Goal: Task Accomplishment & Management: Use online tool/utility

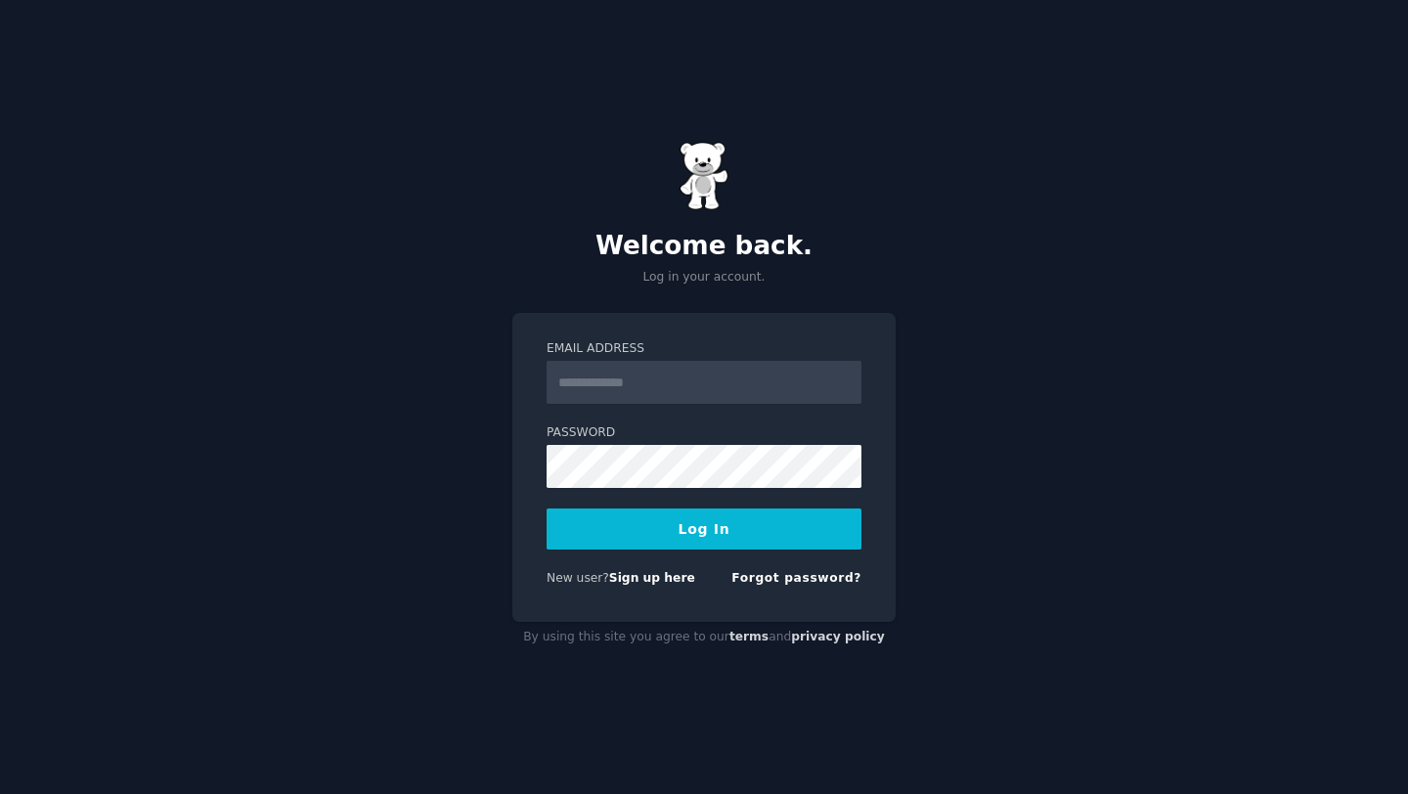
click at [701, 370] on input "Email Address" at bounding box center [703, 382] width 315 height 43
type input "**********"
click at [734, 531] on button "Log In" at bounding box center [703, 528] width 315 height 41
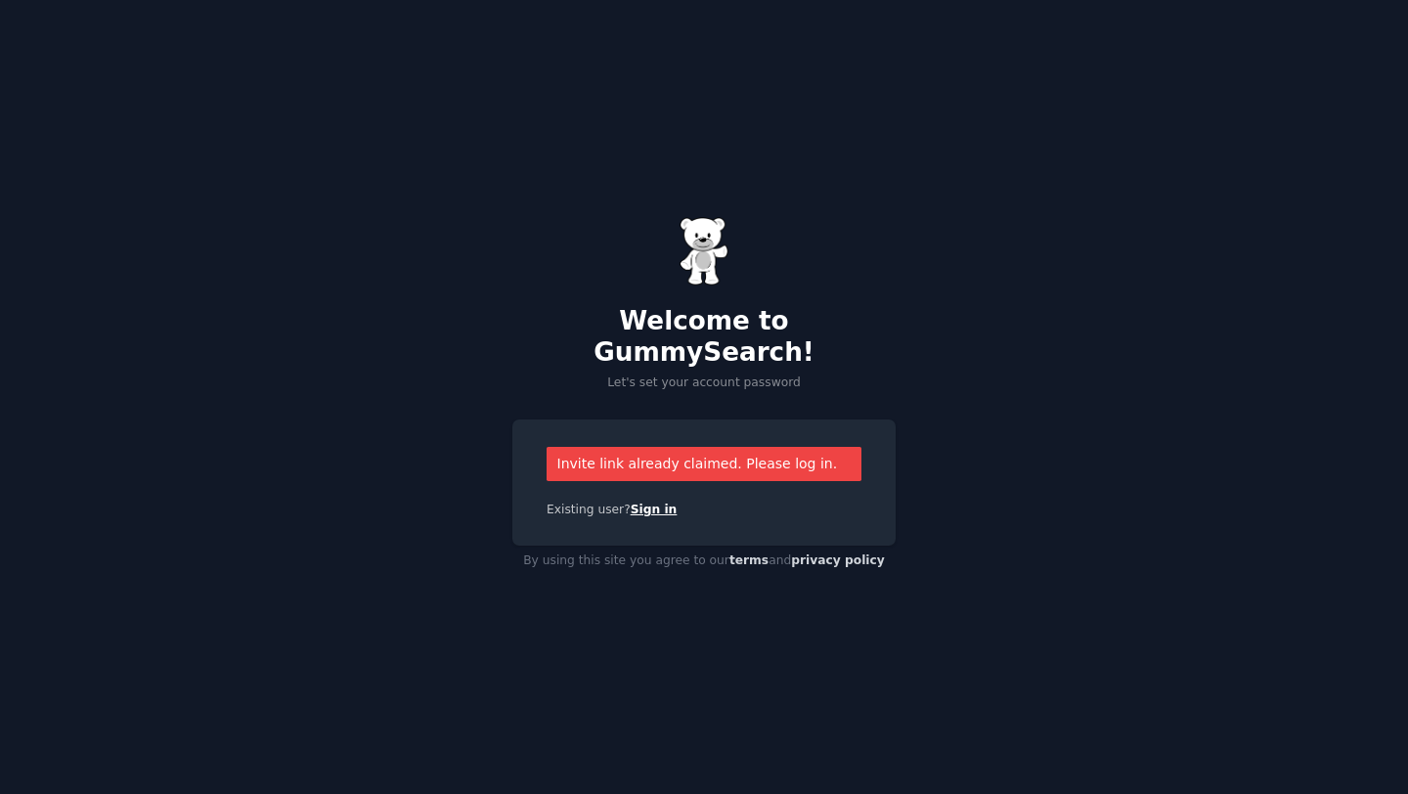
click at [653, 502] on link "Sign in" at bounding box center [654, 509] width 47 height 14
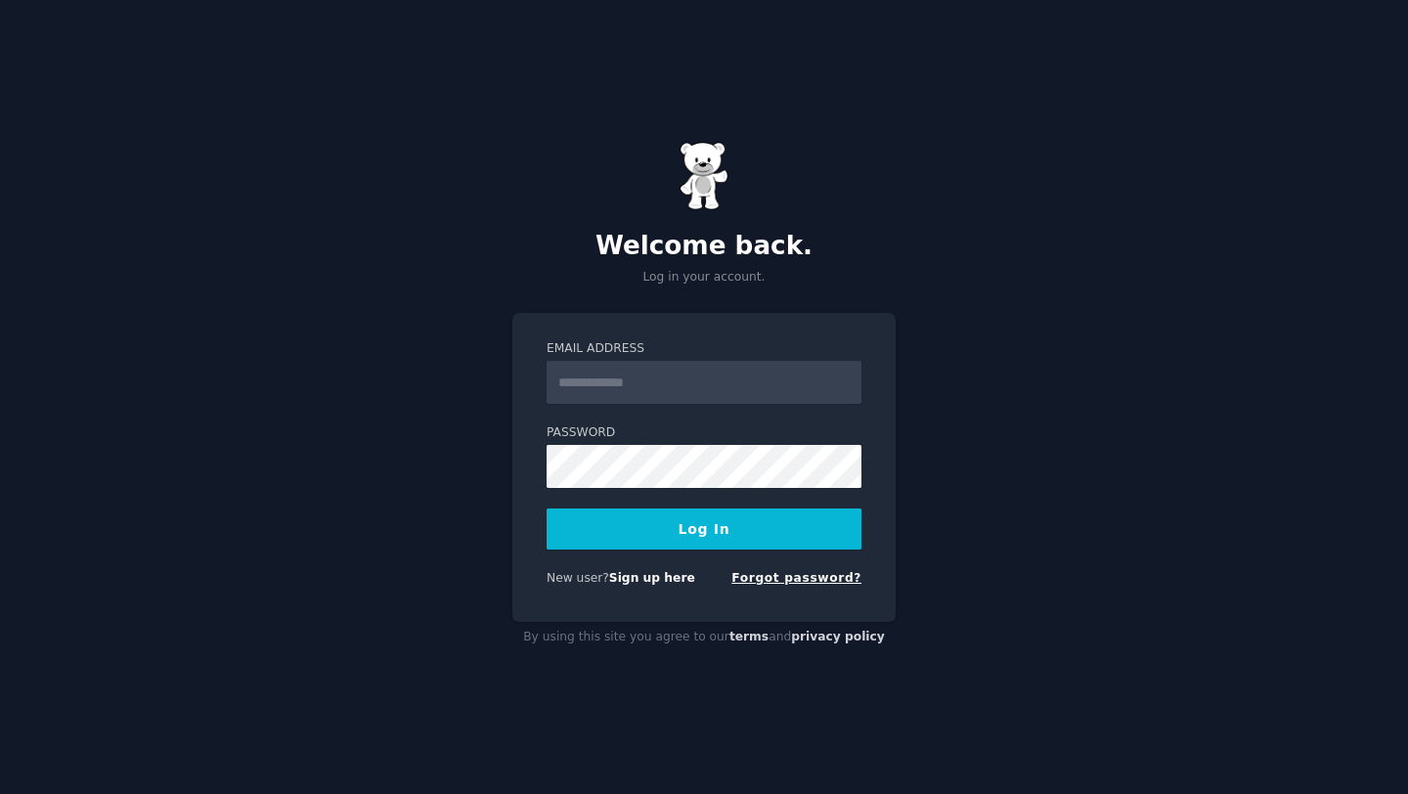
click at [785, 578] on link "Forgot password?" at bounding box center [796, 578] width 130 height 14
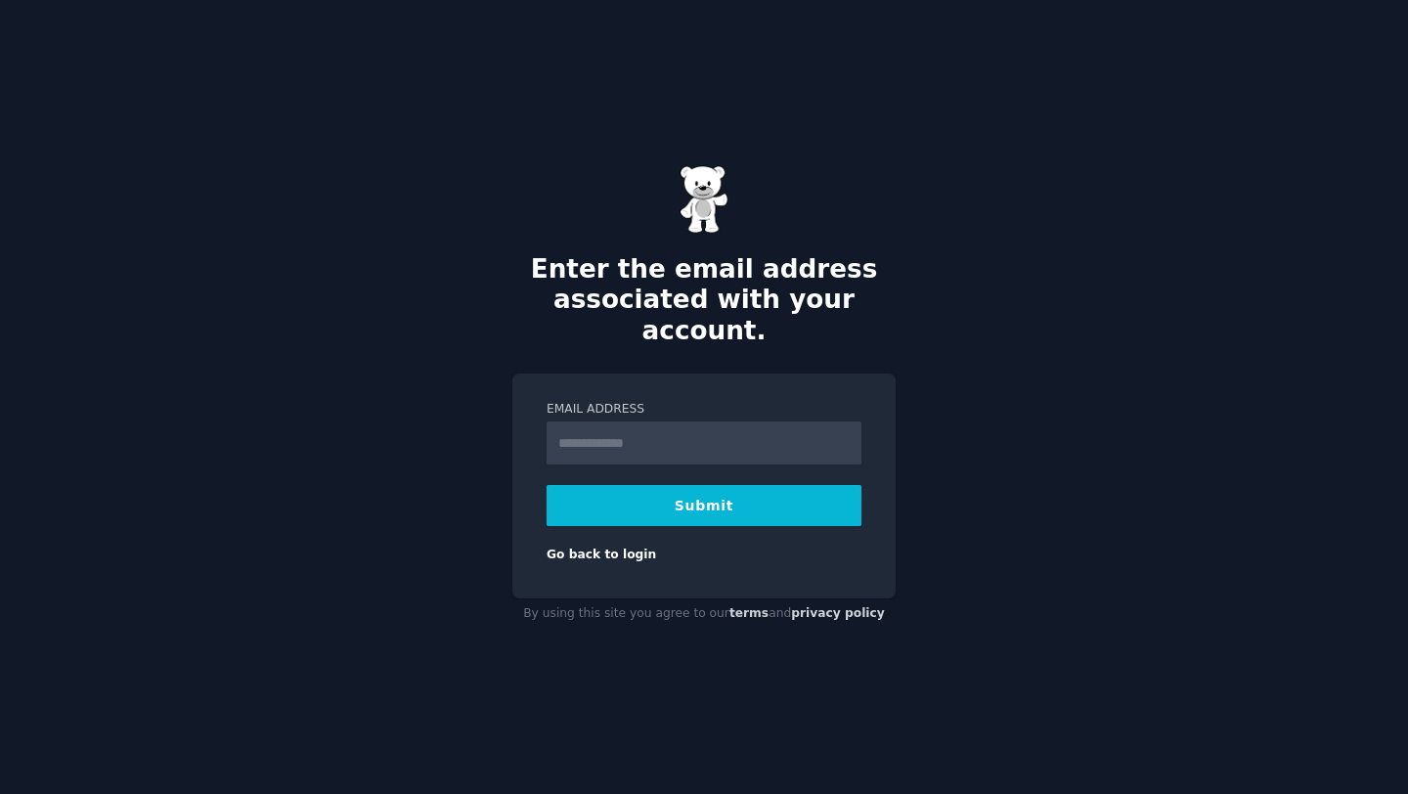
click at [656, 442] on input "Email Address" at bounding box center [703, 442] width 315 height 43
type input "**********"
click at [714, 494] on button "Submit" at bounding box center [703, 505] width 315 height 41
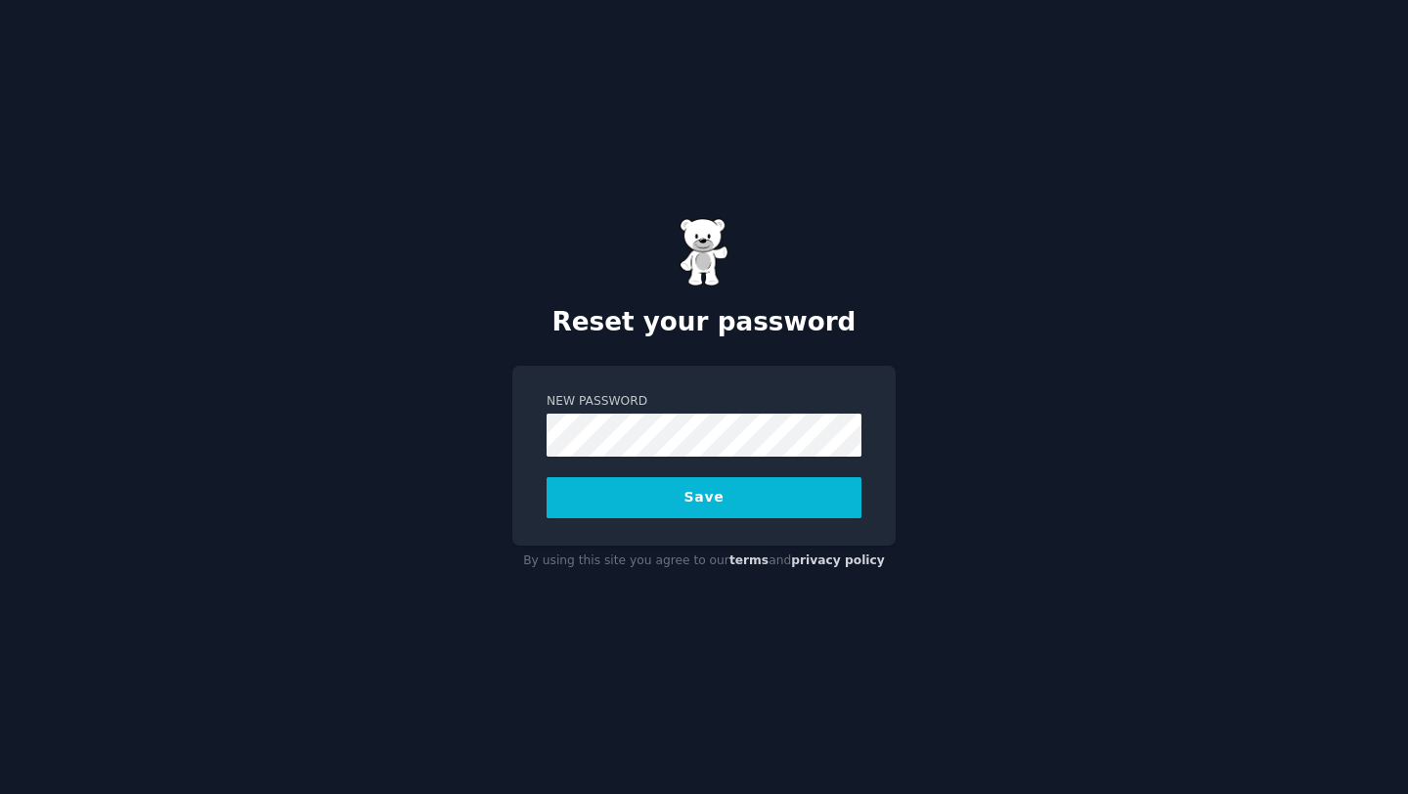
click at [743, 501] on button "Save" at bounding box center [703, 497] width 315 height 41
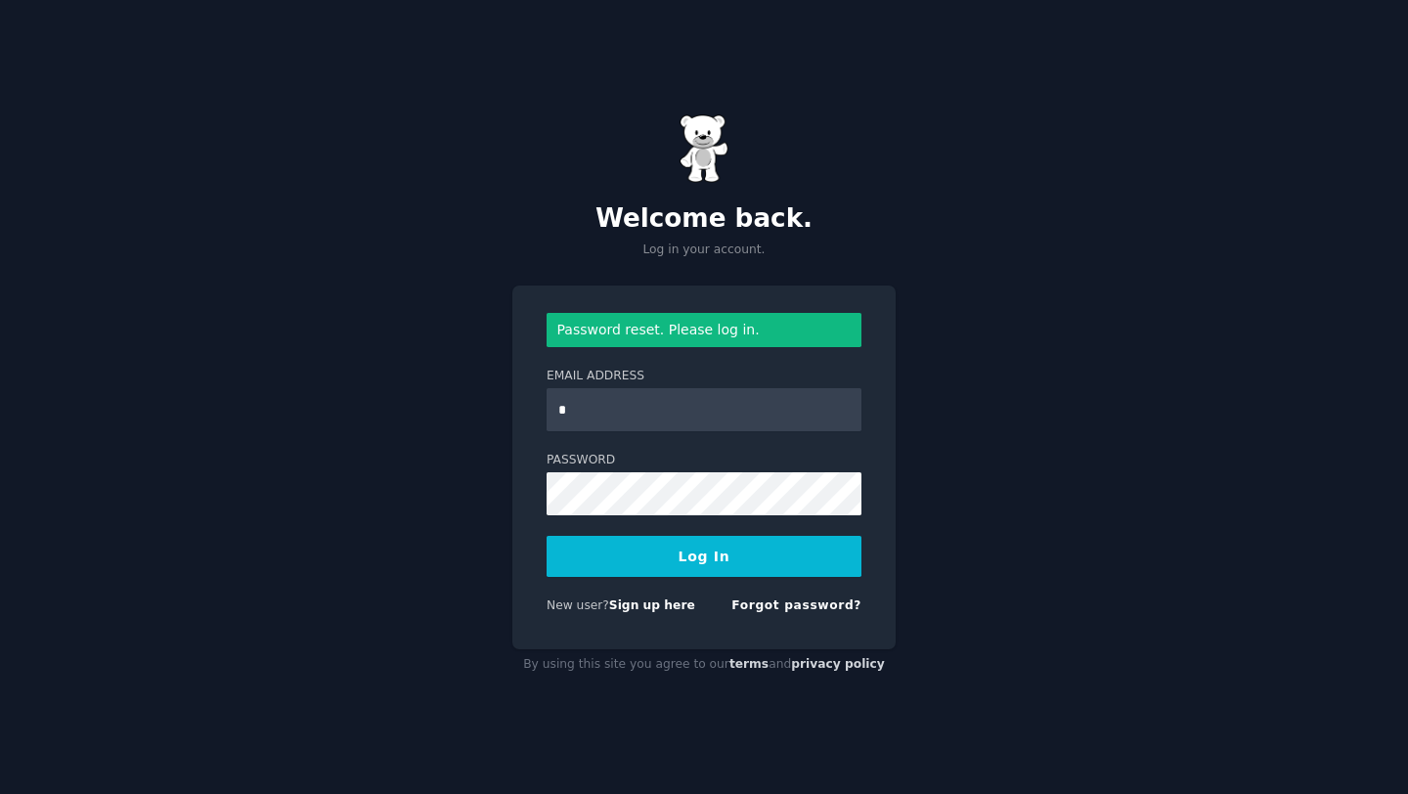
type input "**********"
click at [773, 563] on button "Log In" at bounding box center [703, 556] width 315 height 41
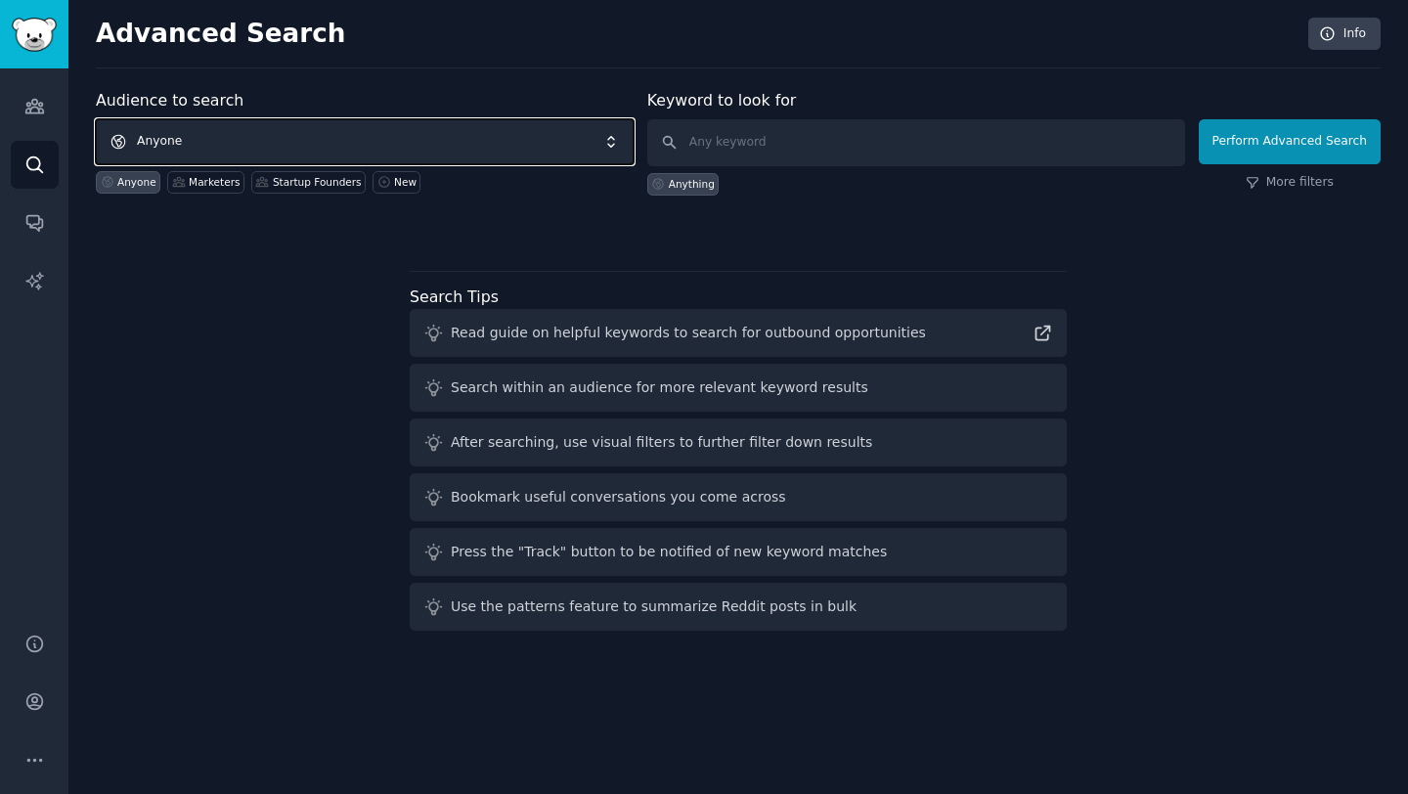
click at [283, 134] on span "Anyone" at bounding box center [365, 141] width 538 height 45
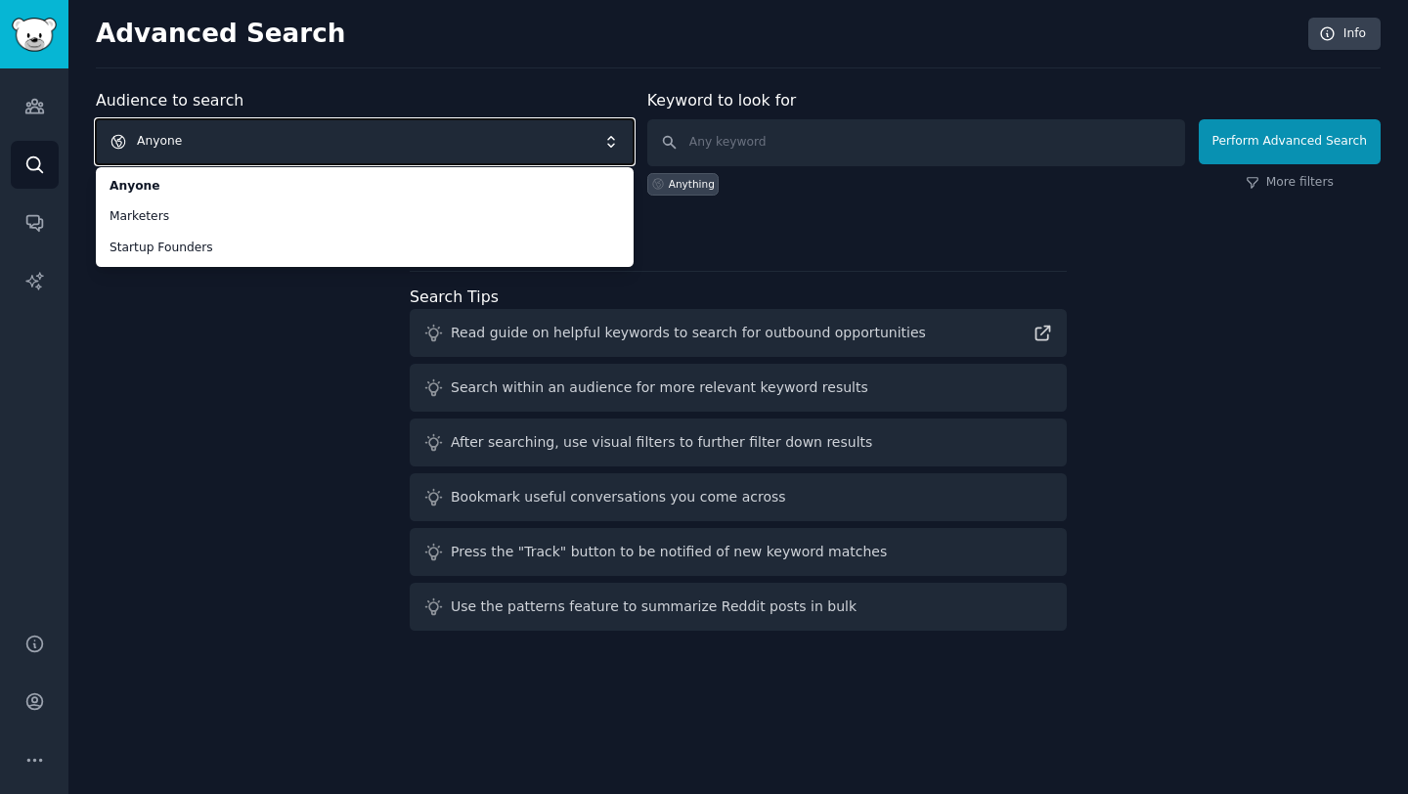
click at [247, 310] on div "Audience to search Anyone Anyone Marketers Startup Founders Anyone Marketers St…" at bounding box center [738, 363] width 1285 height 549
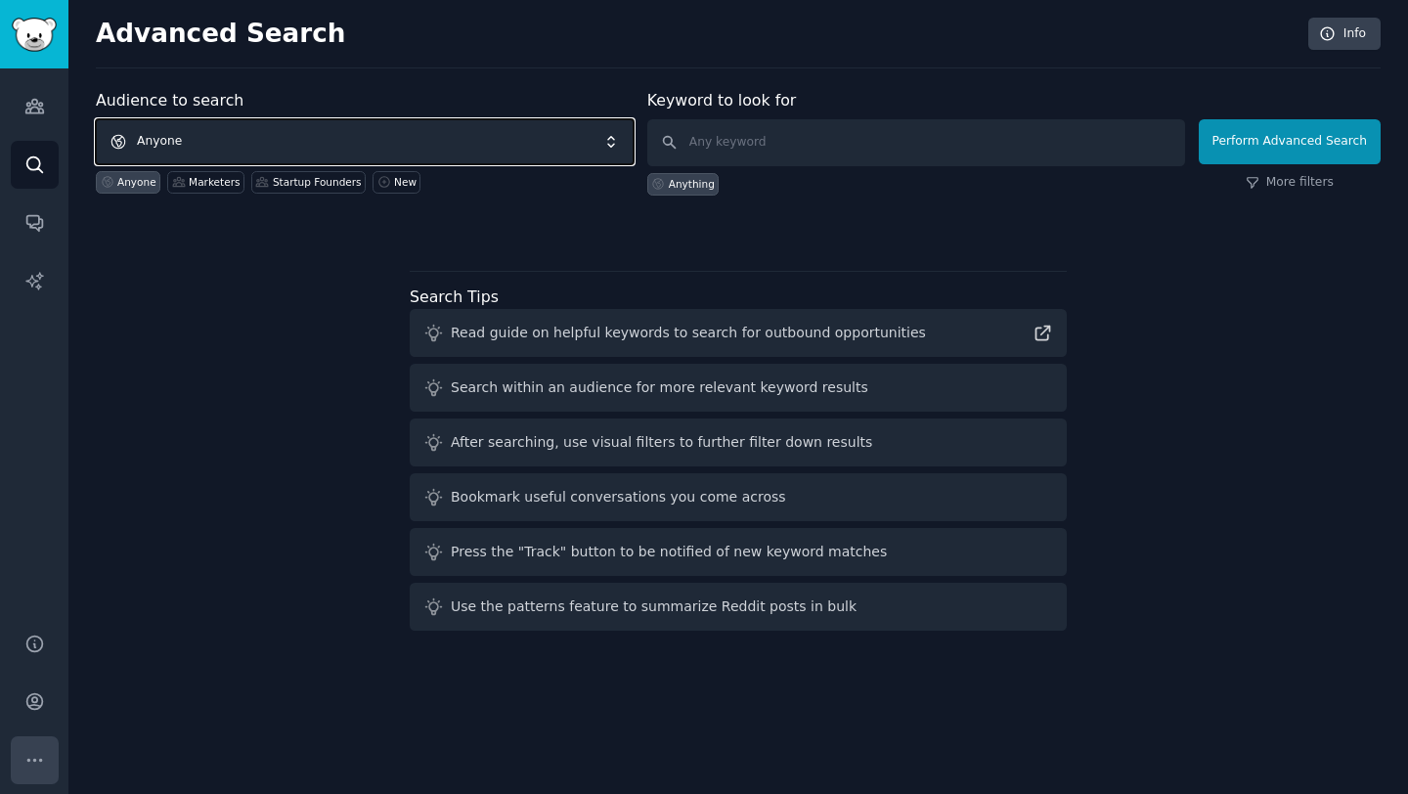
click at [31, 754] on icon "Sidebar" at bounding box center [34, 760] width 21 height 21
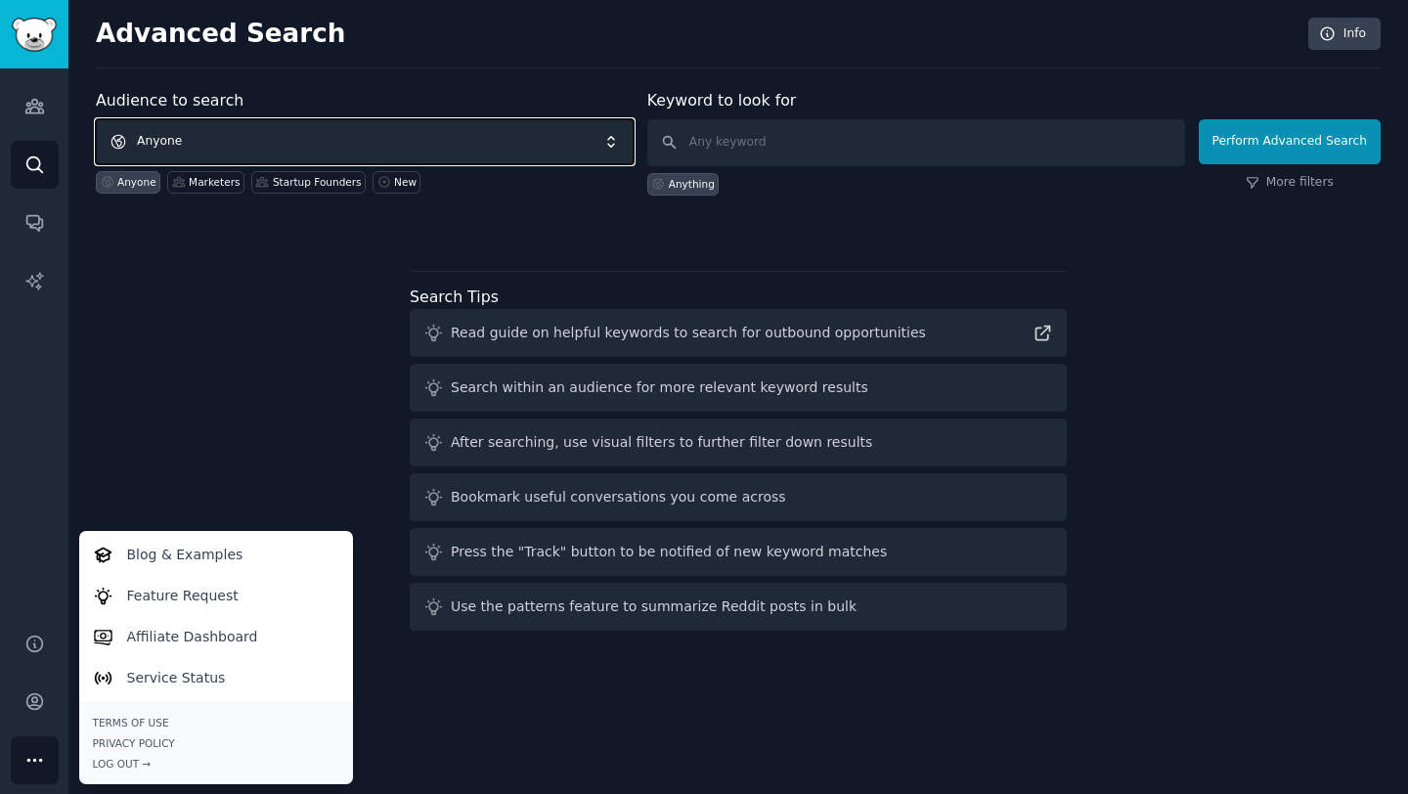
click at [158, 141] on span "Anyone" at bounding box center [365, 141] width 538 height 45
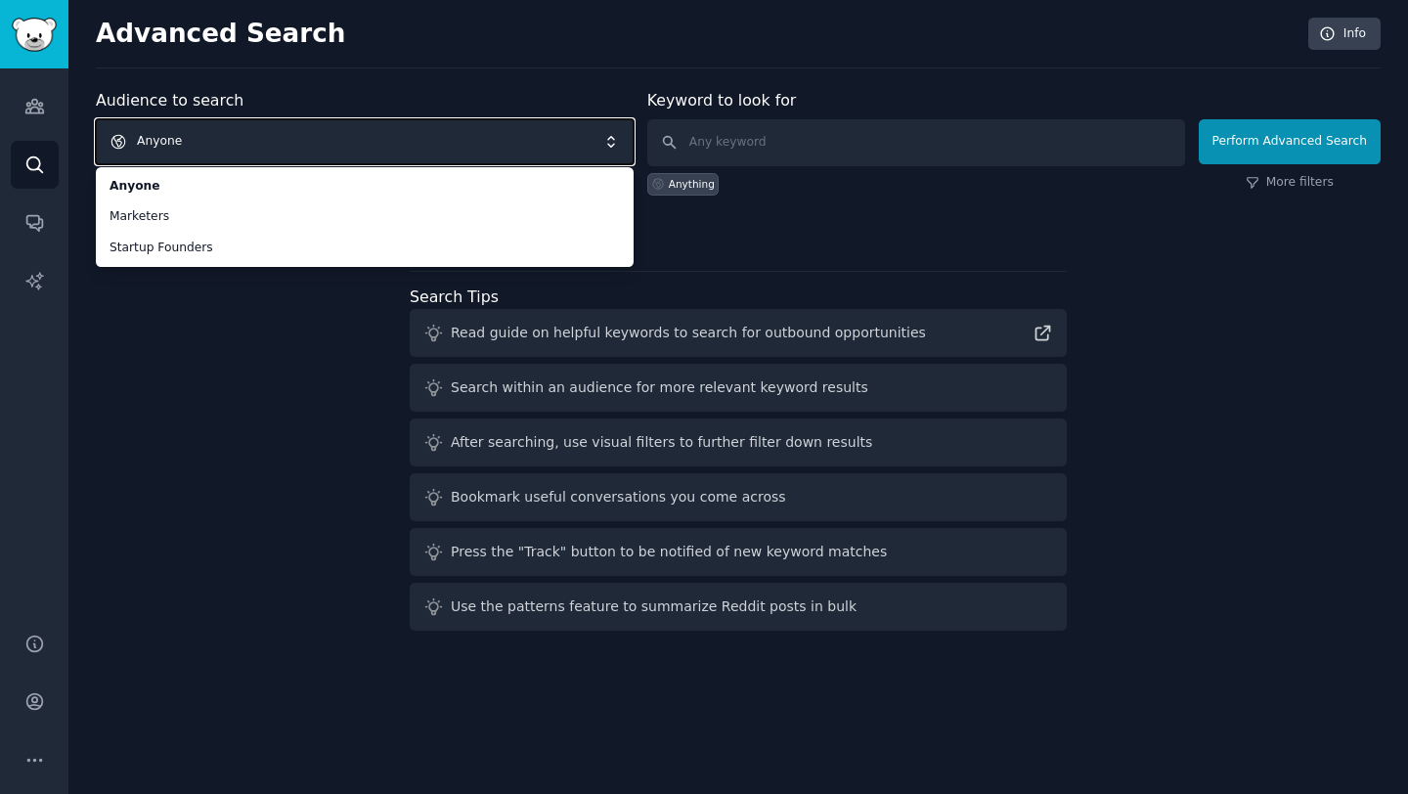
click at [221, 472] on div "Audience to search Anyone Anyone Marketers Startup Founders Anyone Marketers St…" at bounding box center [738, 363] width 1285 height 549
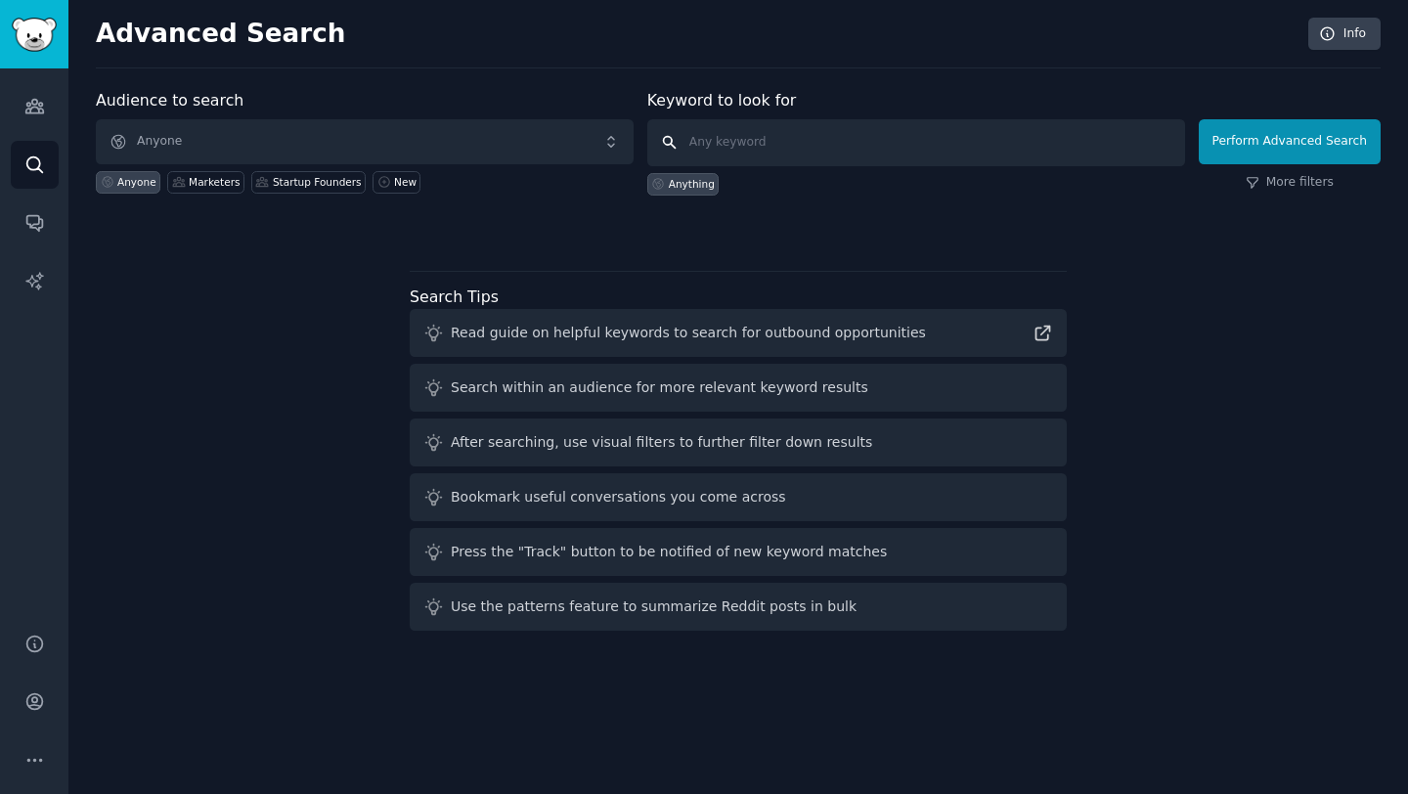
click at [751, 137] on input "text" at bounding box center [916, 142] width 538 height 47
type input "style"
click button "Perform Advanced Search" at bounding box center [1289, 141] width 182 height 45
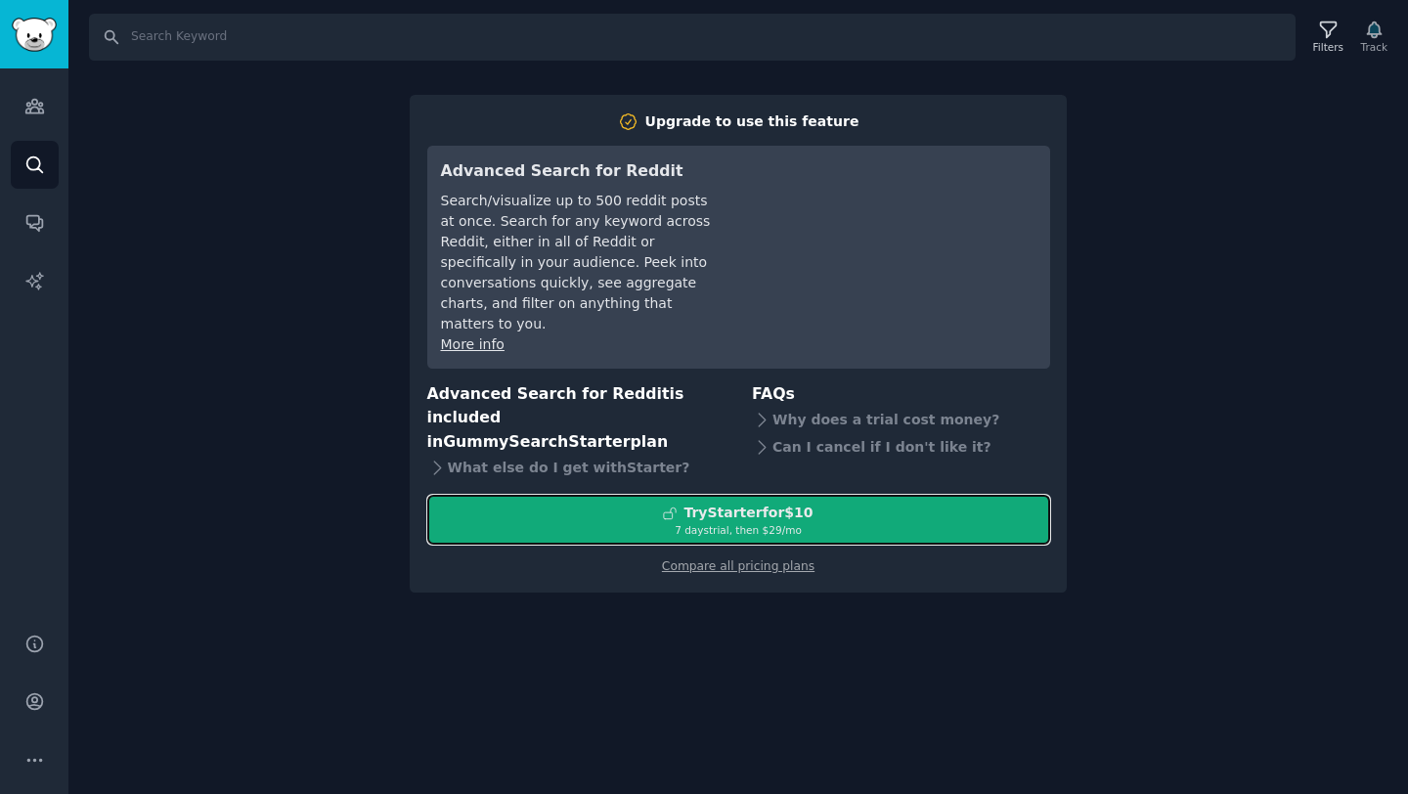
click at [766, 502] on div "Try Starter for $10" at bounding box center [747, 512] width 129 height 21
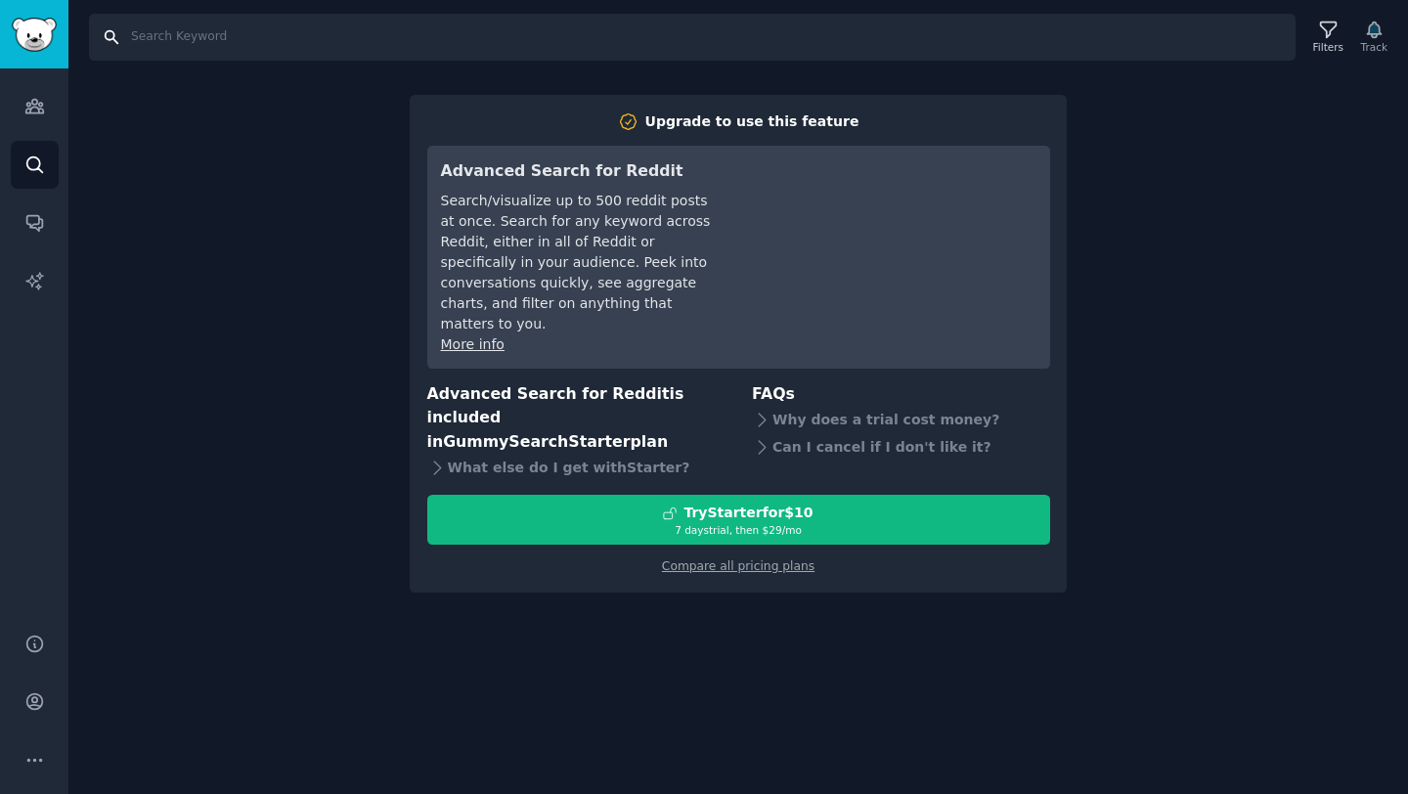
click at [146, 36] on input "Search" at bounding box center [692, 37] width 1206 height 47
click at [110, 36] on input "Search" at bounding box center [692, 37] width 1206 height 47
click at [42, 165] on icon "Sidebar" at bounding box center [34, 164] width 21 height 21
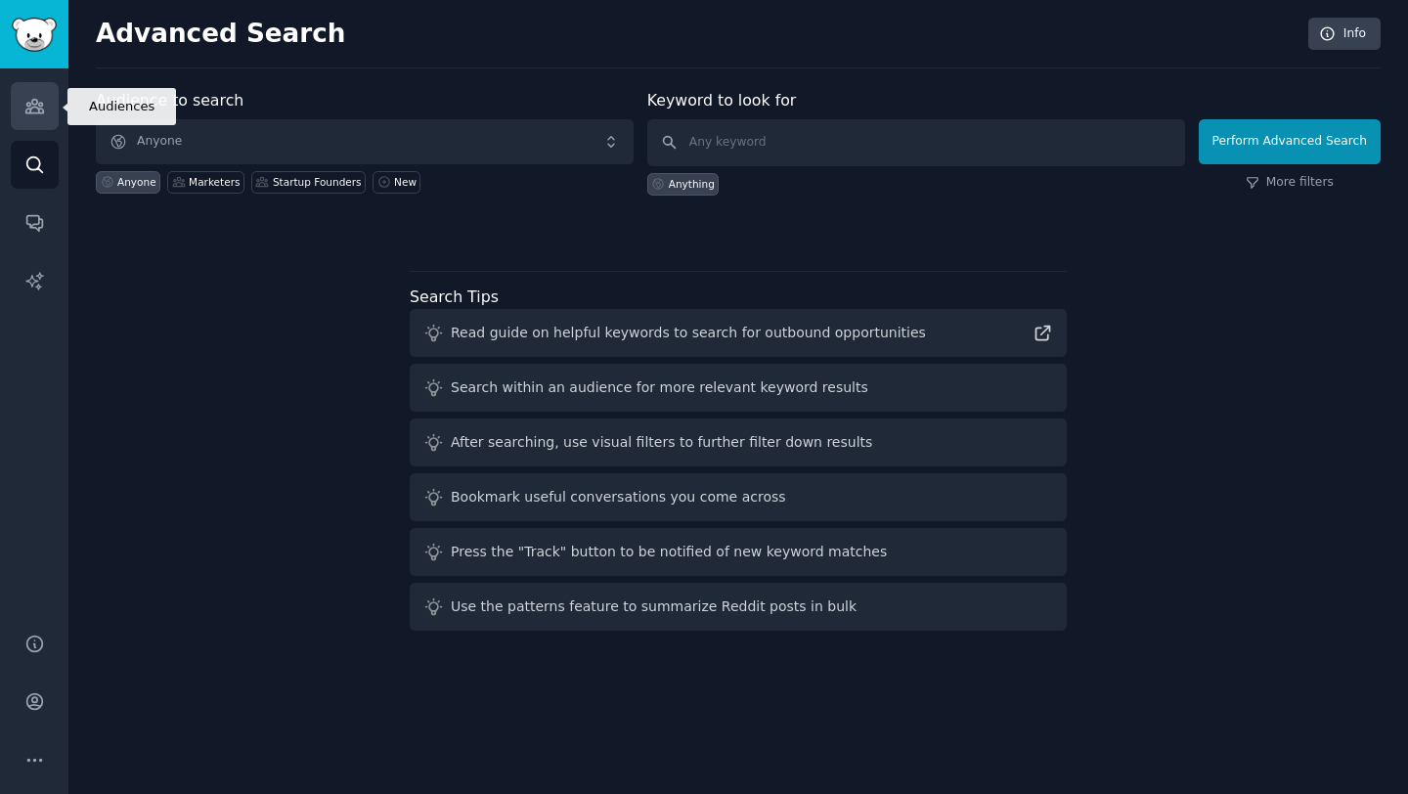
click at [29, 113] on icon "Sidebar" at bounding box center [34, 107] width 18 height 14
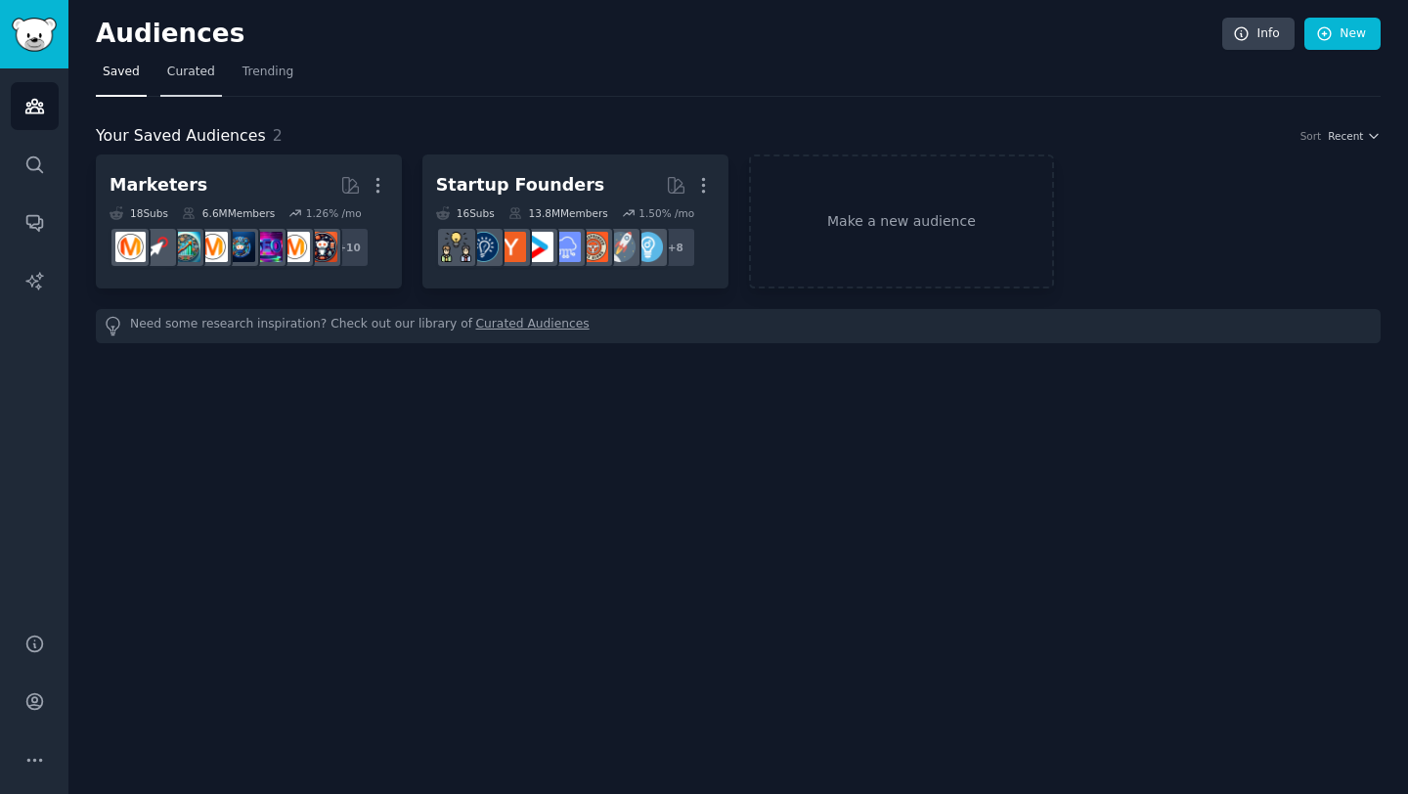
click at [204, 67] on span "Curated" at bounding box center [191, 73] width 48 height 18
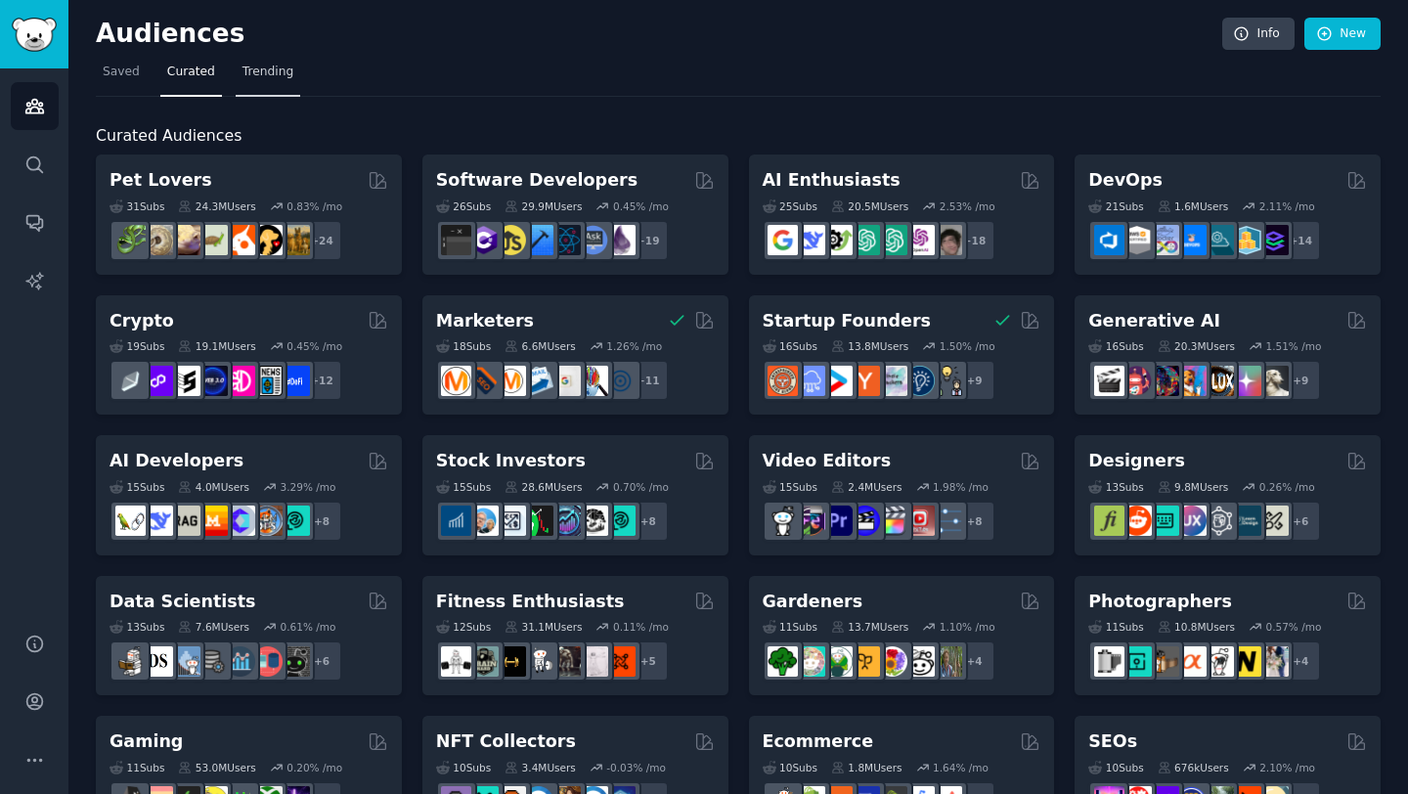
click at [259, 66] on span "Trending" at bounding box center [267, 73] width 51 height 18
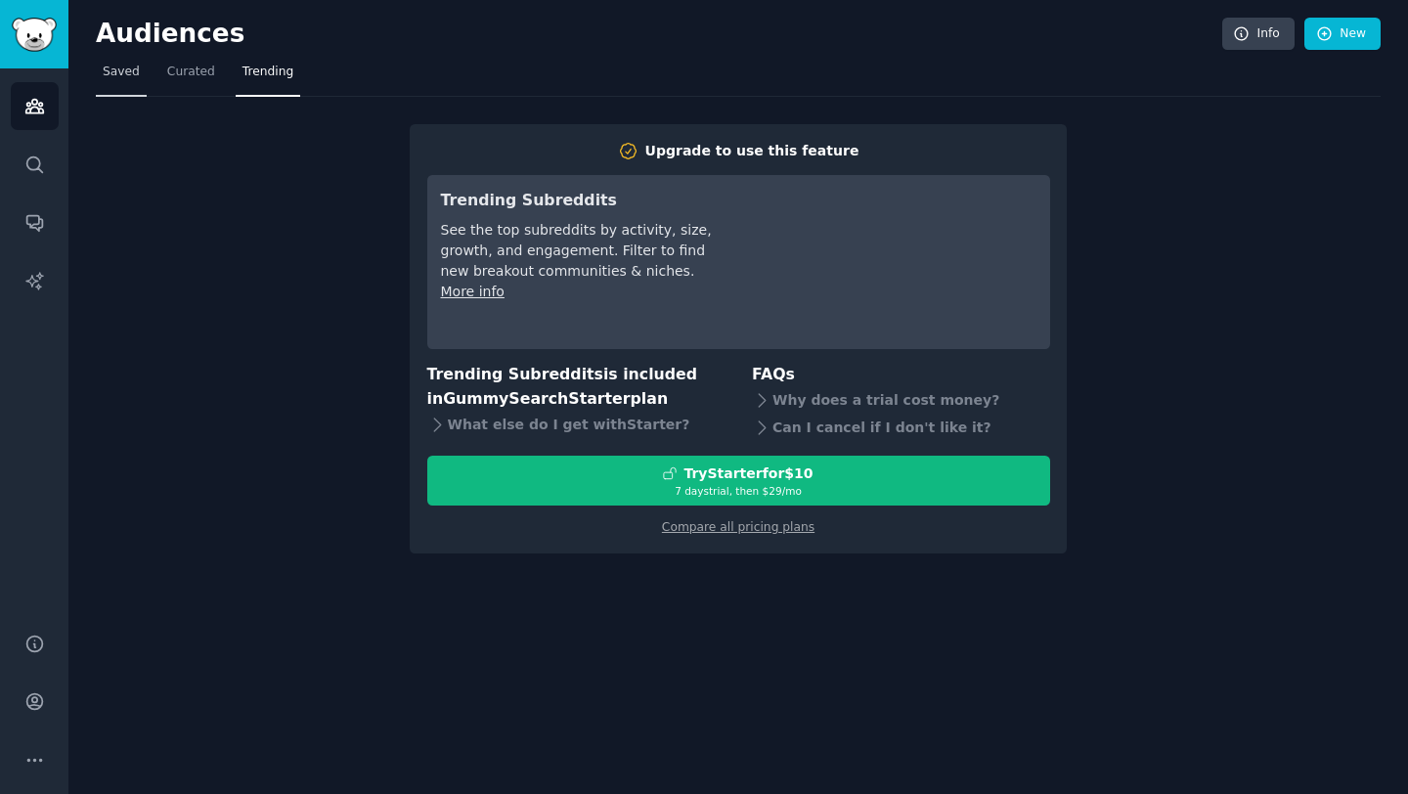
click at [121, 67] on span "Saved" at bounding box center [121, 73] width 37 height 18
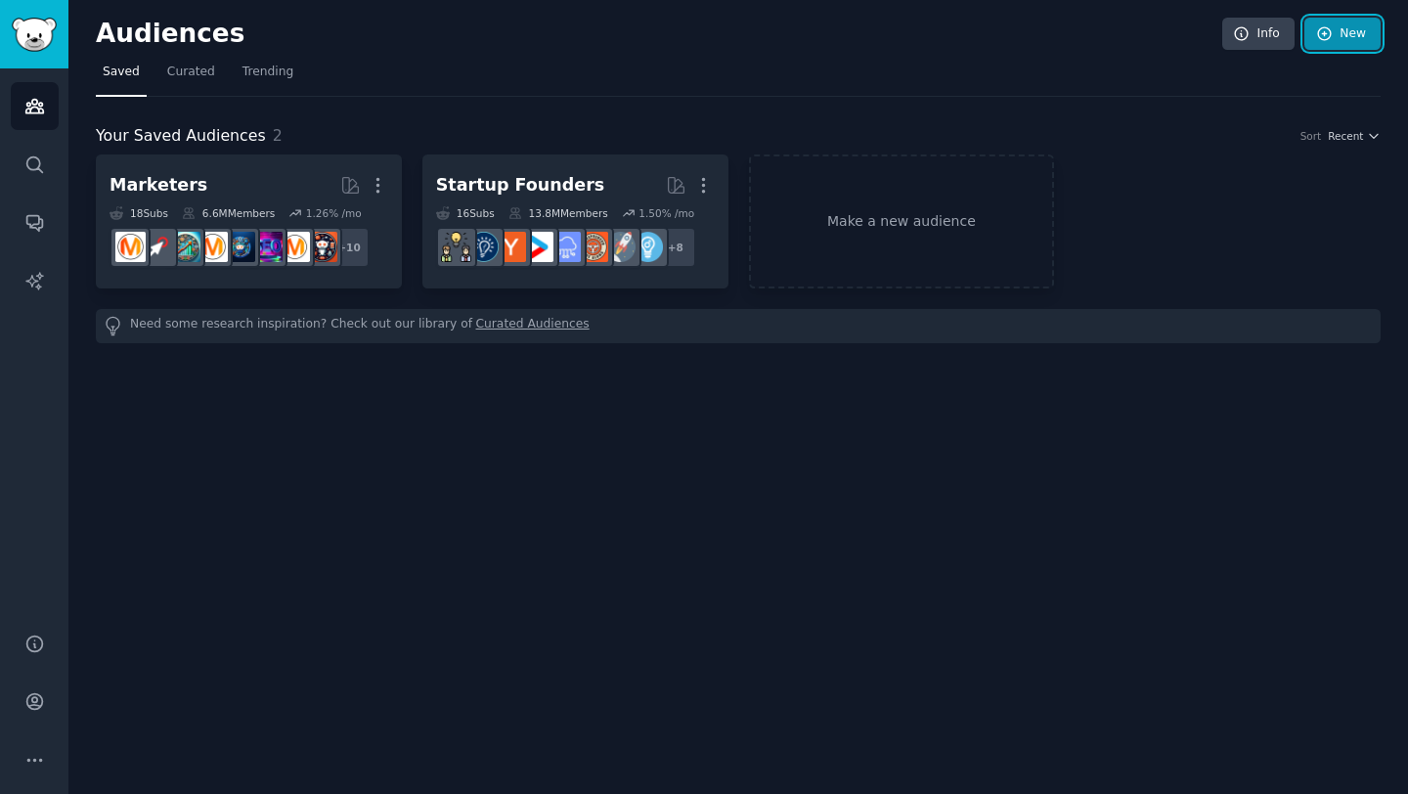
click at [1339, 28] on link "New" at bounding box center [1342, 34] width 76 height 33
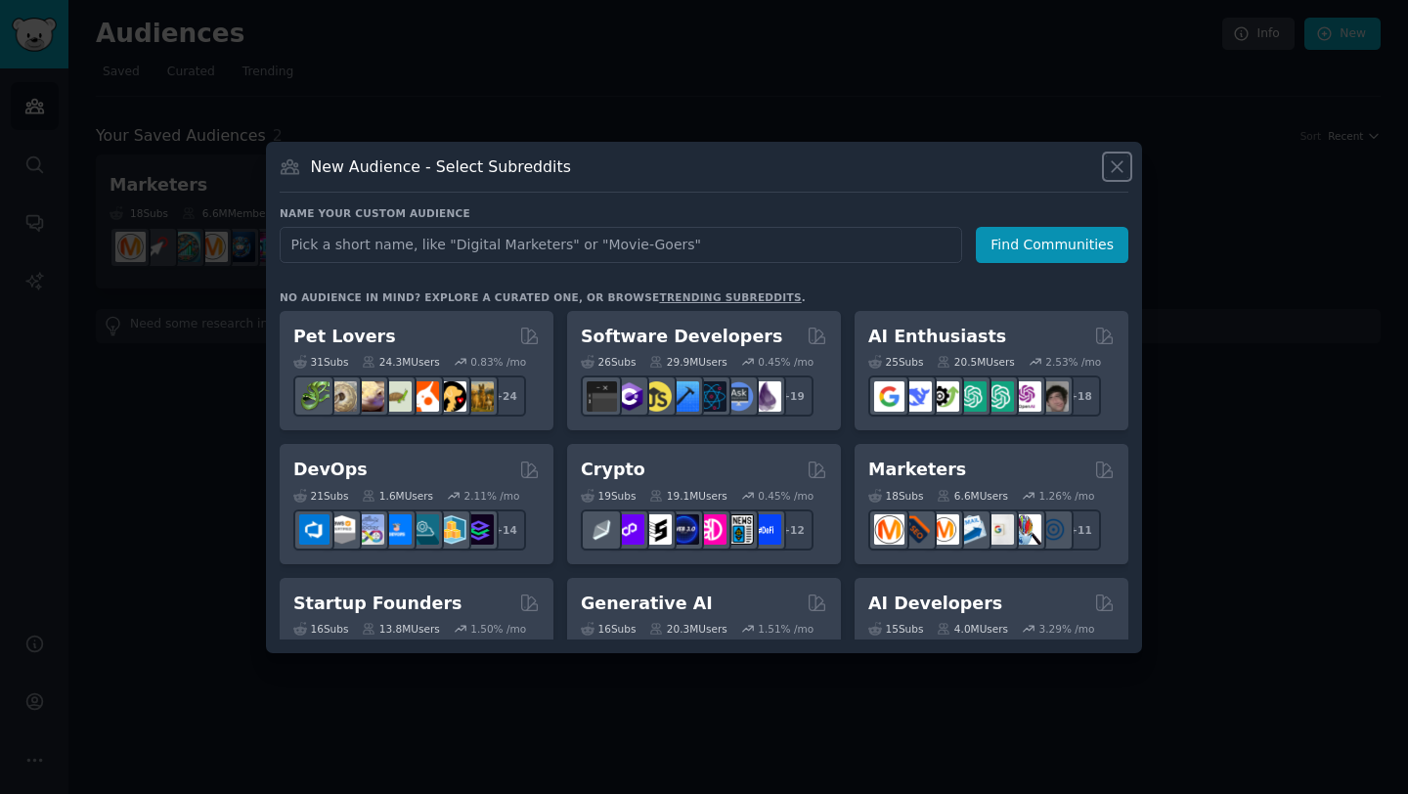
click at [1123, 161] on icon at bounding box center [1117, 166] width 21 height 21
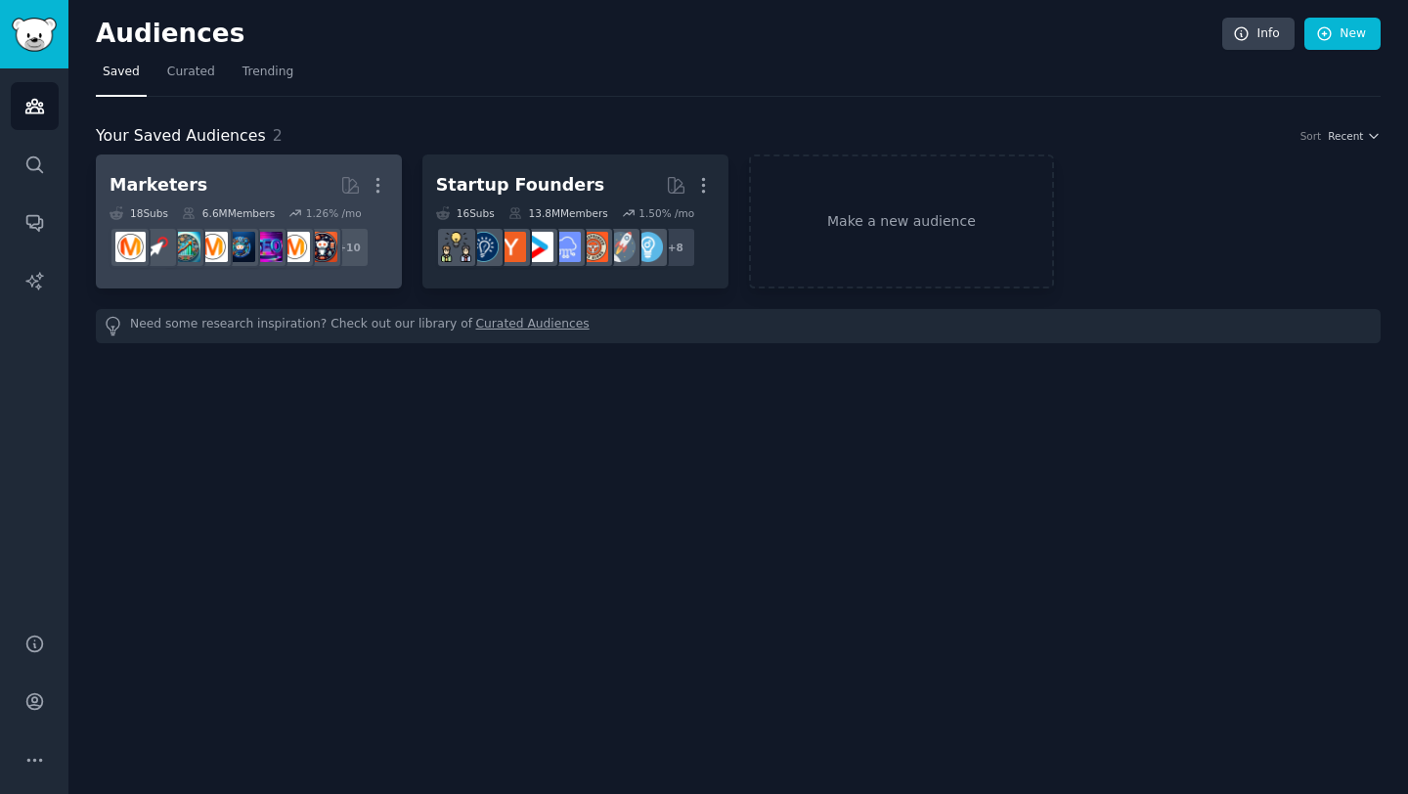
click at [192, 172] on h2 "Marketers More" at bounding box center [248, 185] width 279 height 34
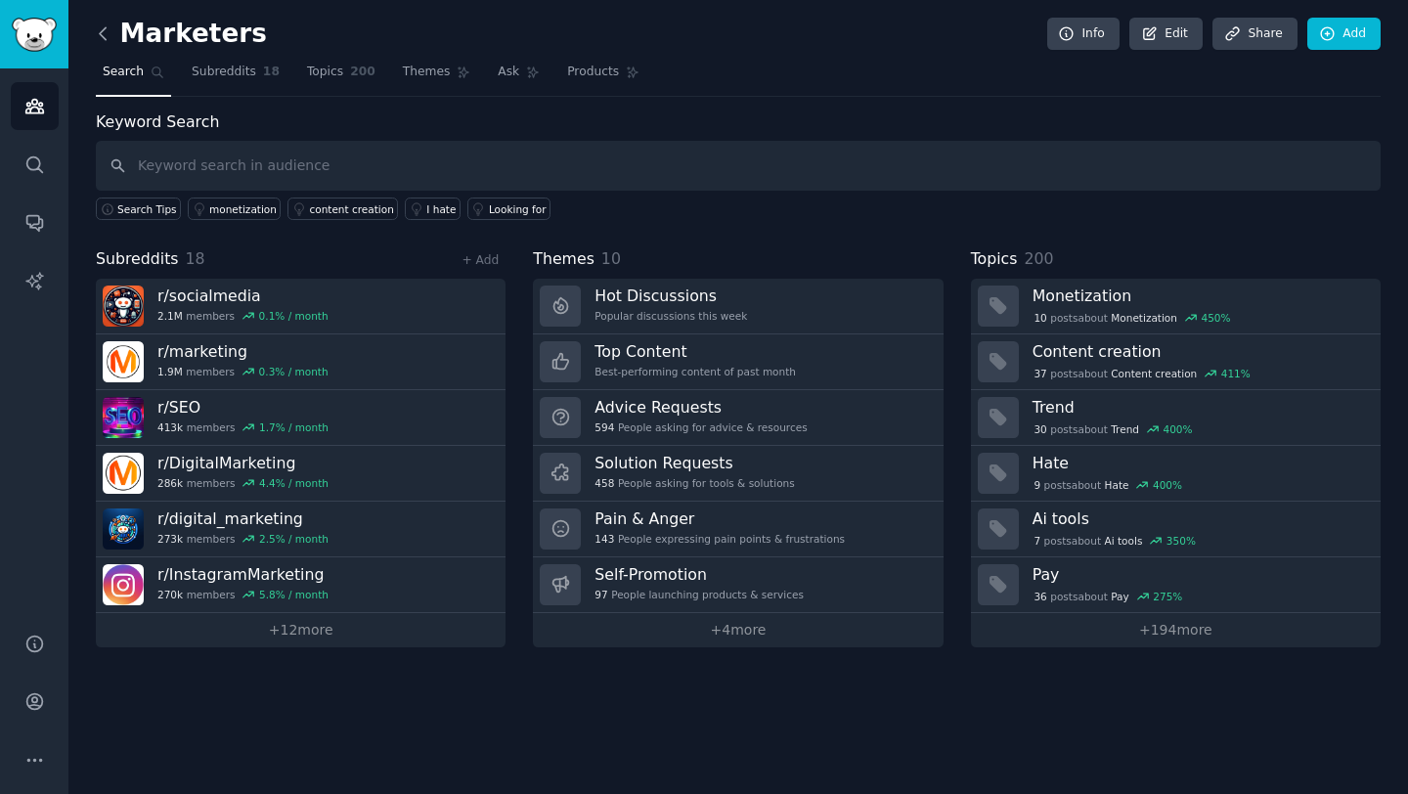
click at [105, 36] on icon at bounding box center [103, 33] width 21 height 21
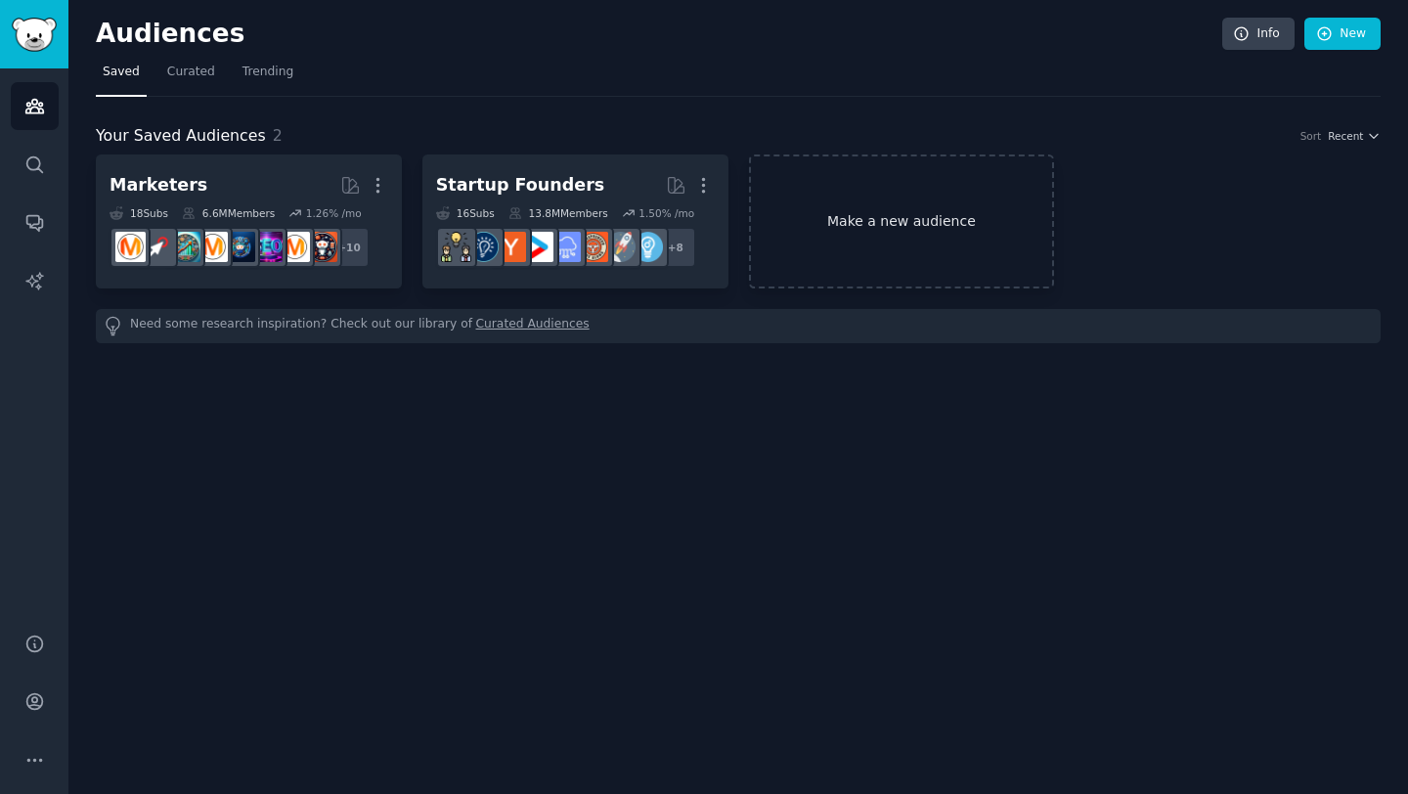
click at [863, 217] on link "Make a new audience" at bounding box center [902, 221] width 306 height 134
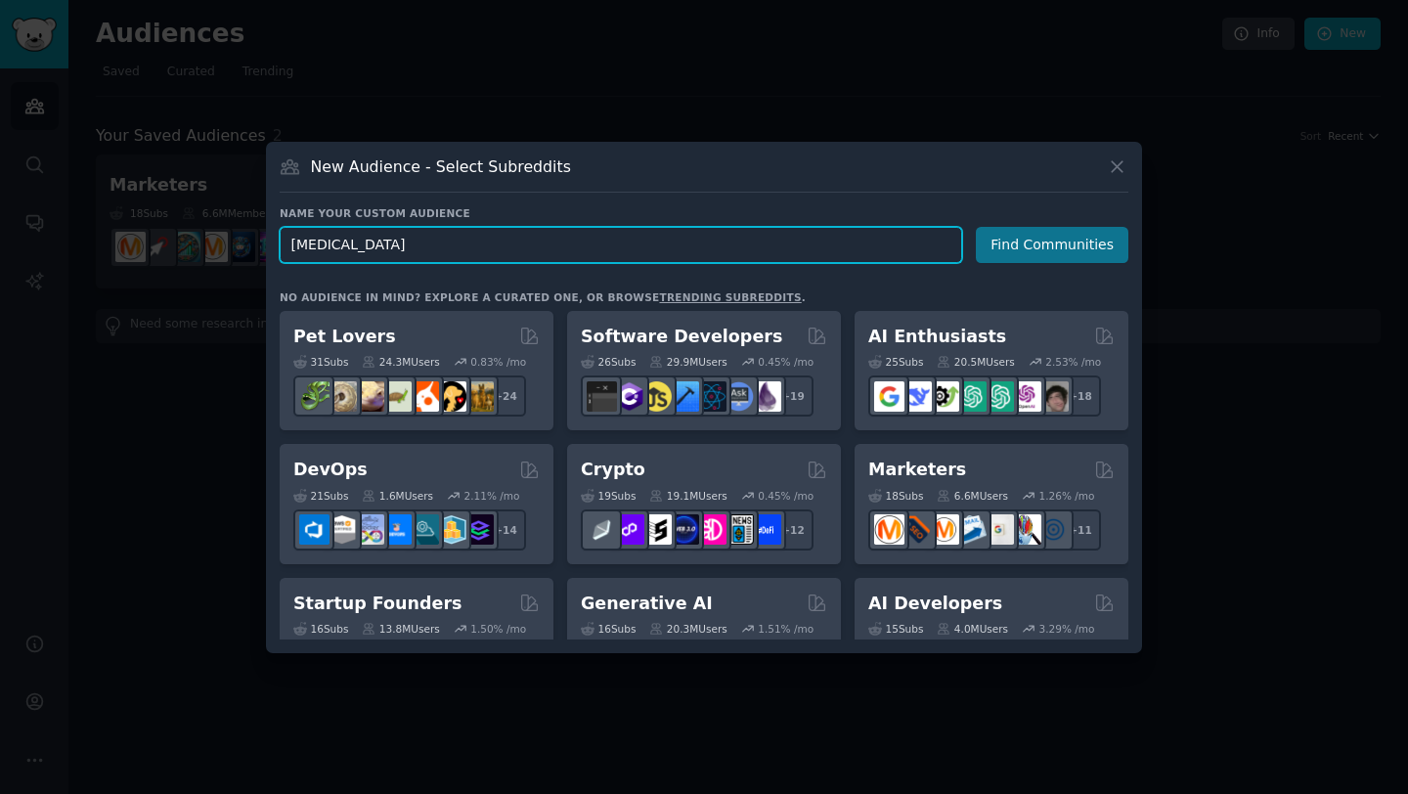
type input "drug test"
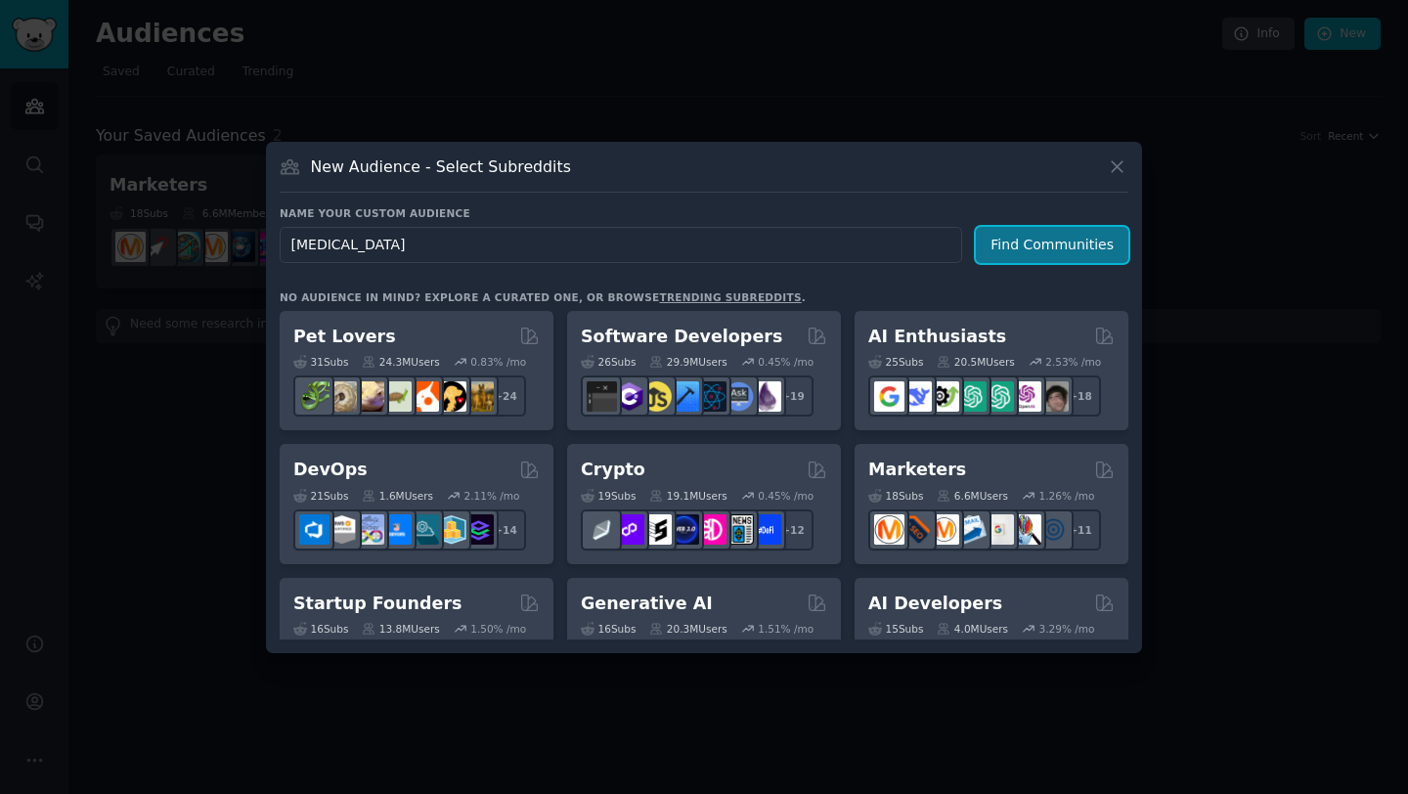
click at [1005, 248] on button "Find Communities" at bounding box center [1052, 245] width 152 height 36
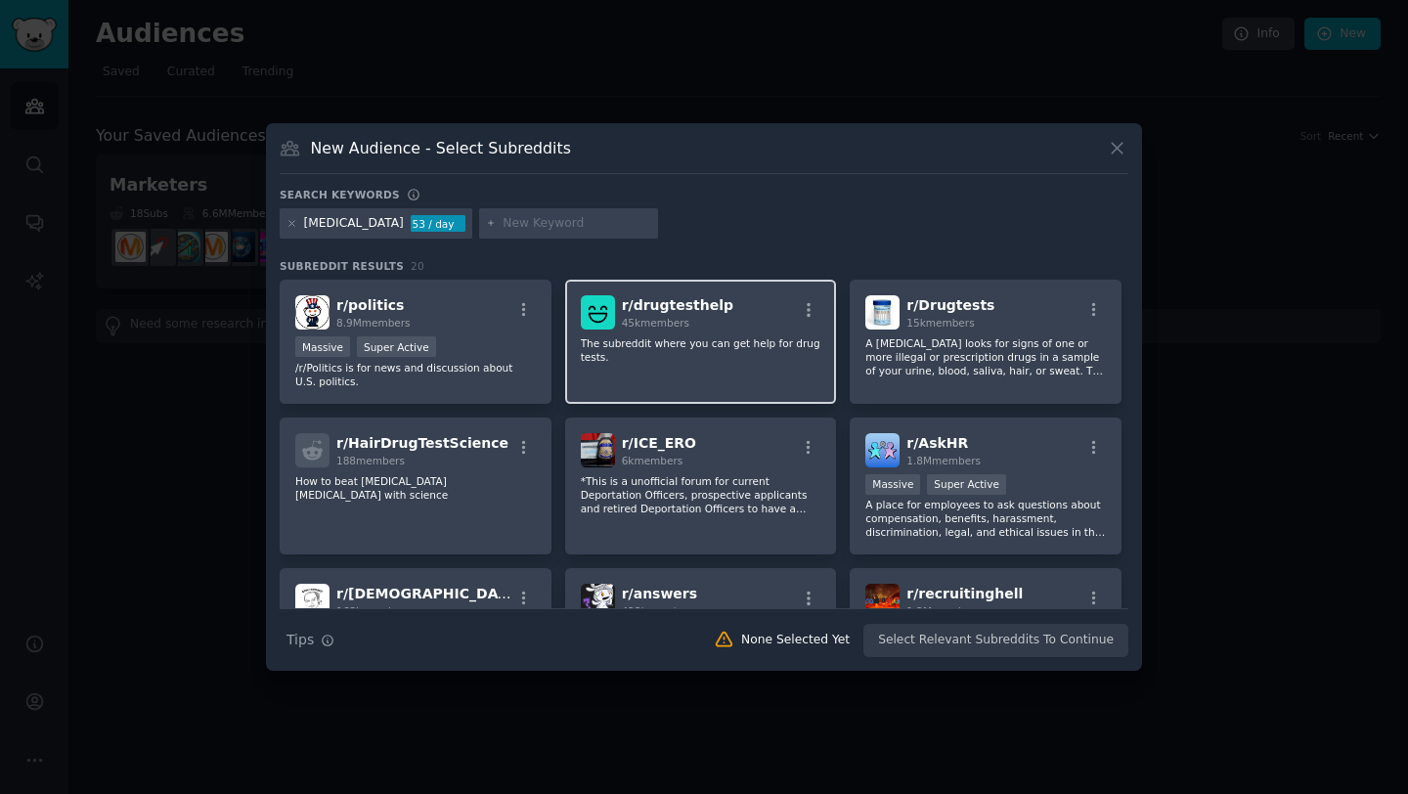
scroll to position [316, 0]
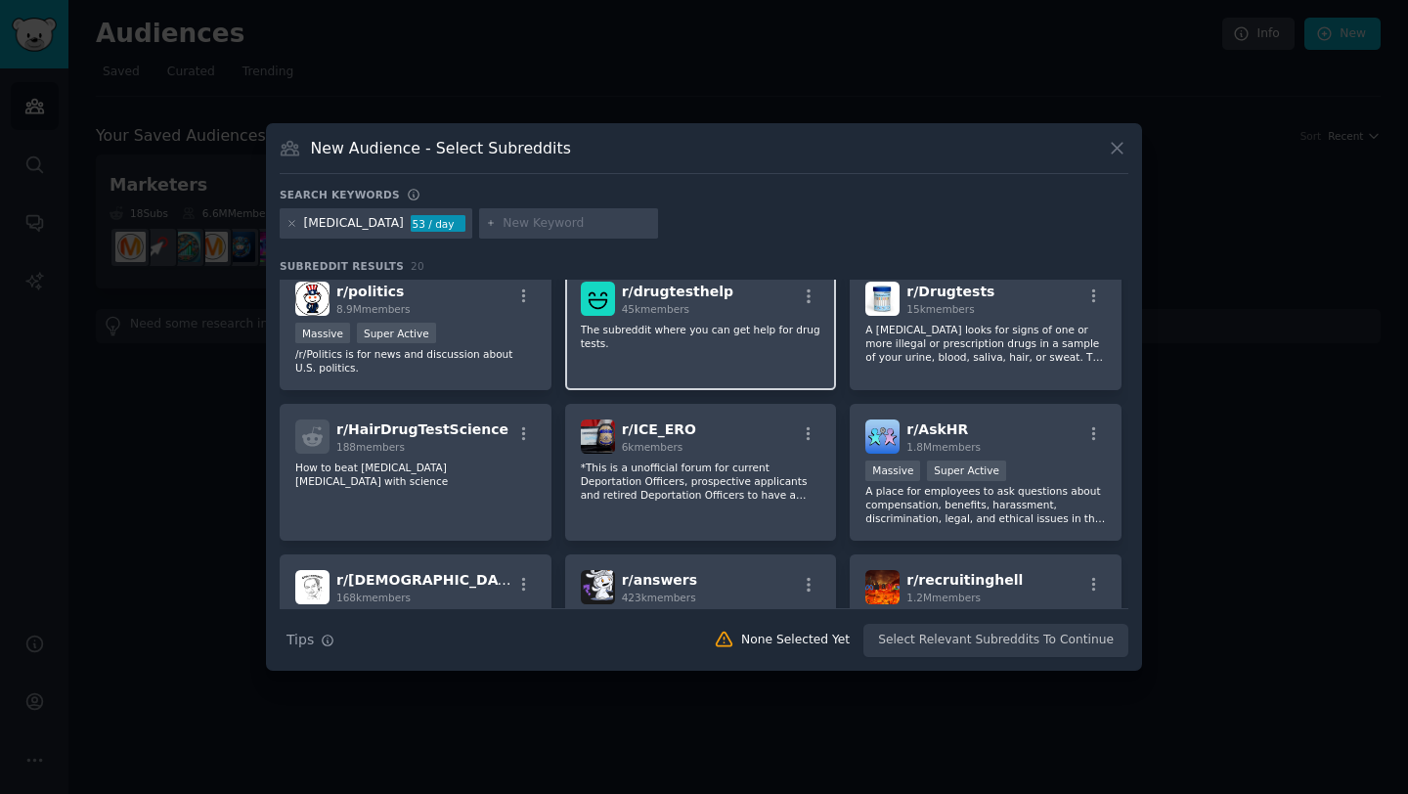
click at [697, 313] on div "45k members" at bounding box center [677, 309] width 111 height 14
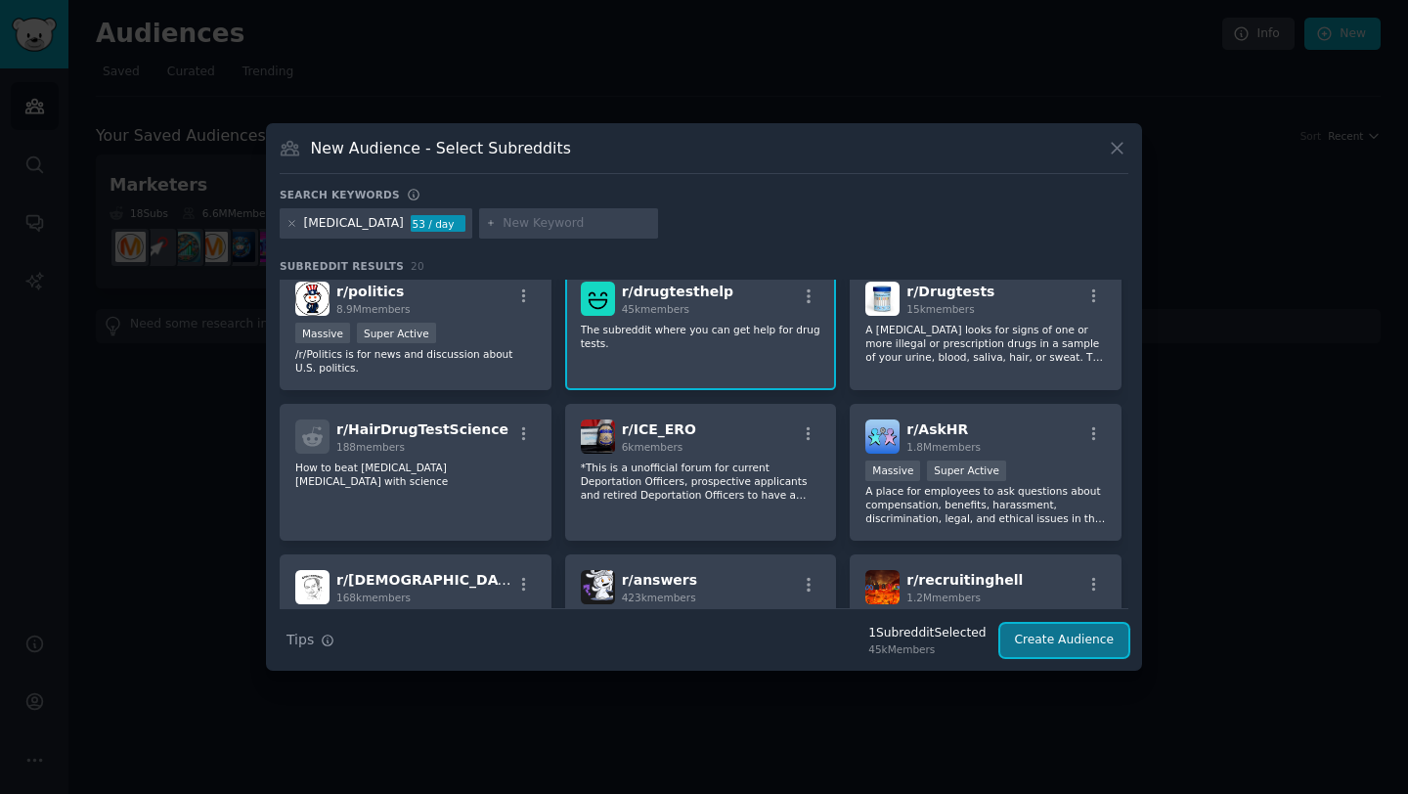
click at [1053, 636] on button "Create Audience" at bounding box center [1064, 640] width 129 height 33
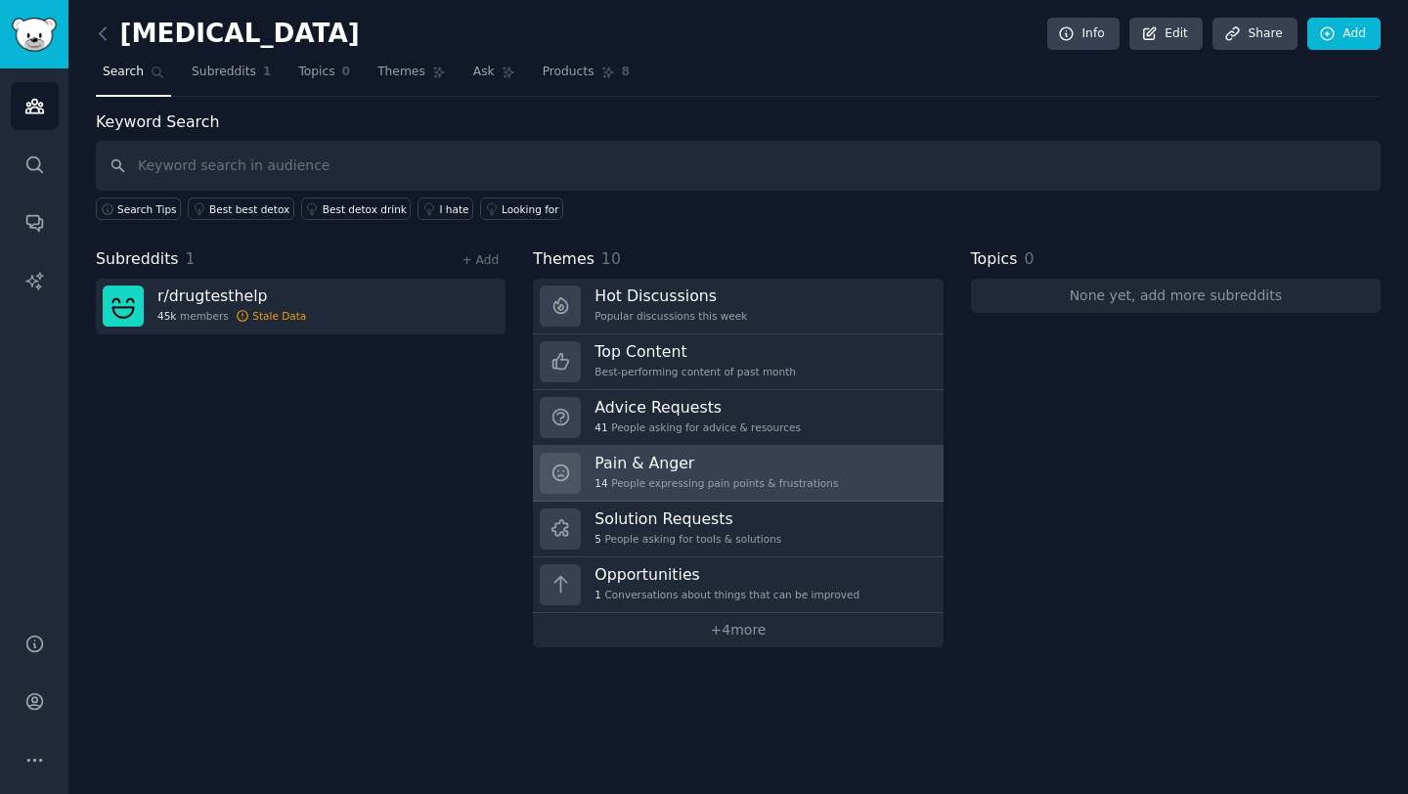
click at [658, 457] on h3 "Pain & Anger" at bounding box center [715, 463] width 243 height 21
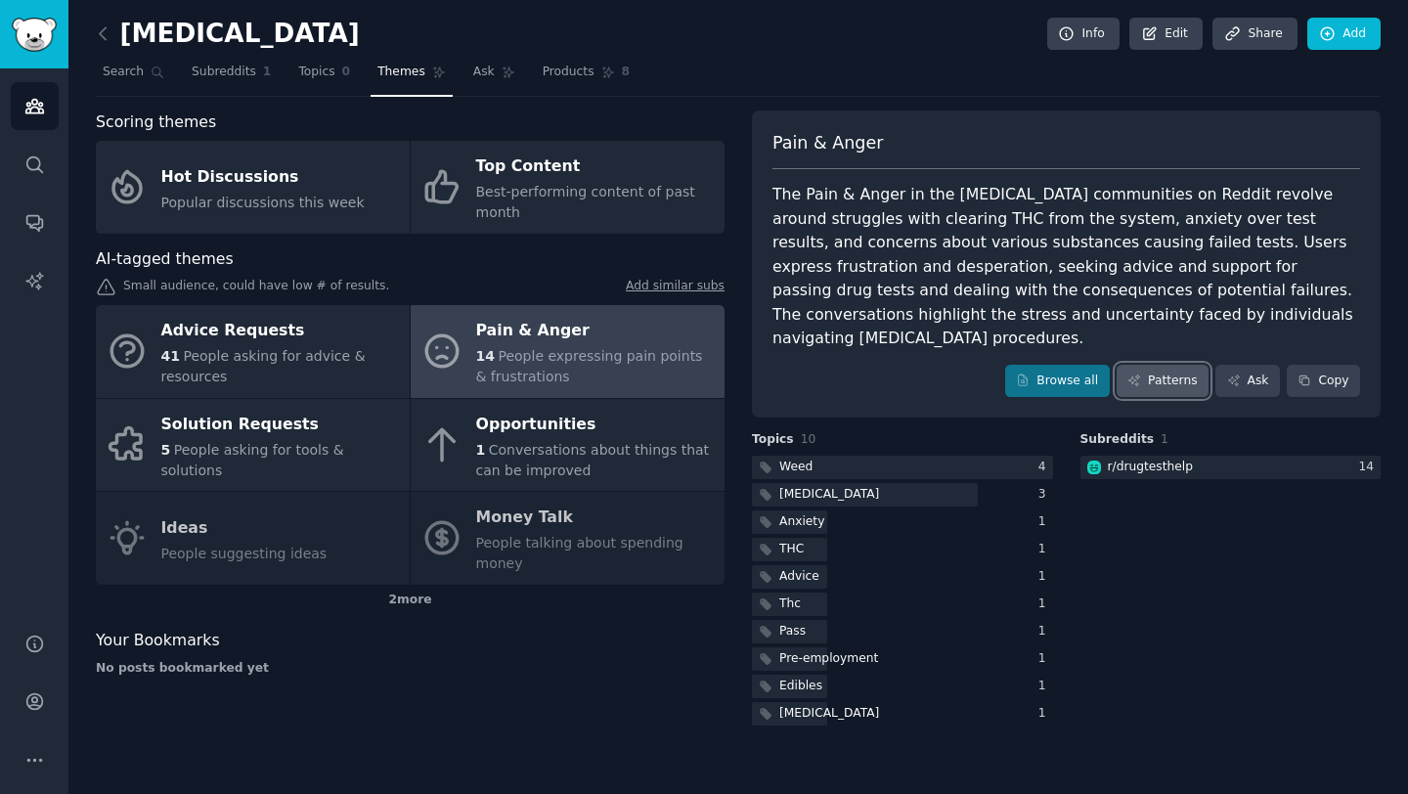
click at [1168, 365] on link "Patterns" at bounding box center [1162, 381] width 92 height 33
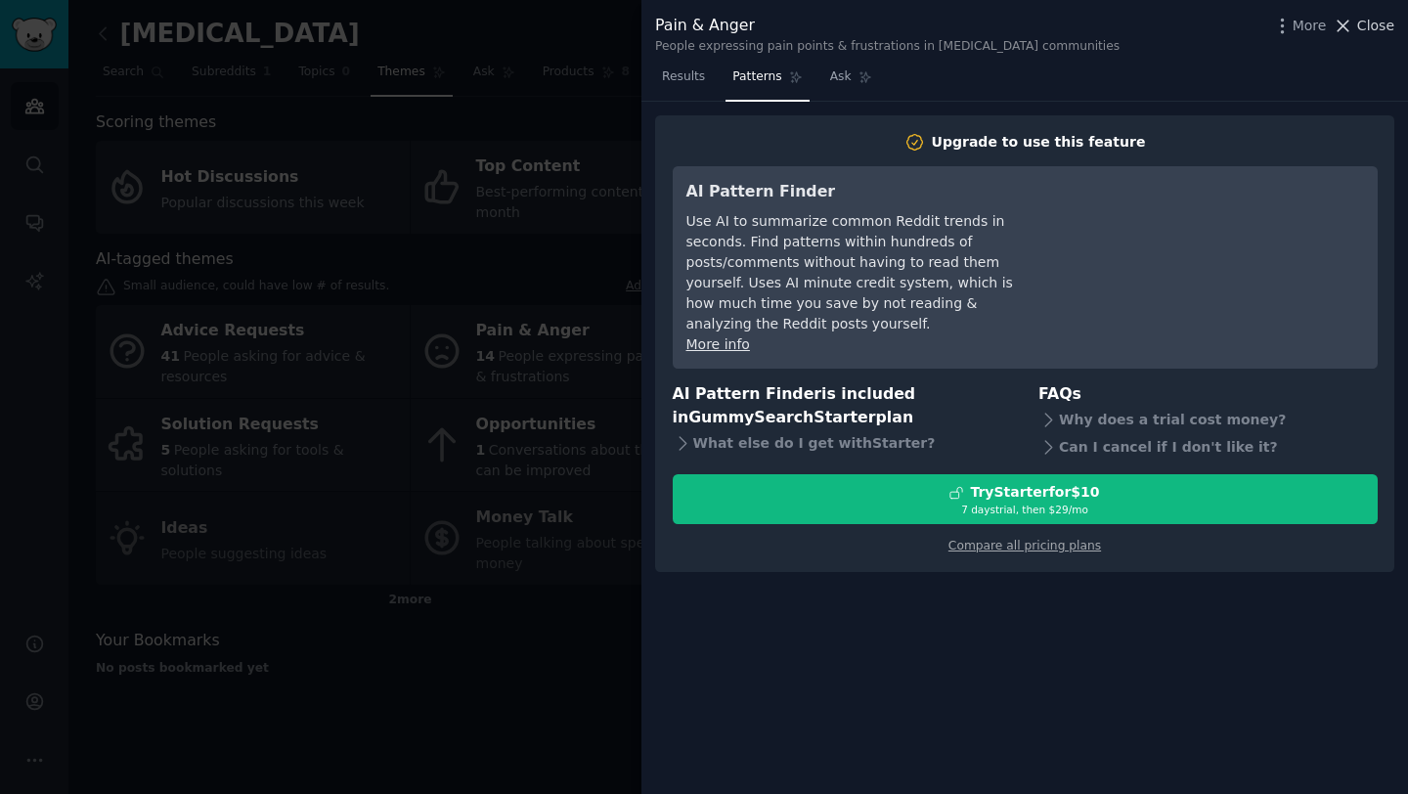
click at [1371, 26] on span "Close" at bounding box center [1375, 26] width 37 height 21
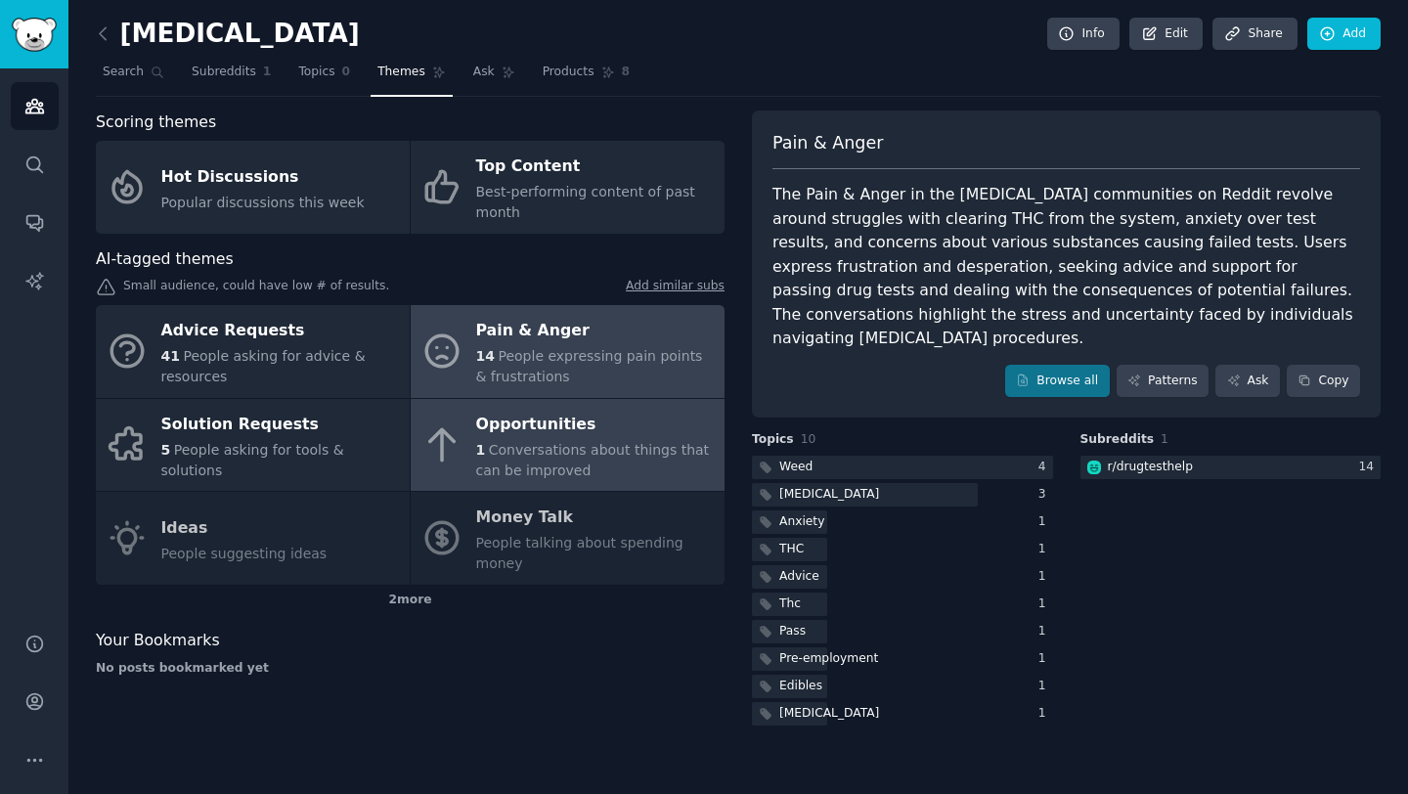
click at [613, 442] on span "Conversations about things that can be improved" at bounding box center [593, 460] width 234 height 36
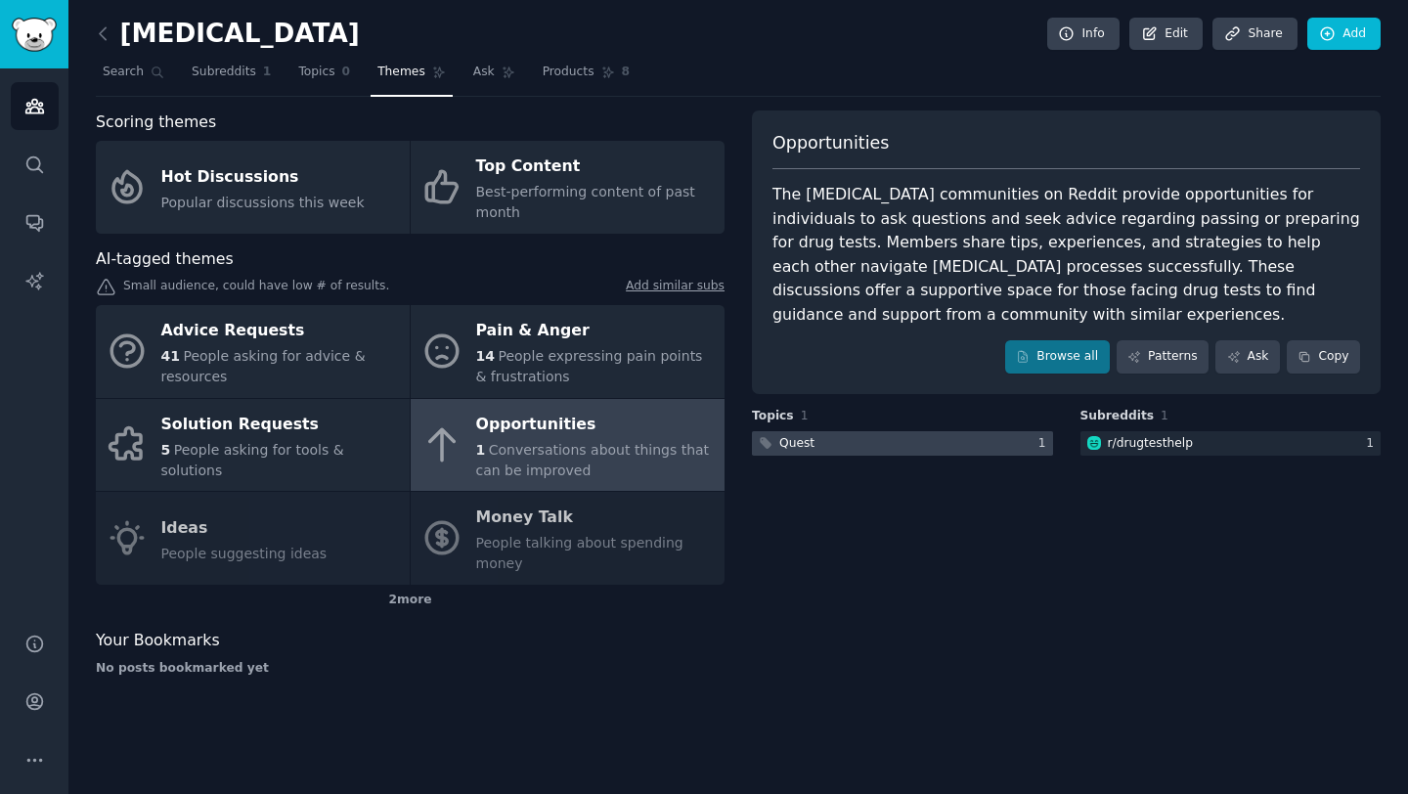
click at [806, 435] on div "Quest" at bounding box center [796, 444] width 35 height 18
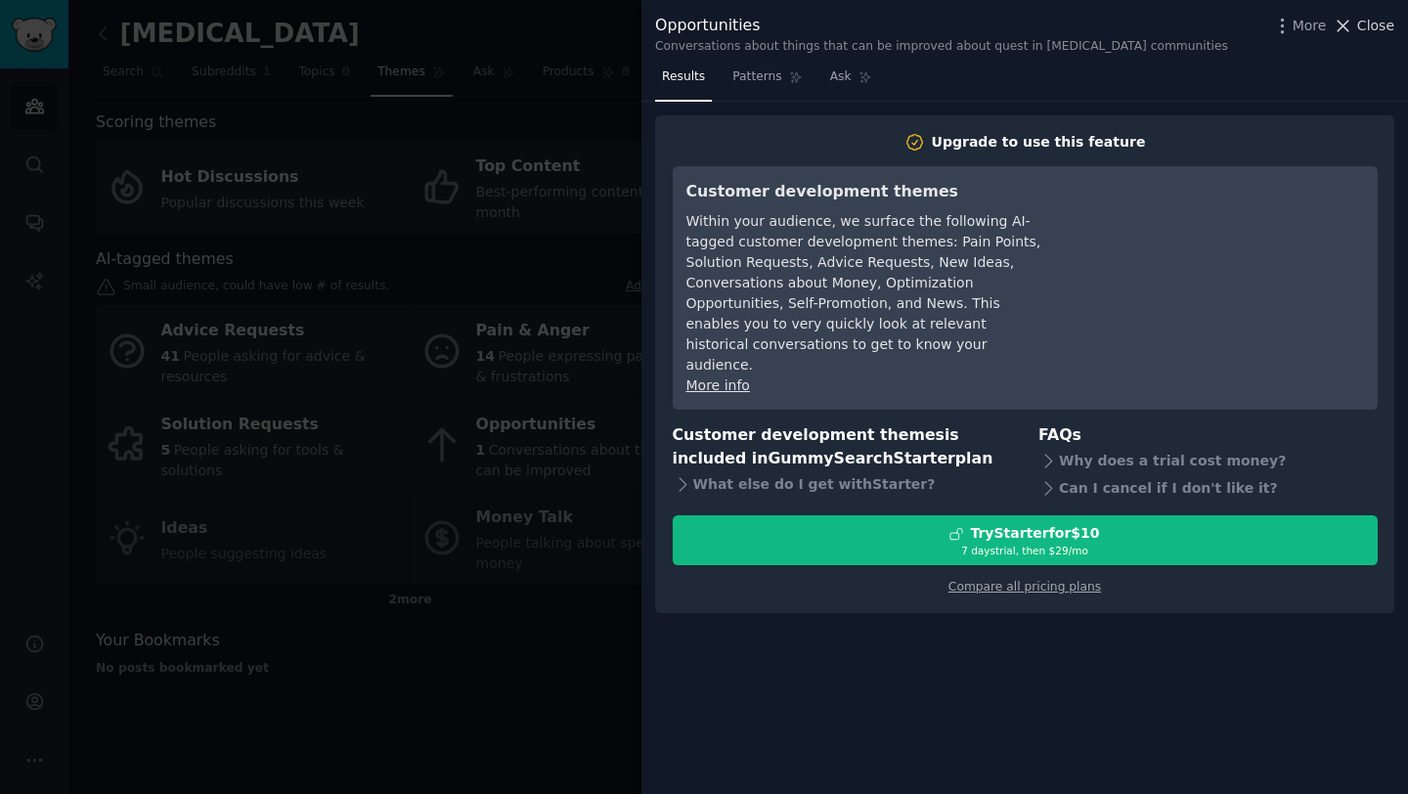
click at [1384, 27] on span "Close" at bounding box center [1375, 26] width 37 height 21
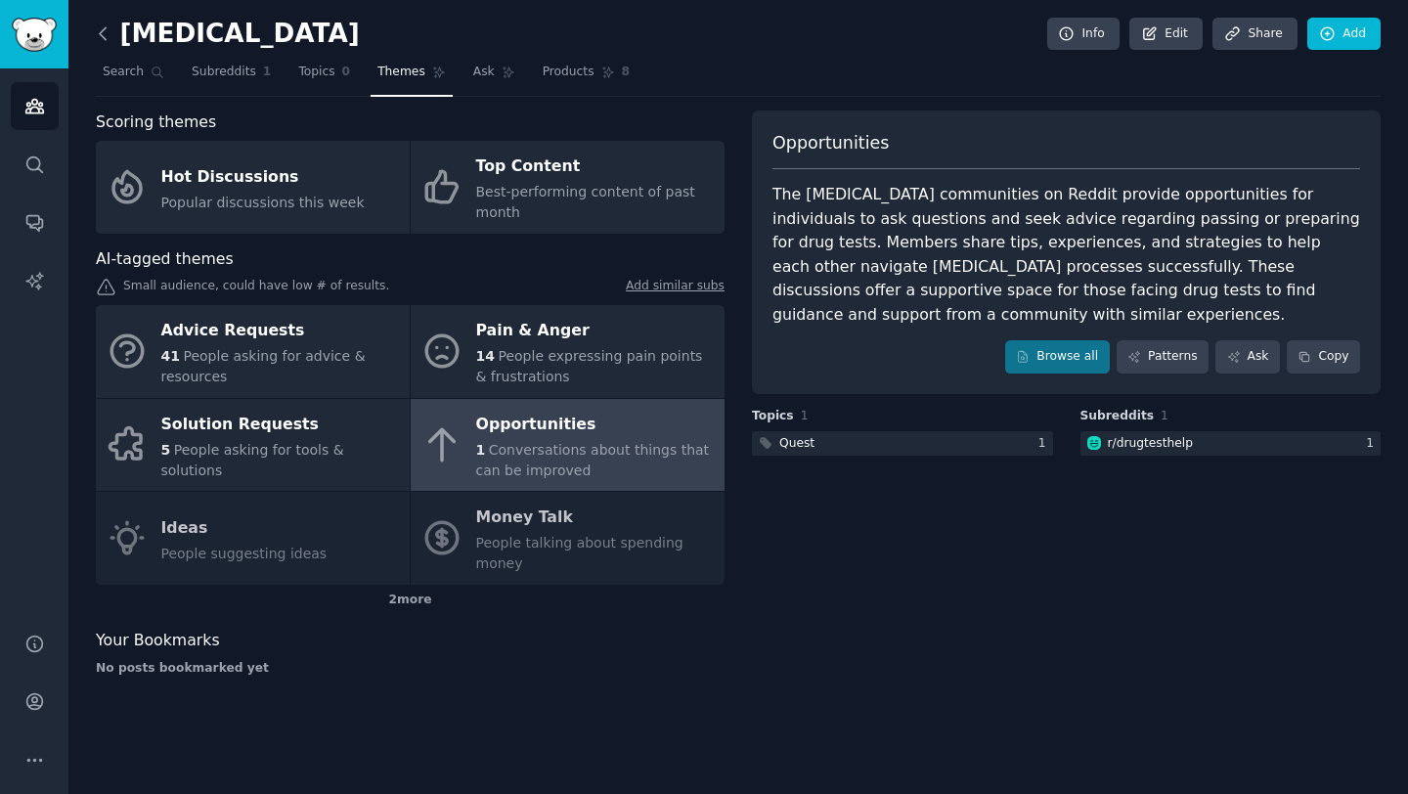
click at [96, 29] on icon at bounding box center [103, 33] width 21 height 21
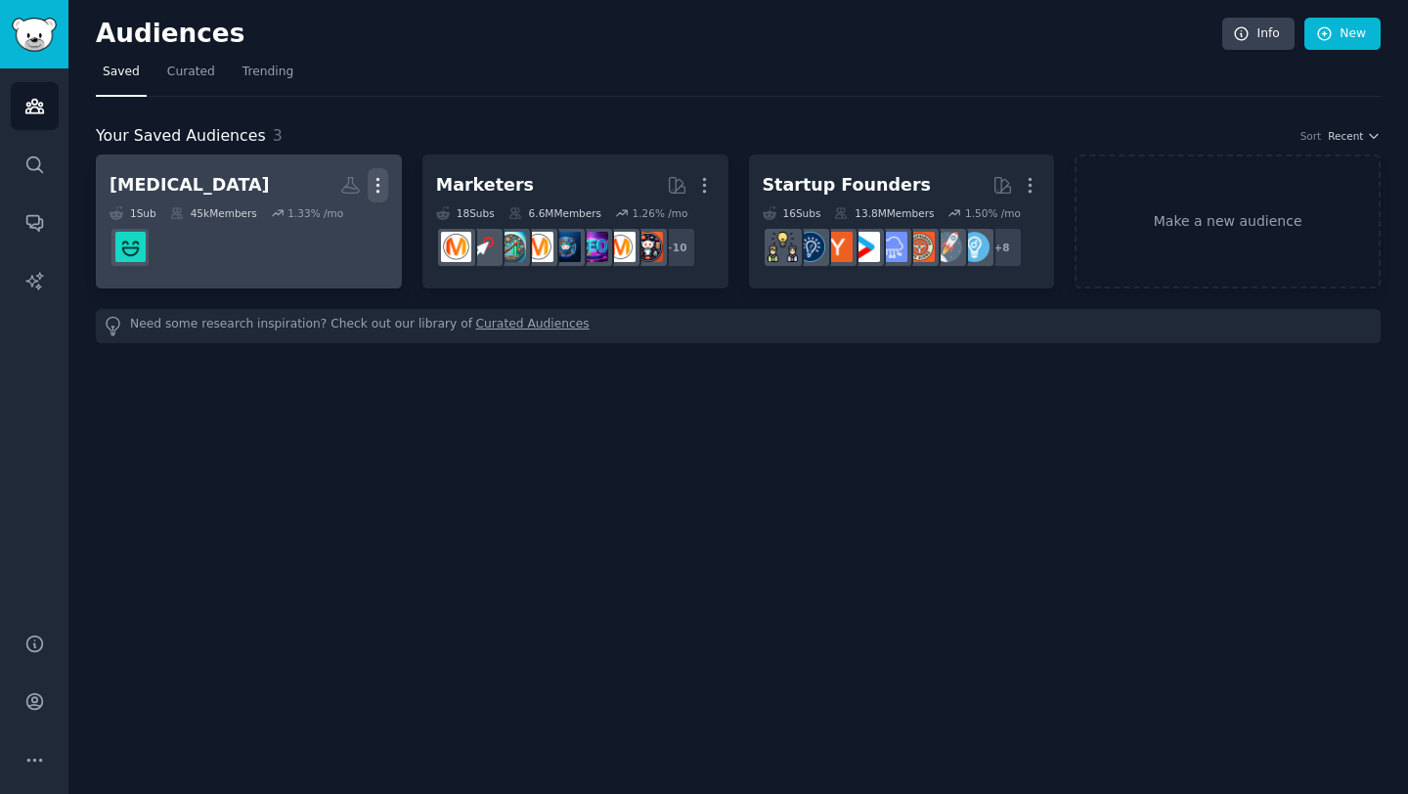
click at [377, 183] on icon "button" at bounding box center [377, 186] width 2 height 14
click at [320, 230] on p "Delete" at bounding box center [324, 226] width 45 height 21
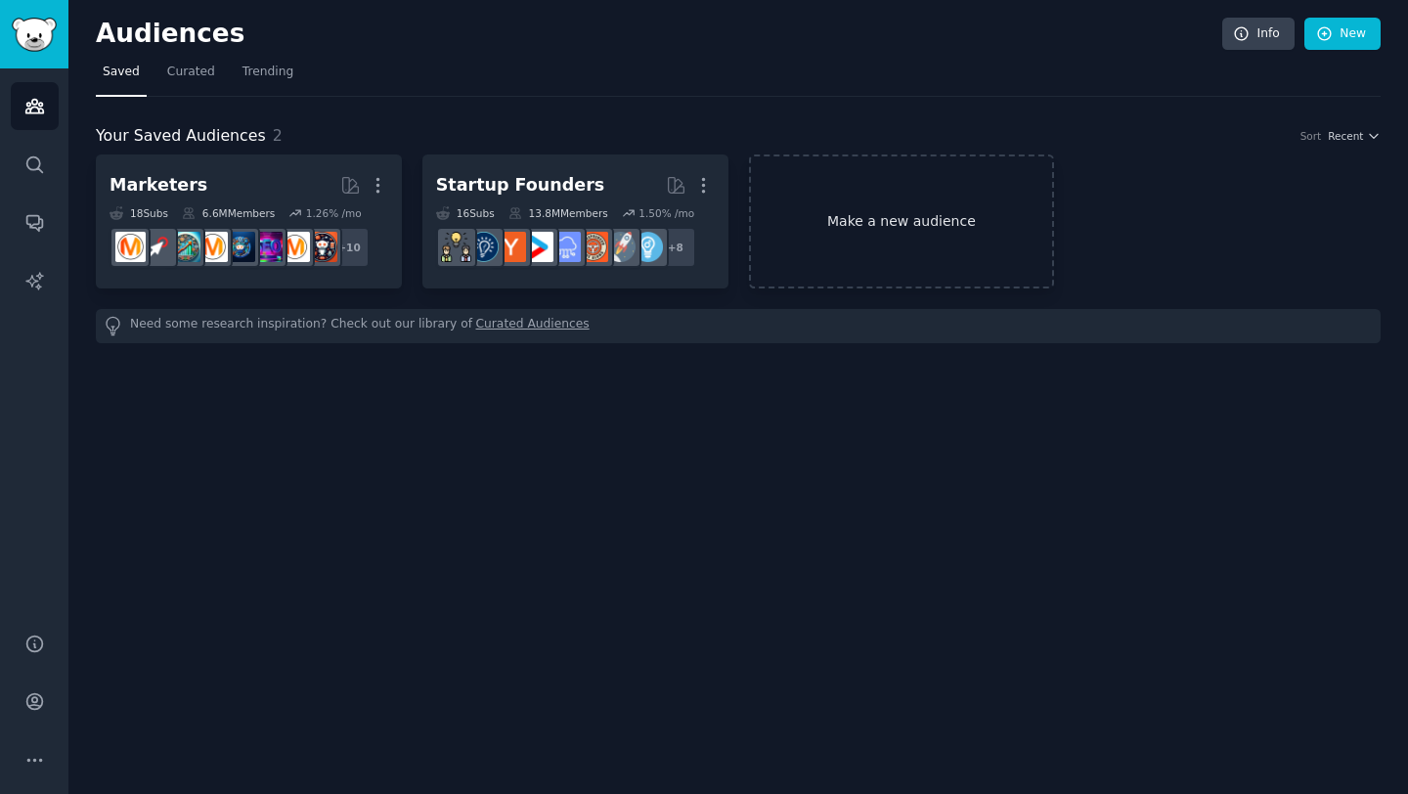
click at [911, 223] on link "Make a new audience" at bounding box center [902, 221] width 306 height 134
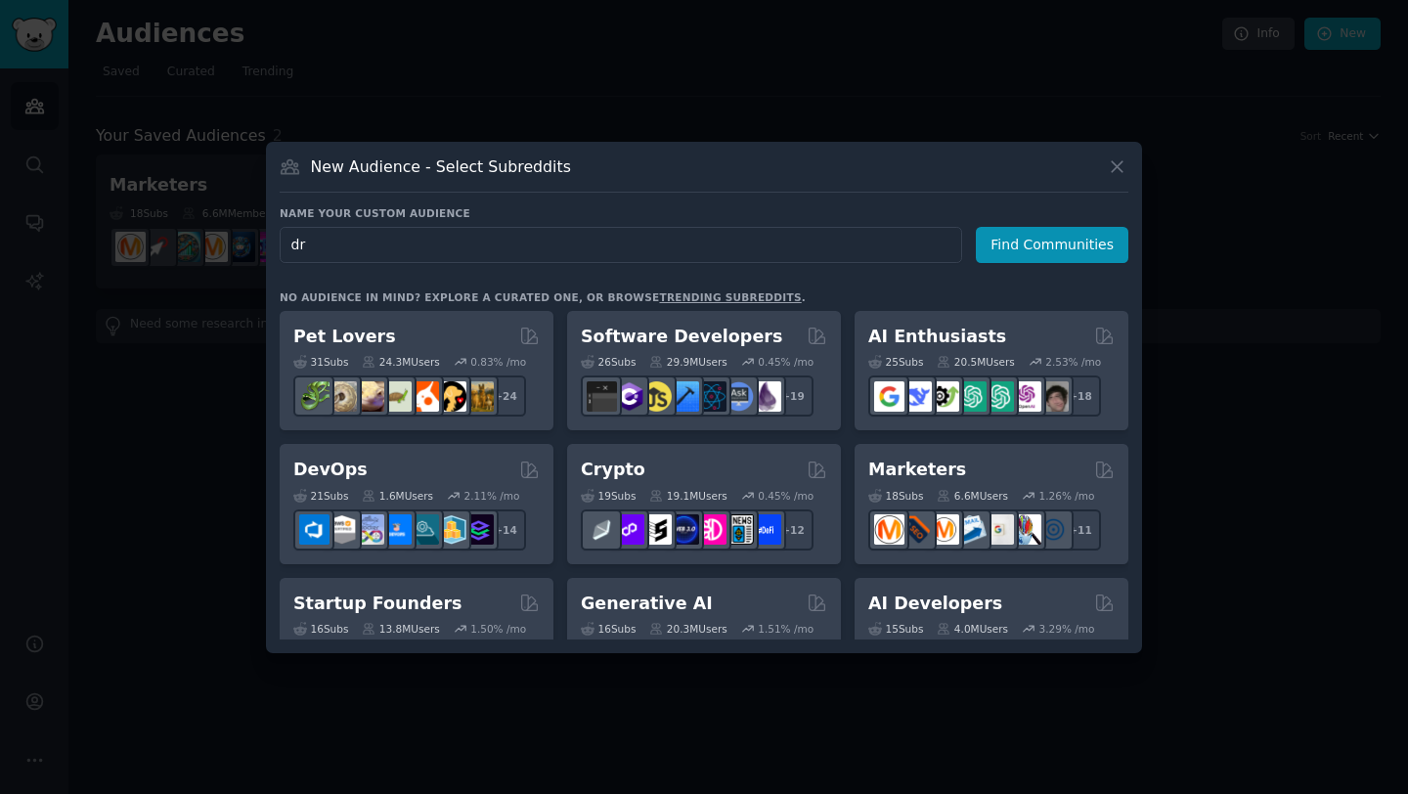
type input "d"
type input "strip test"
click at [1077, 245] on button "Find Communities" at bounding box center [1052, 245] width 152 height 36
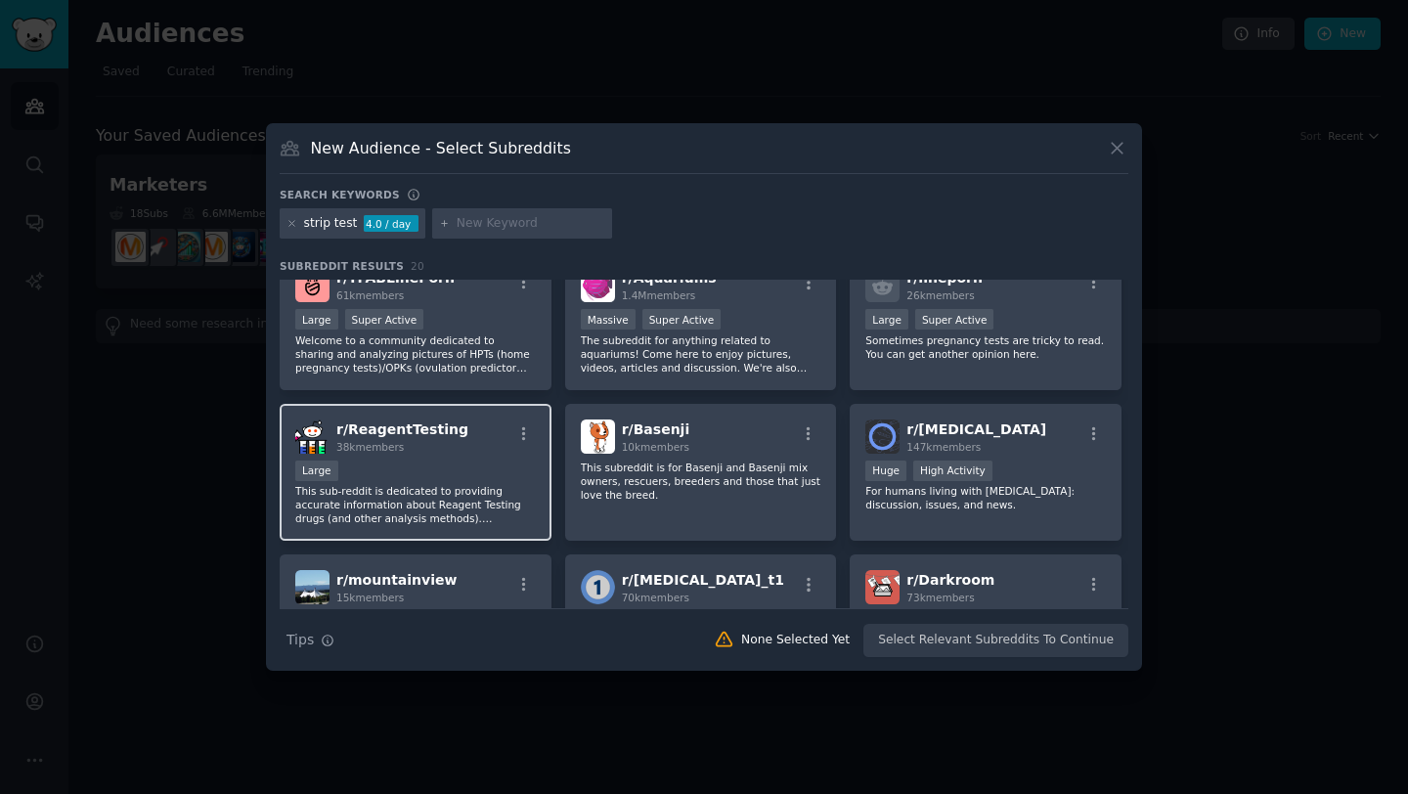
scroll to position [38, 0]
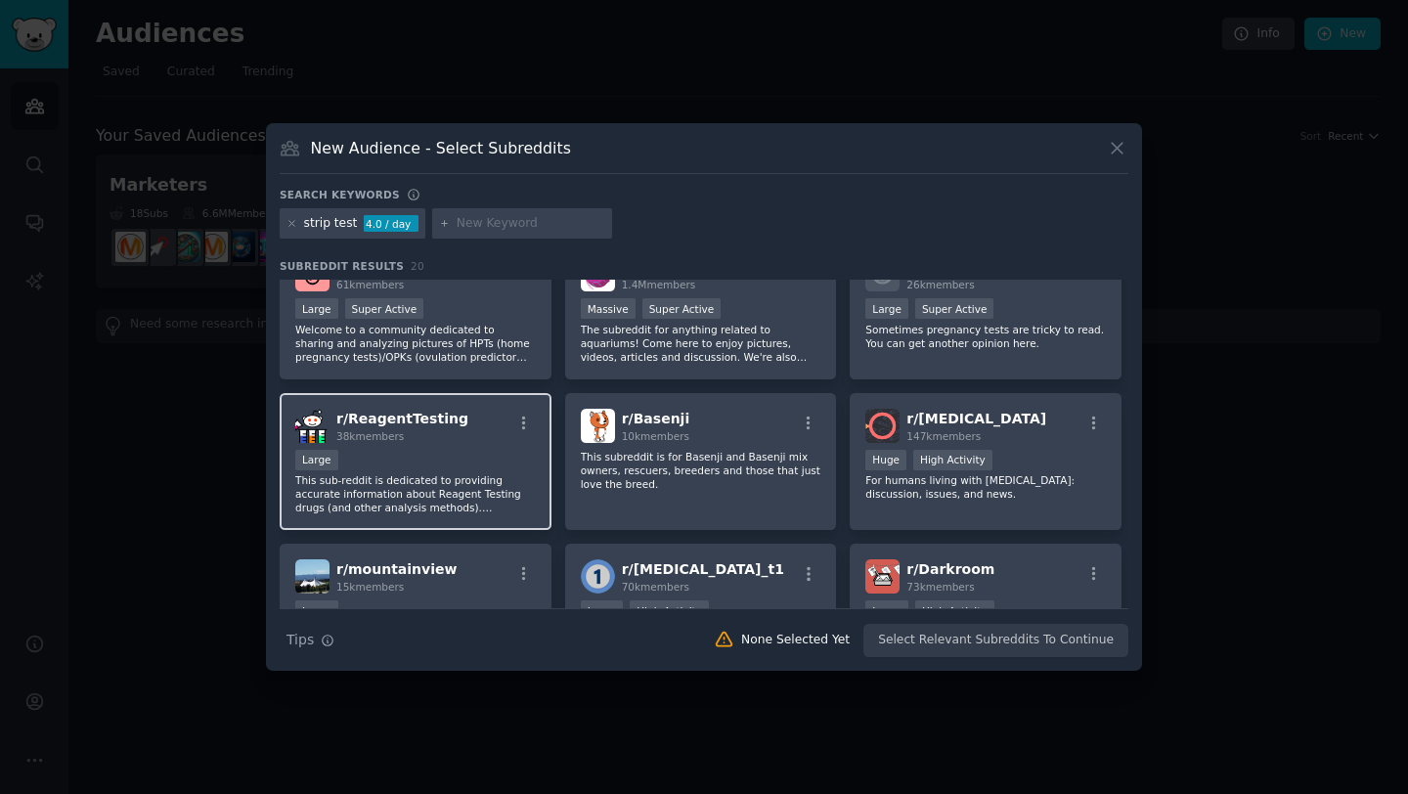
click at [409, 490] on p "This sub-reddit is dedicated to providing accurate information about Reagent Te…" at bounding box center [415, 493] width 240 height 41
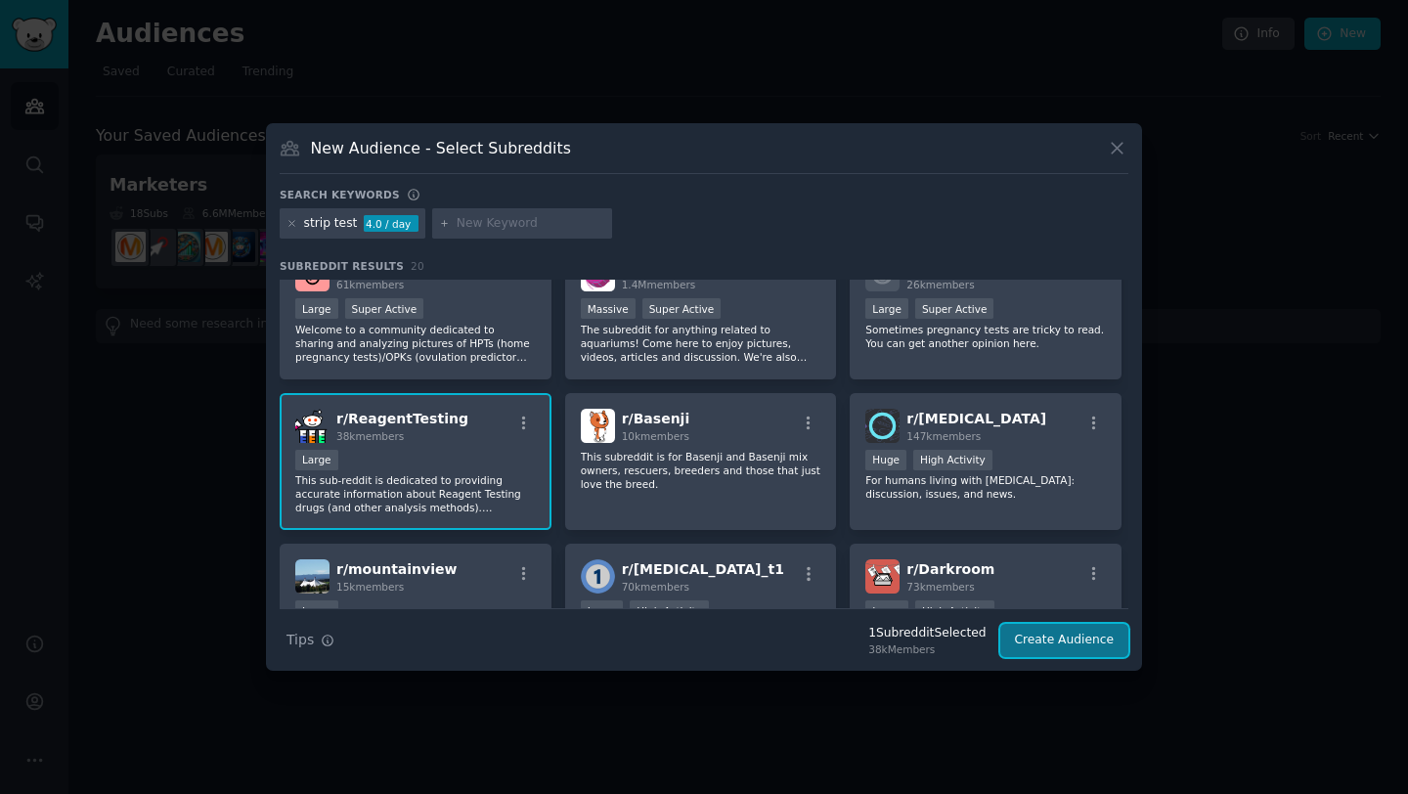
click at [1025, 644] on button "Create Audience" at bounding box center [1064, 640] width 129 height 33
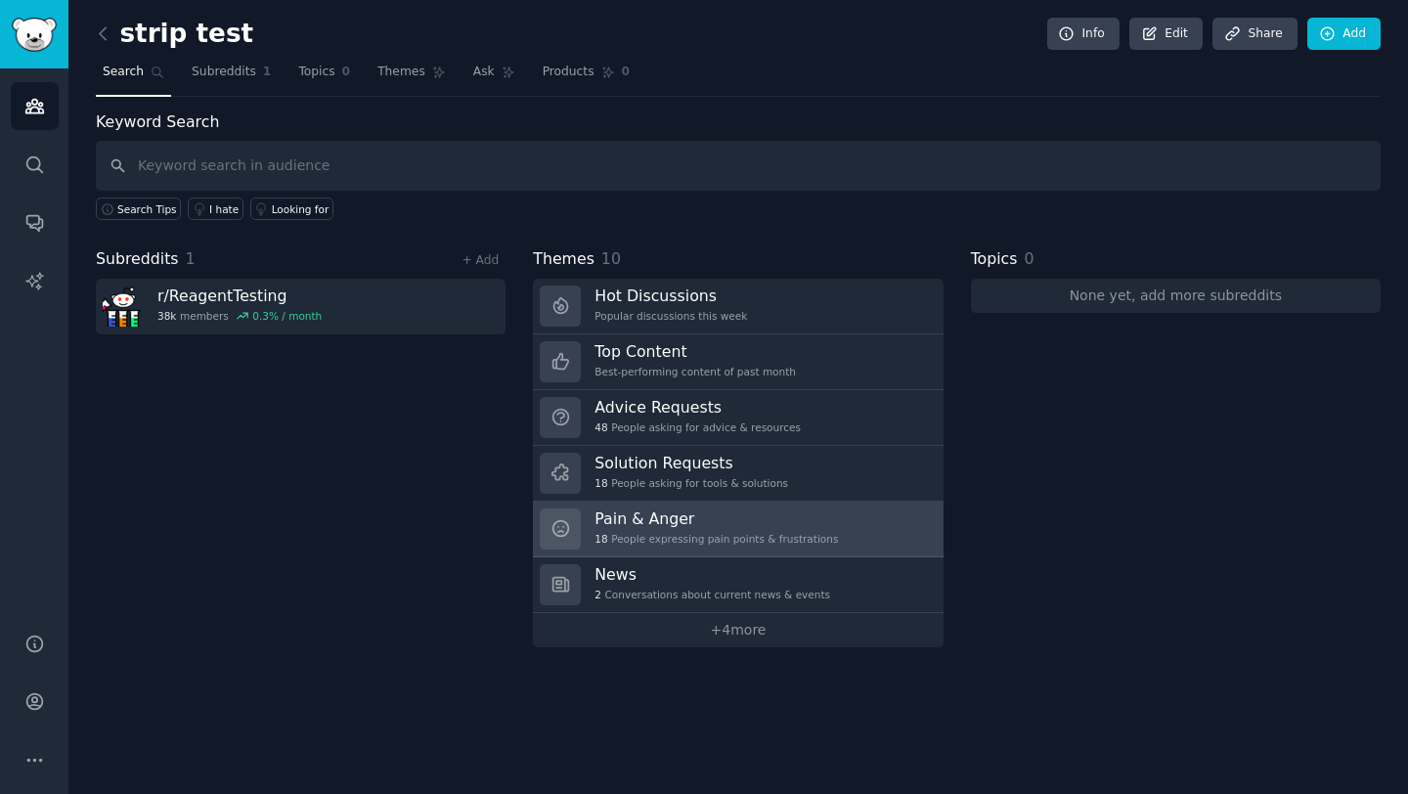
click at [652, 519] on h3 "Pain & Anger" at bounding box center [715, 518] width 243 height 21
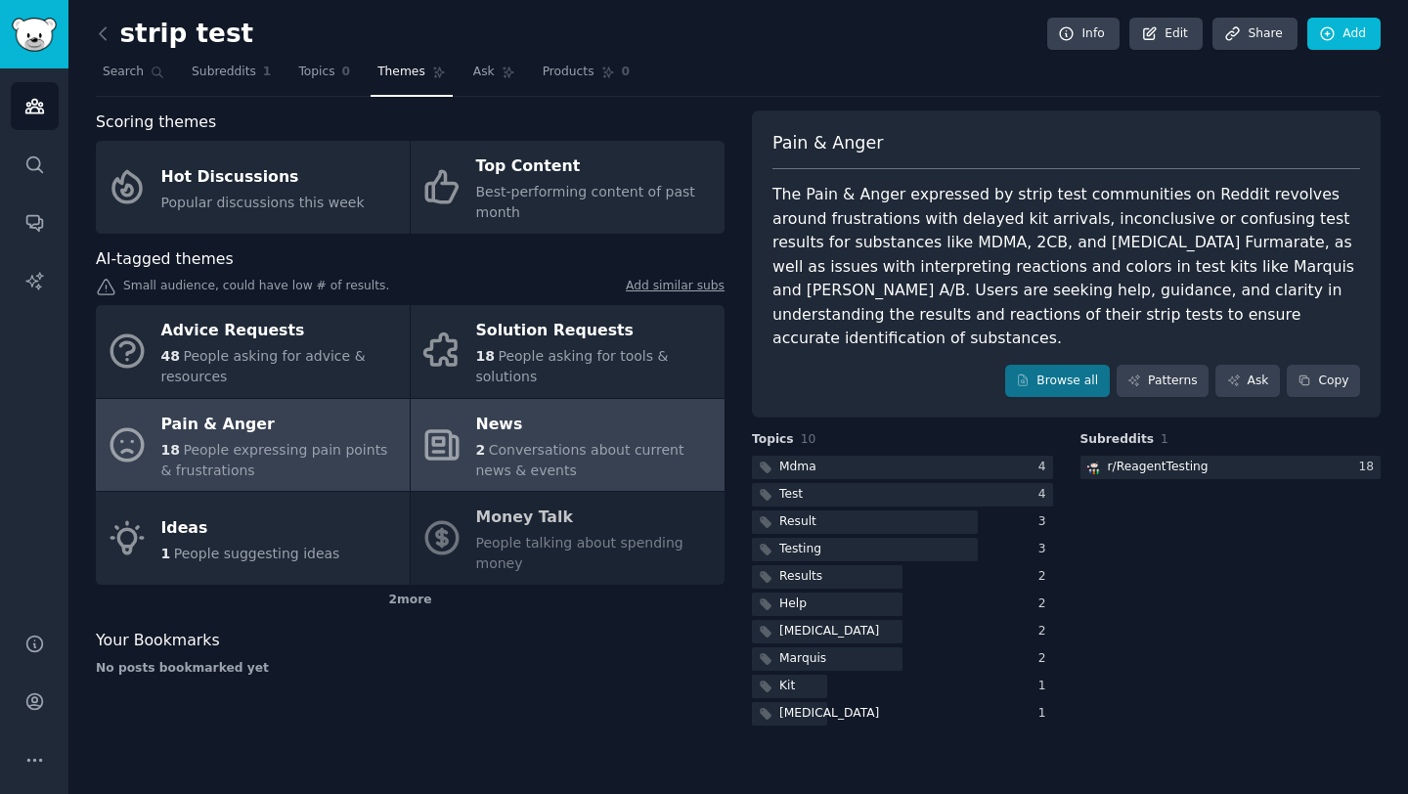
click at [550, 440] on div "2 Conversations about current news & events" at bounding box center [595, 460] width 239 height 41
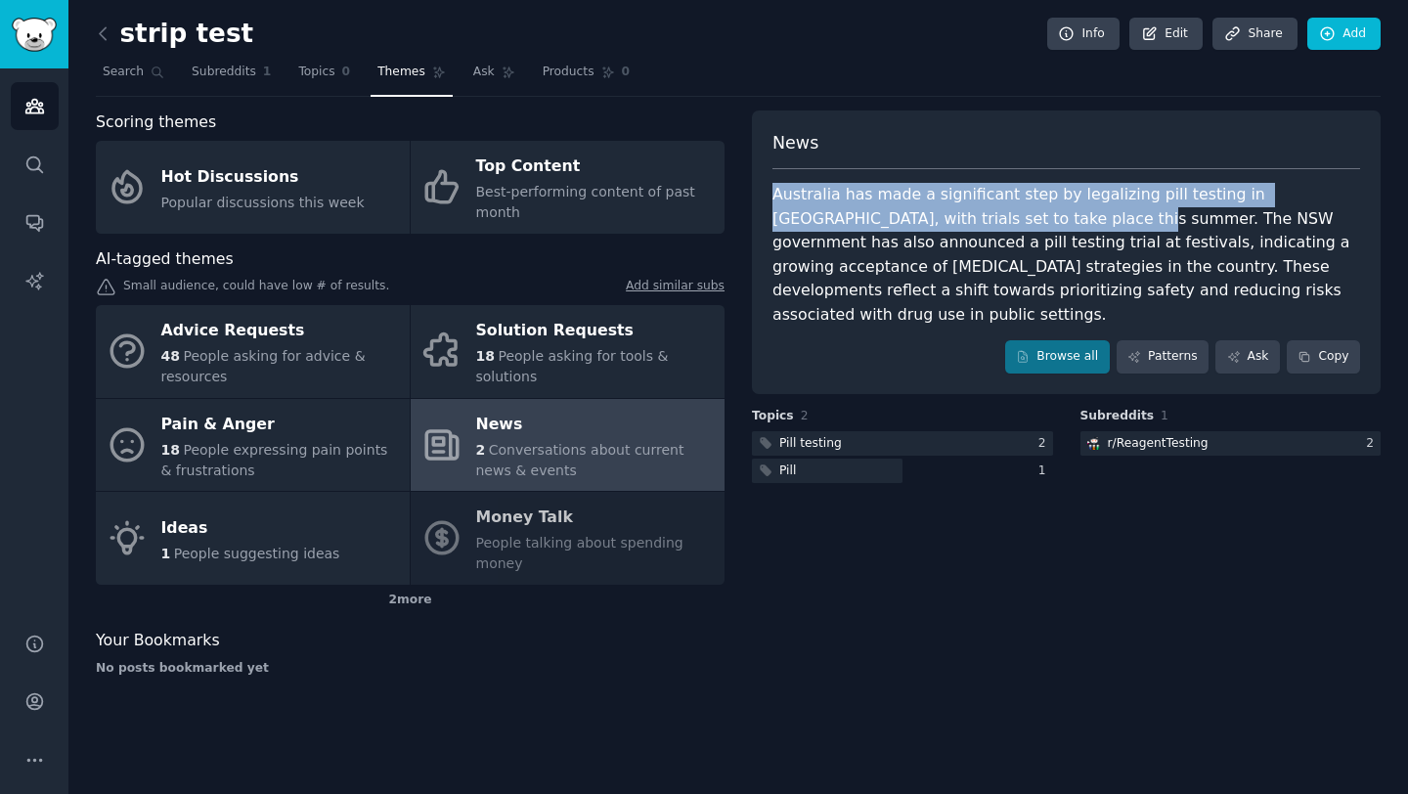
drag, startPoint x: 771, startPoint y: 194, endPoint x: 980, endPoint y: 218, distance: 210.6
click at [980, 218] on div "Australia has made a significant step by legalizing pill testing in Victoria, w…" at bounding box center [1066, 255] width 588 height 144
copy div "Australia has made a significant step by legalizing pill testing in Victoria, w…"
click at [105, 35] on icon at bounding box center [103, 33] width 21 height 21
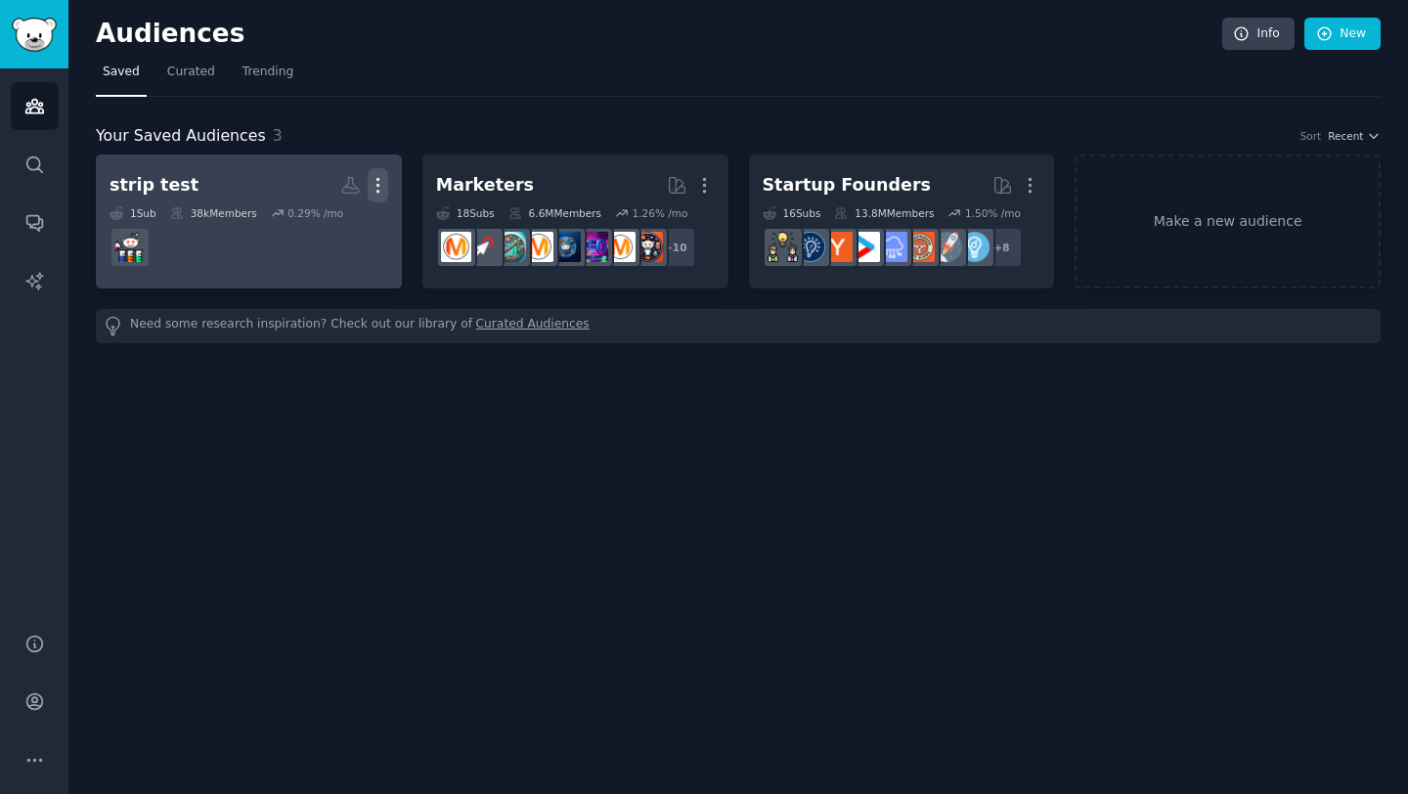
click at [378, 183] on icon "button" at bounding box center [378, 185] width 21 height 21
click at [327, 226] on p "Delete" at bounding box center [324, 226] width 45 height 21
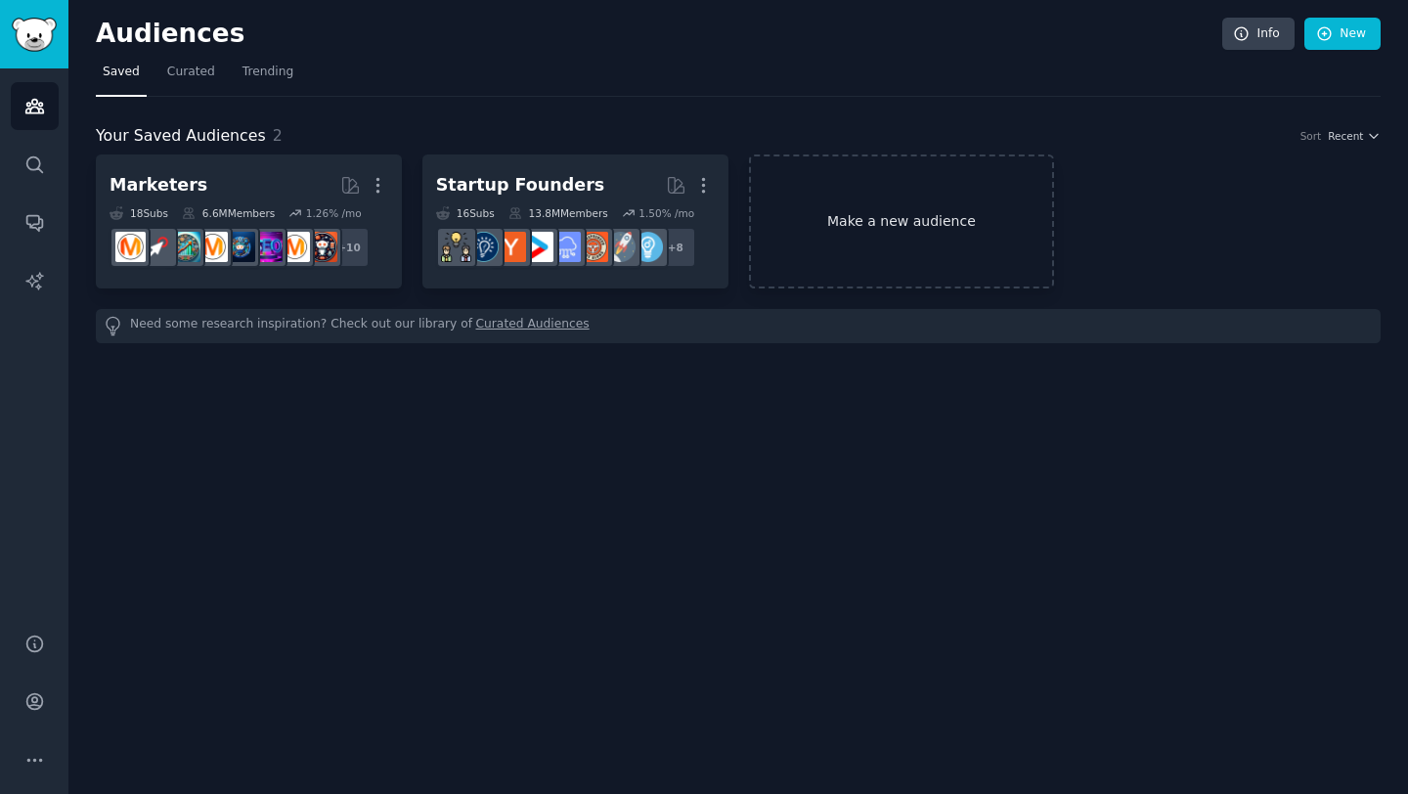
click at [909, 223] on link "Make a new audience" at bounding box center [902, 221] width 306 height 134
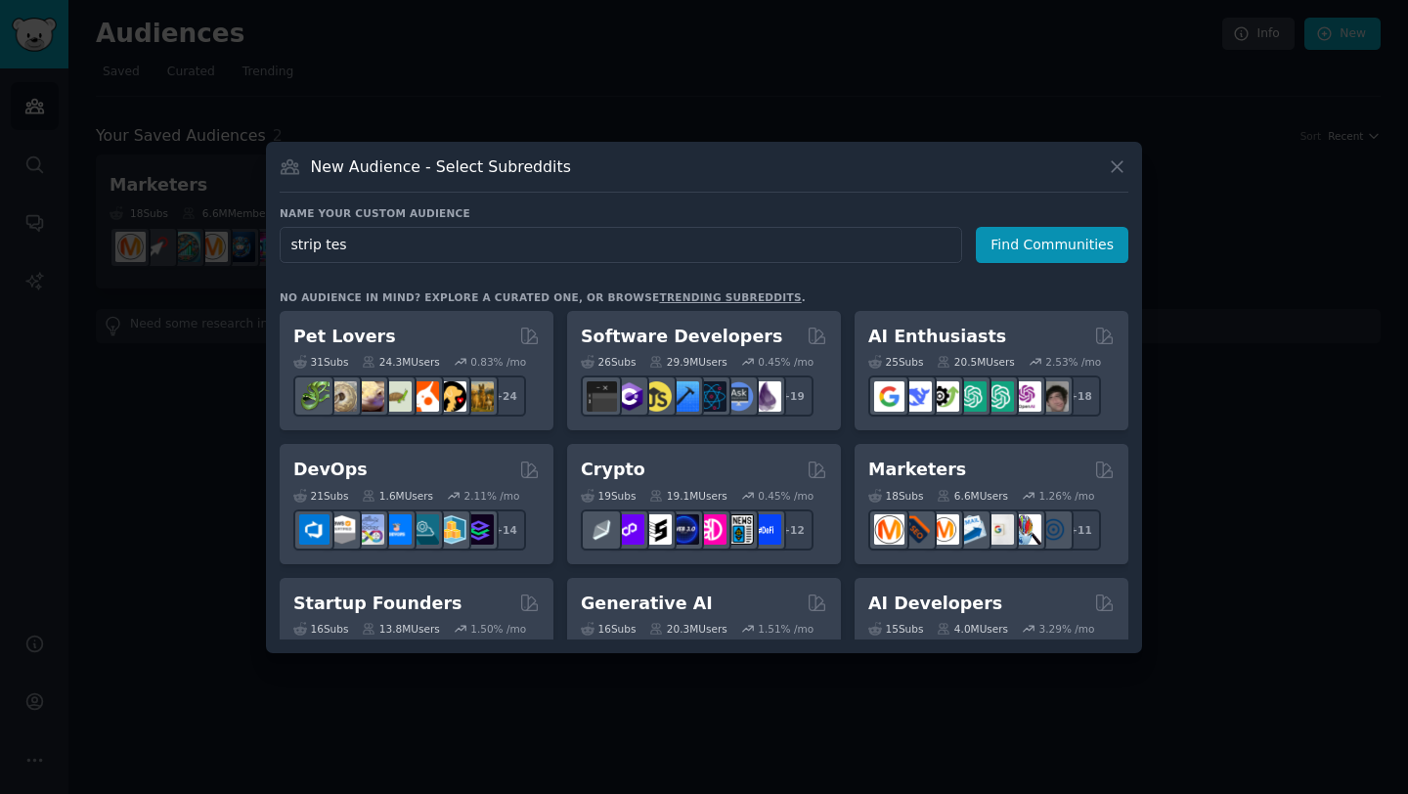
type input "strip test"
click button "Find Communities" at bounding box center [1052, 245] width 152 height 36
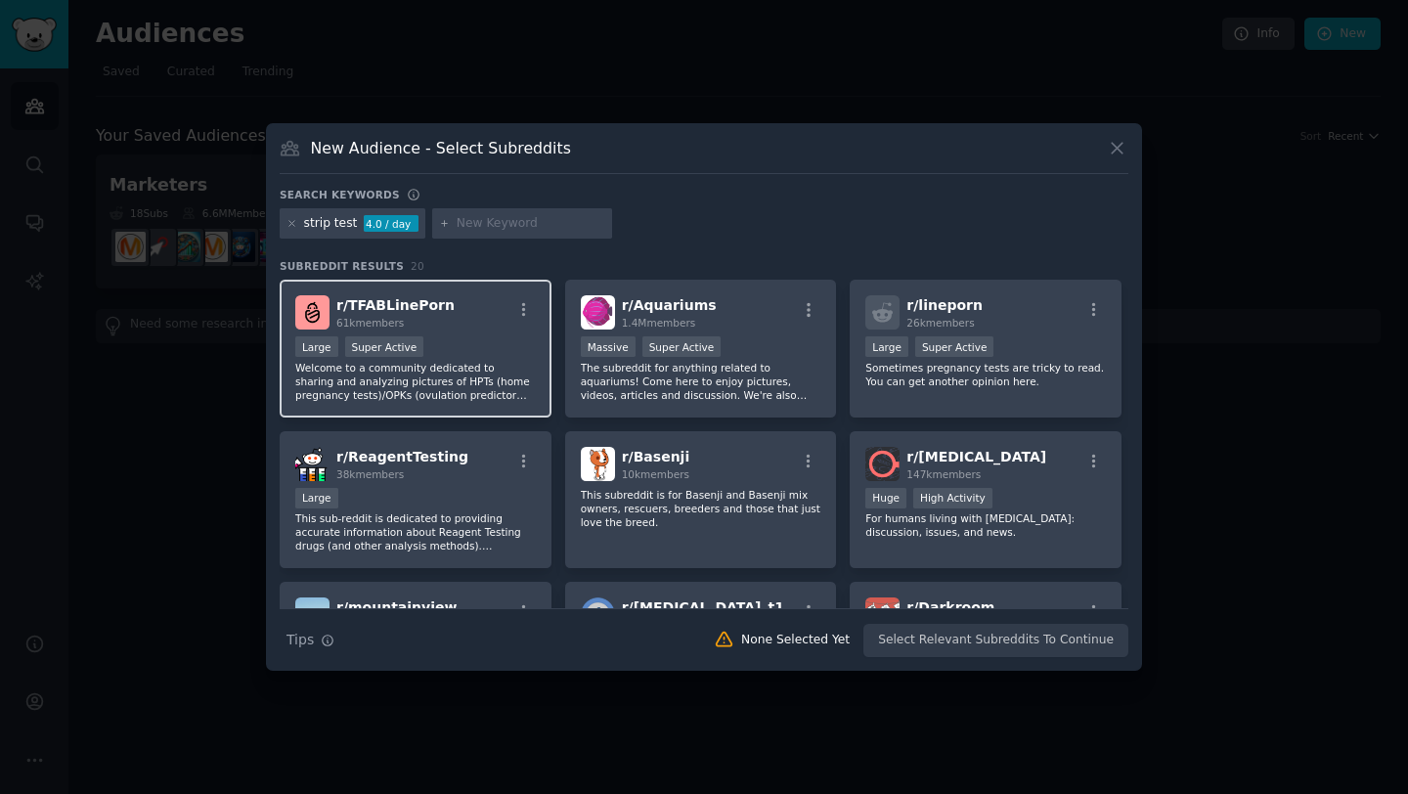
click at [444, 364] on p "Welcome to a community dedicated to sharing and analyzing pictures of HPTs (hom…" at bounding box center [415, 381] width 240 height 41
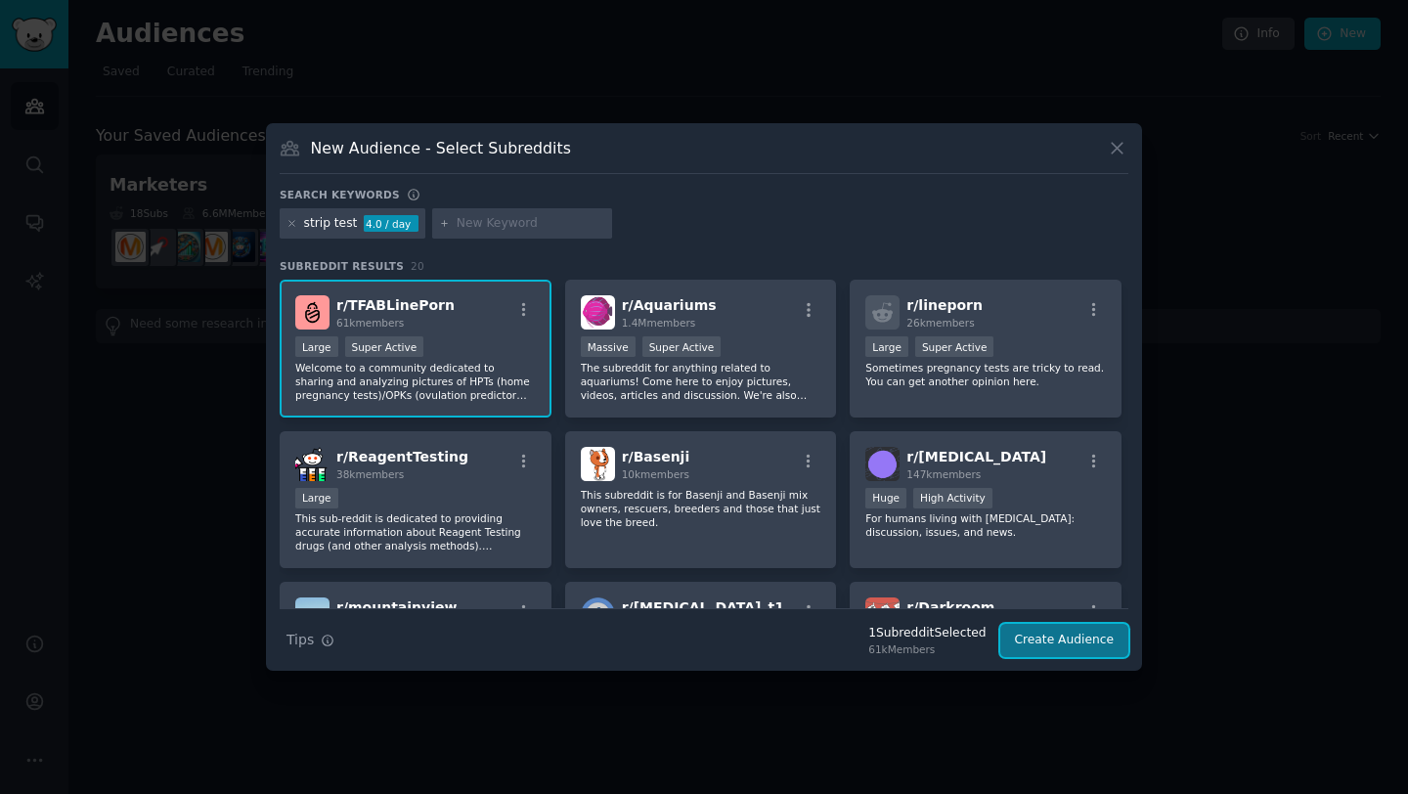
click at [1061, 639] on button "Create Audience" at bounding box center [1064, 640] width 129 height 33
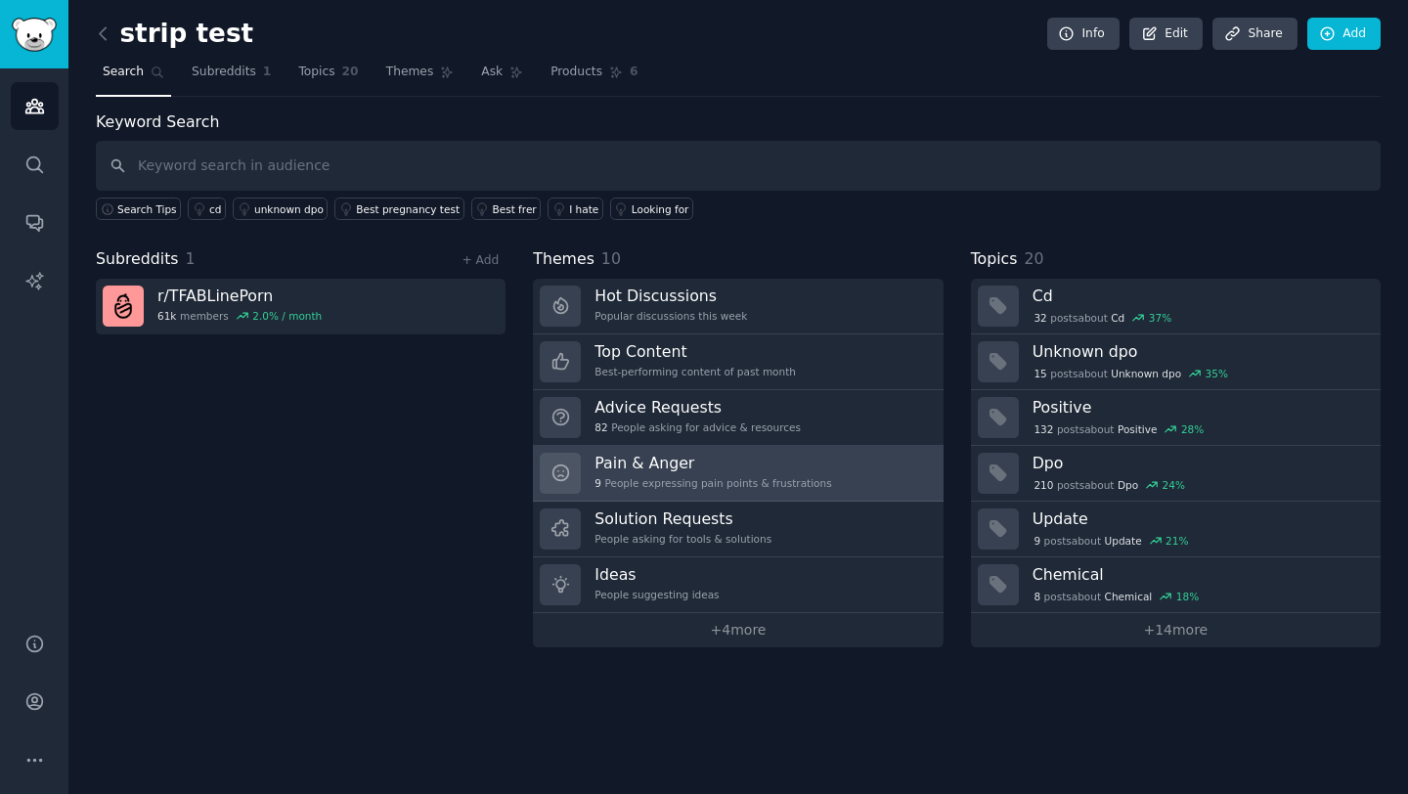
click at [723, 468] on h3 "Pain & Anger" at bounding box center [712, 463] width 237 height 21
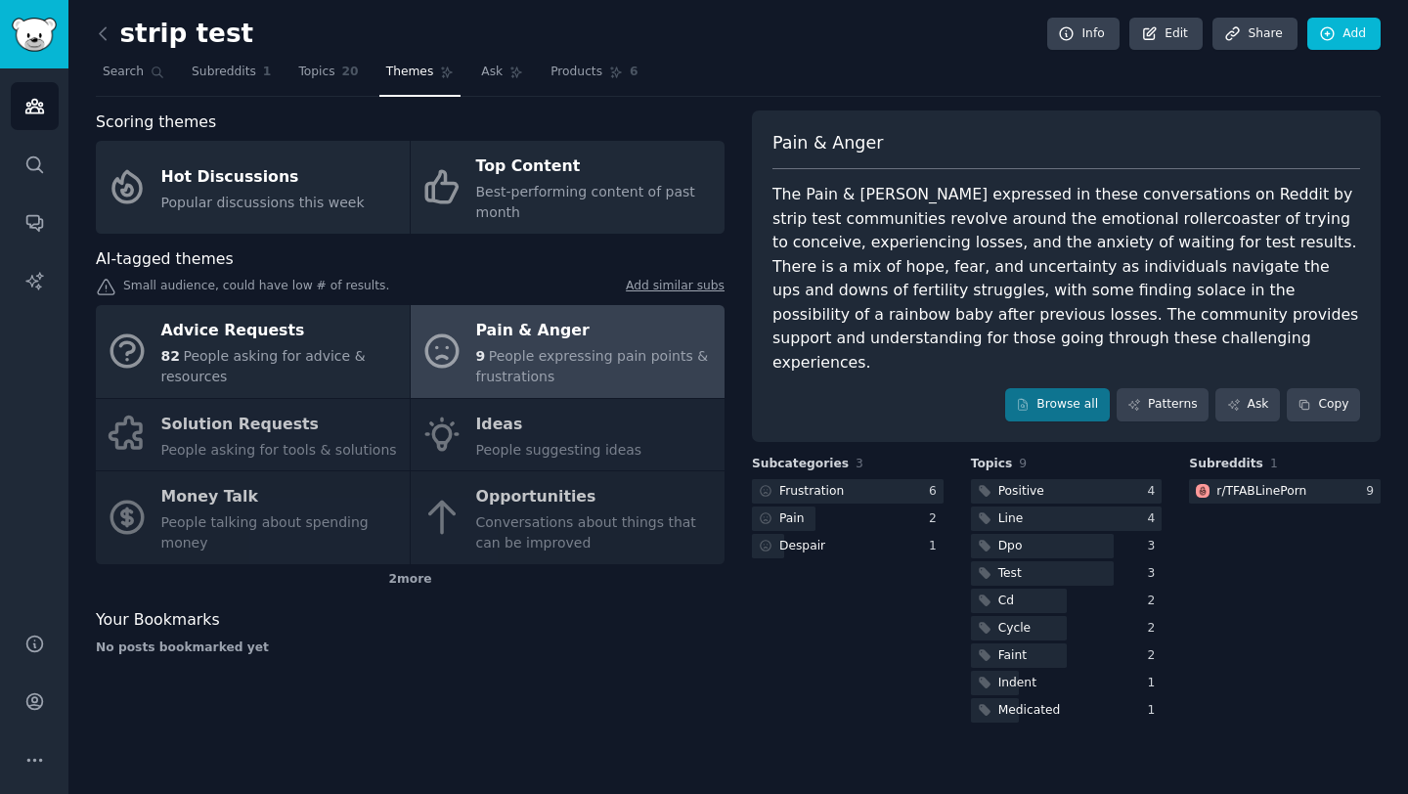
click at [535, 527] on div "Advice Requests 82 People asking for advice & resources Pain & Anger 9 People e…" at bounding box center [410, 434] width 629 height 259
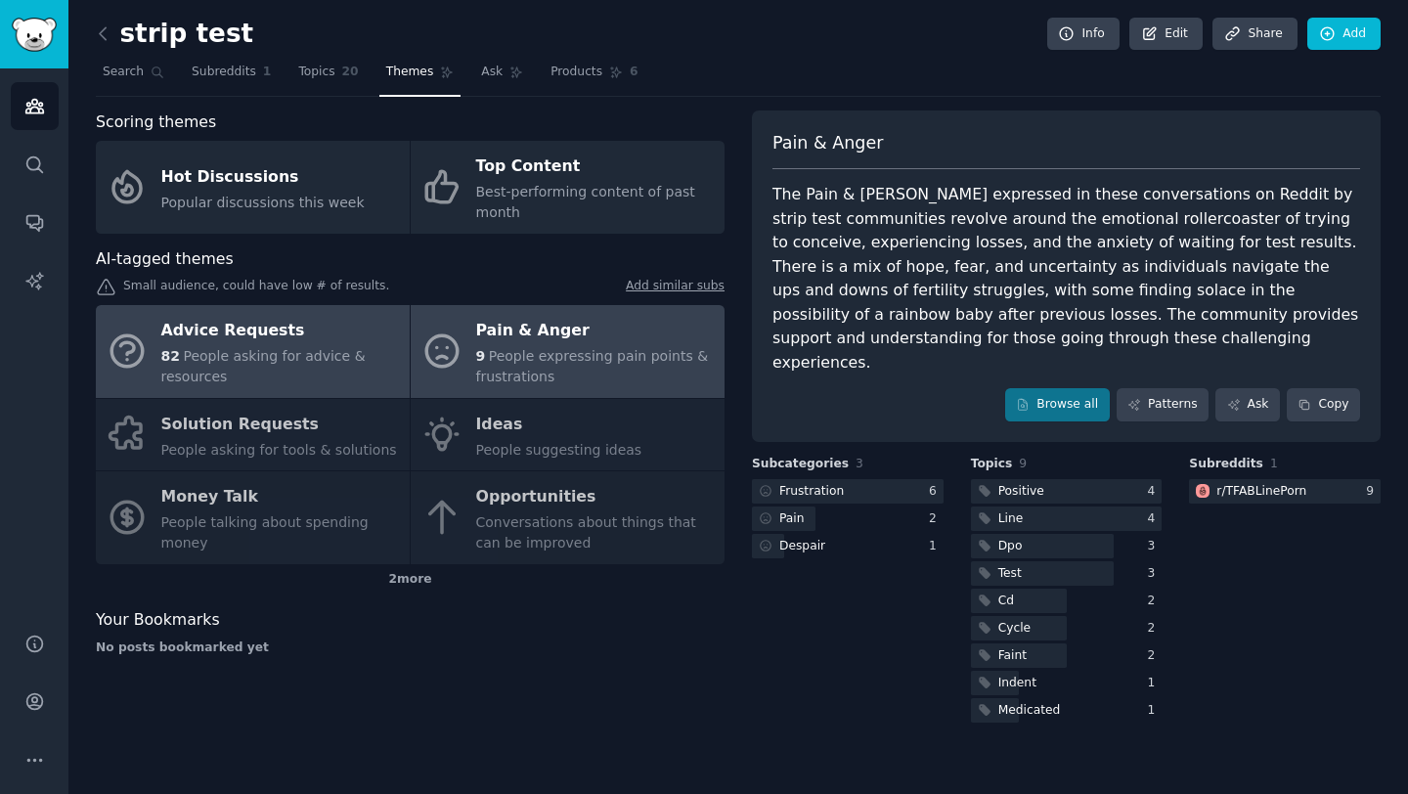
click at [311, 343] on div "Advice Requests" at bounding box center [280, 331] width 239 height 31
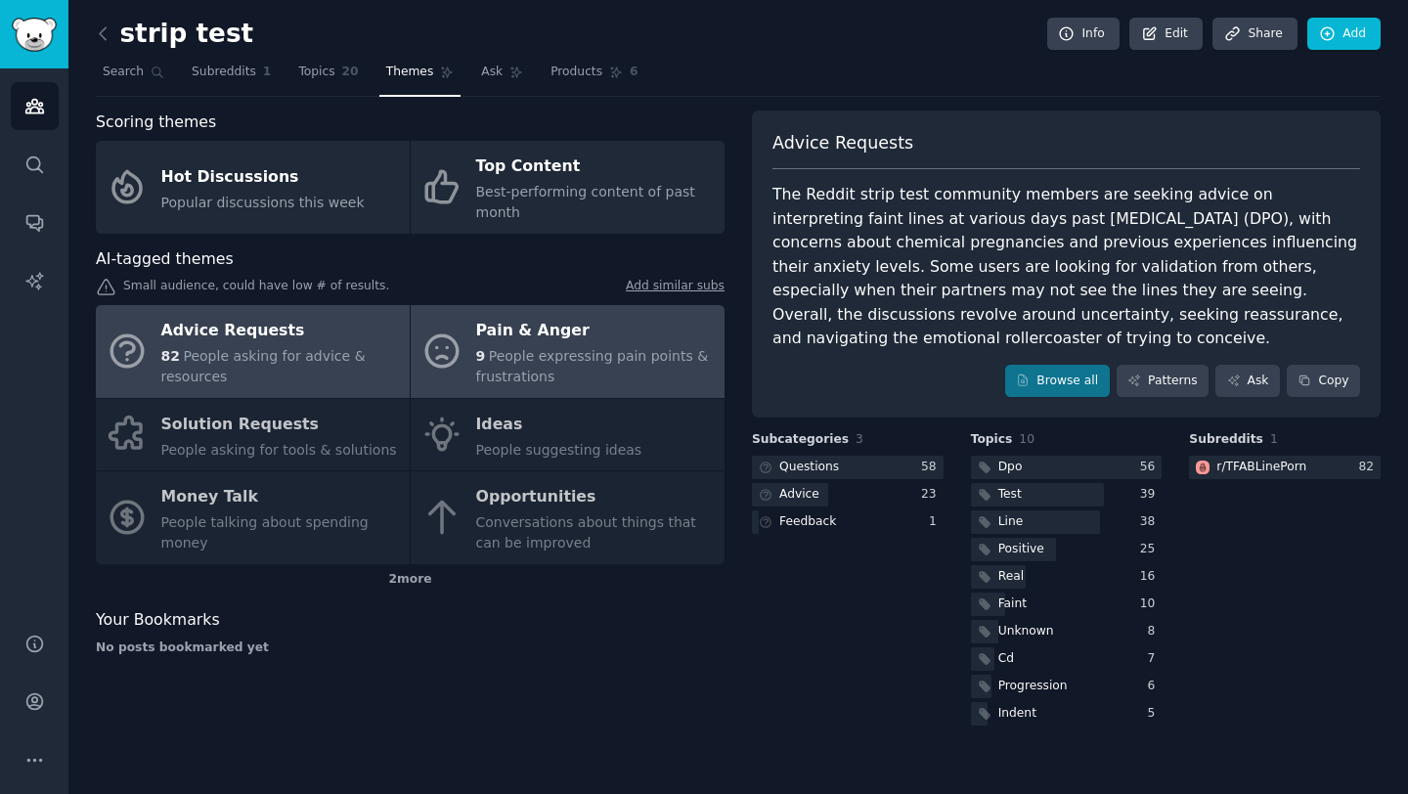
click at [504, 363] on span "People expressing pain points & frustrations" at bounding box center [592, 366] width 233 height 36
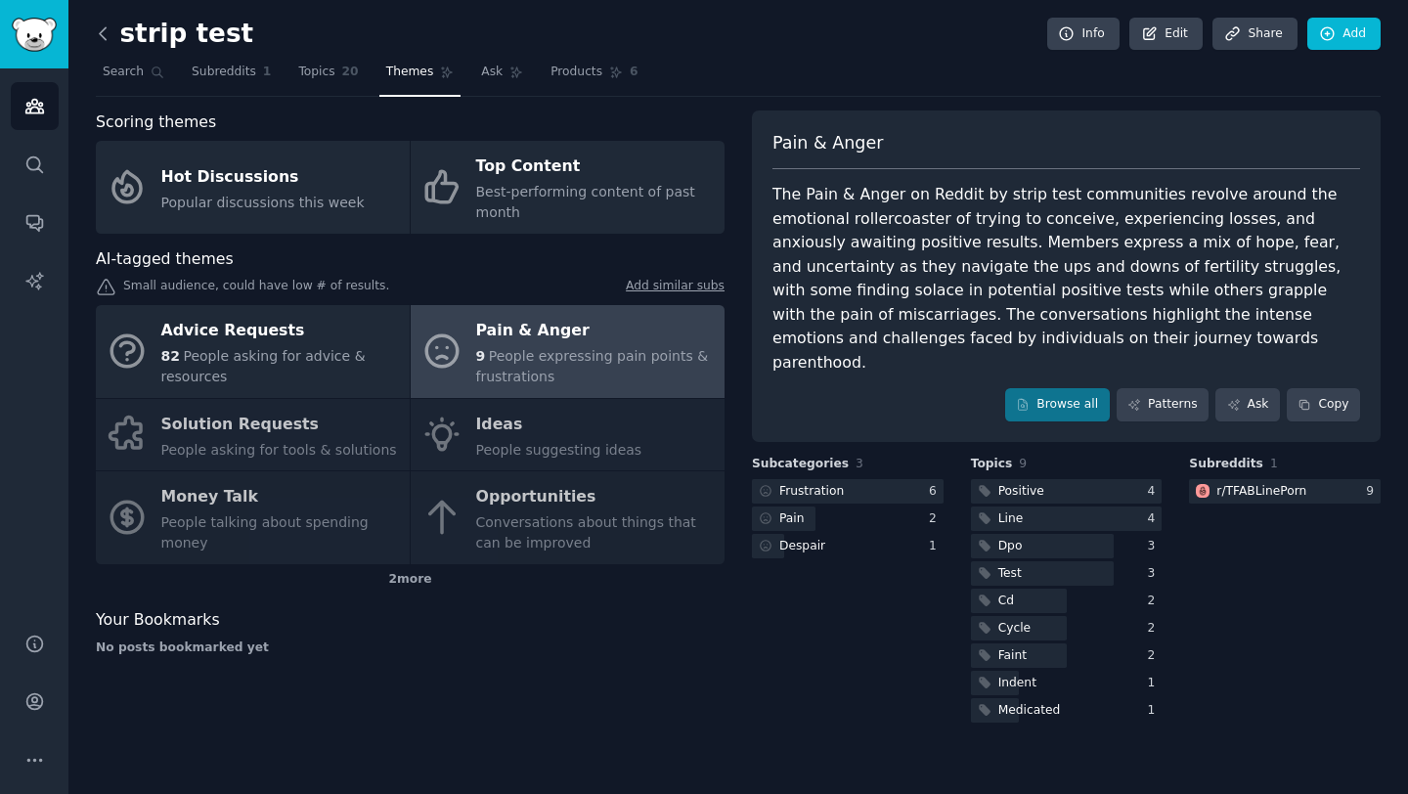
click at [104, 31] on icon at bounding box center [103, 33] width 21 height 21
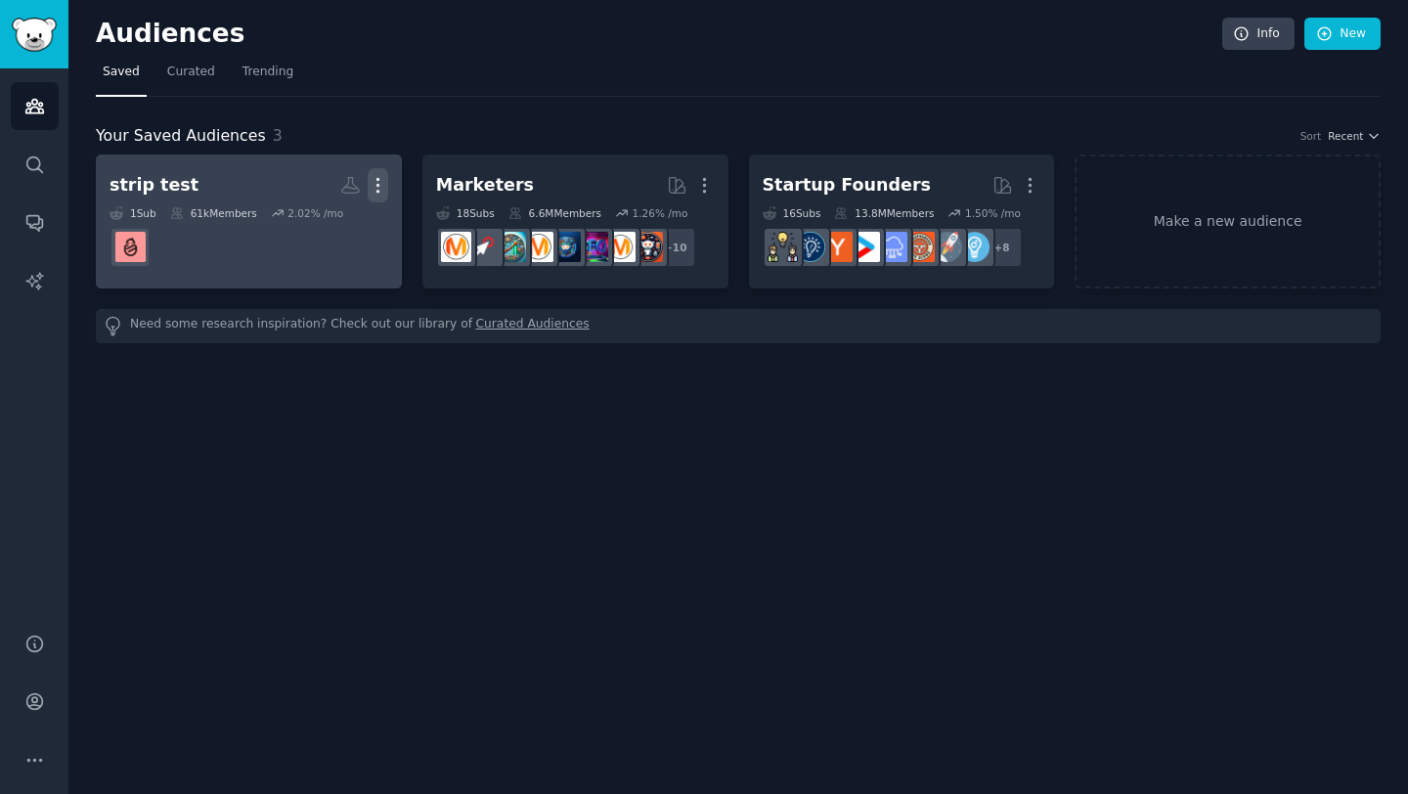
click at [380, 190] on icon "button" at bounding box center [378, 185] width 21 height 21
click at [332, 224] on p "Delete" at bounding box center [324, 226] width 45 height 21
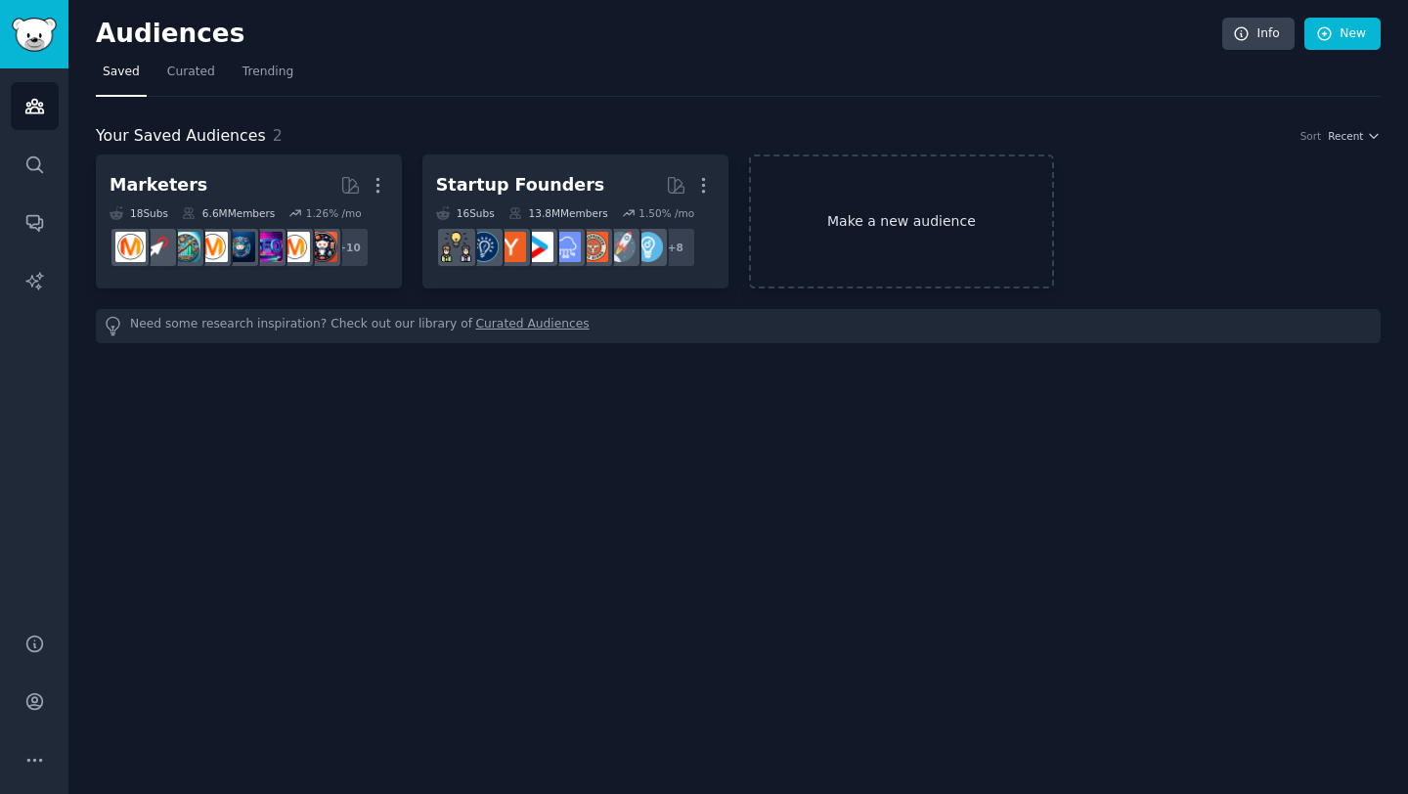
click at [886, 221] on link "Make a new audience" at bounding box center [902, 221] width 306 height 134
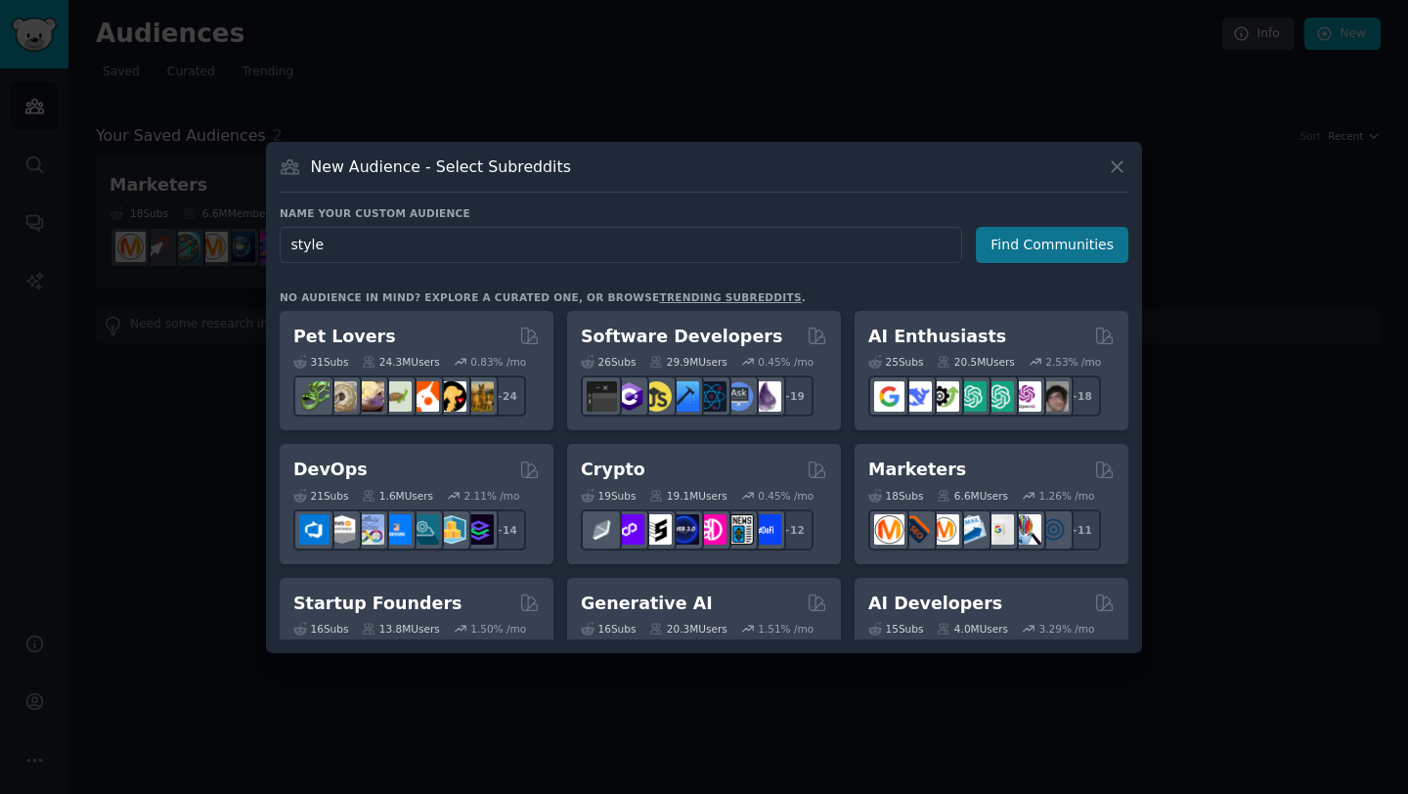
type input "style"
click at [1021, 239] on button "Find Communities" at bounding box center [1052, 245] width 152 height 36
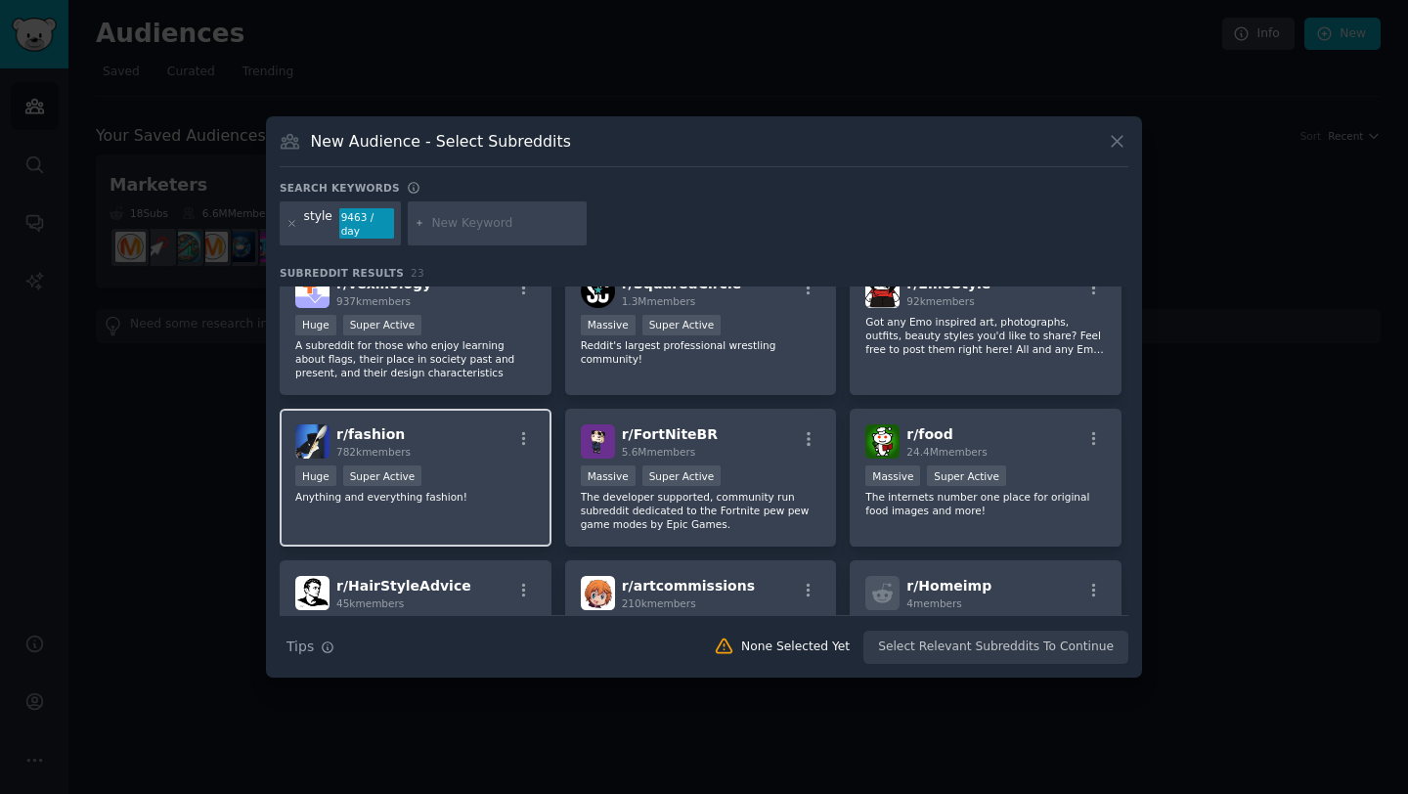
scroll to position [186, 0]
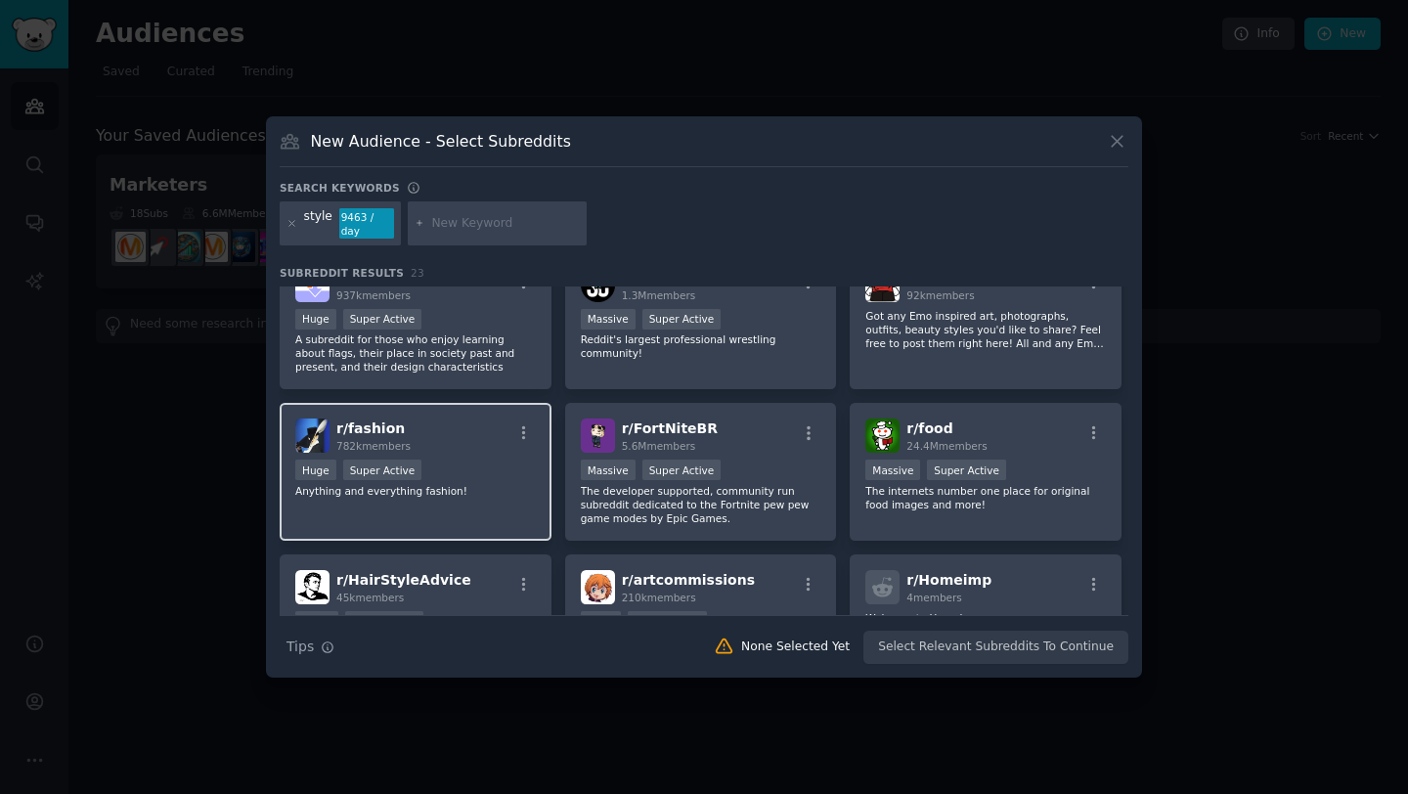
click at [483, 463] on div "Huge Super Active" at bounding box center [415, 471] width 240 height 24
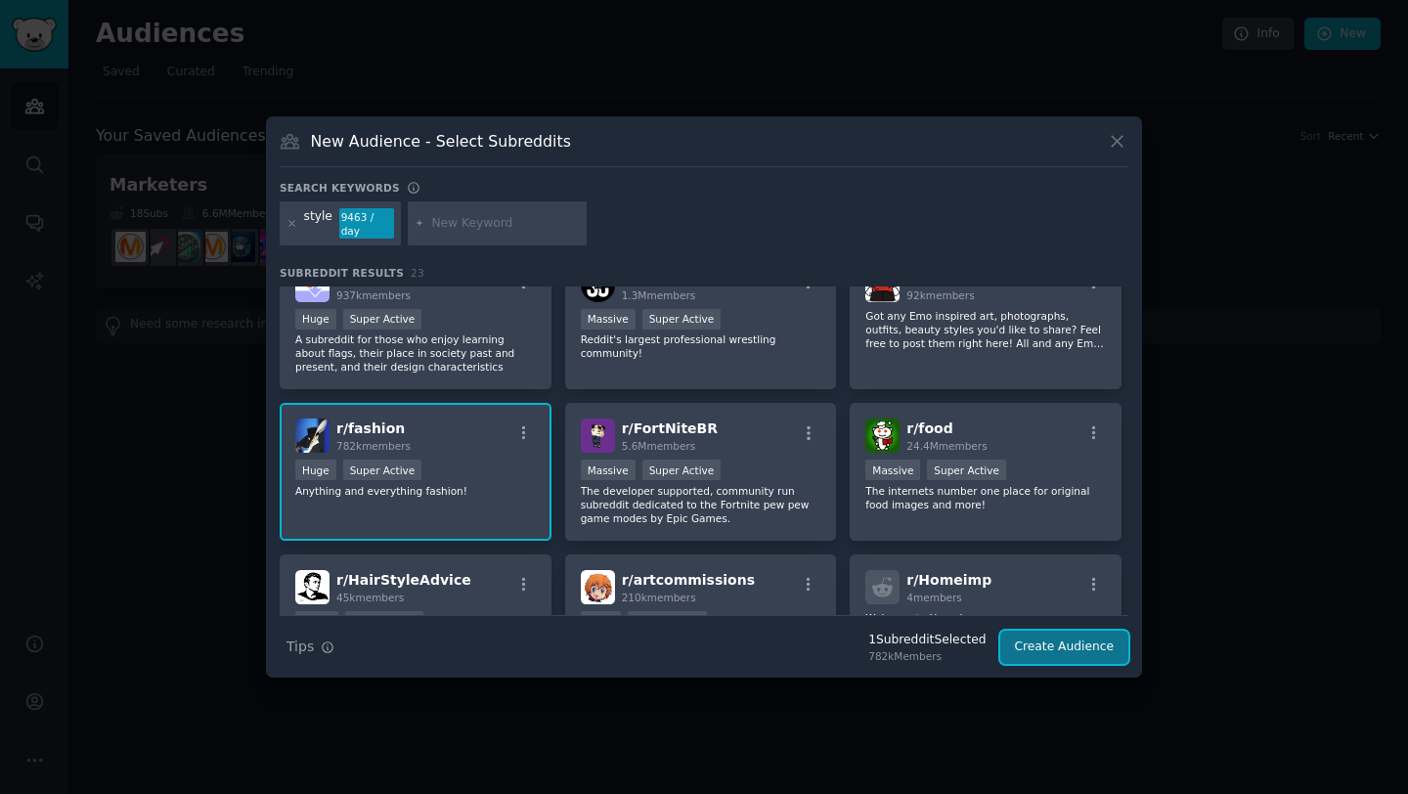
click at [1044, 655] on button "Create Audience" at bounding box center [1064, 647] width 129 height 33
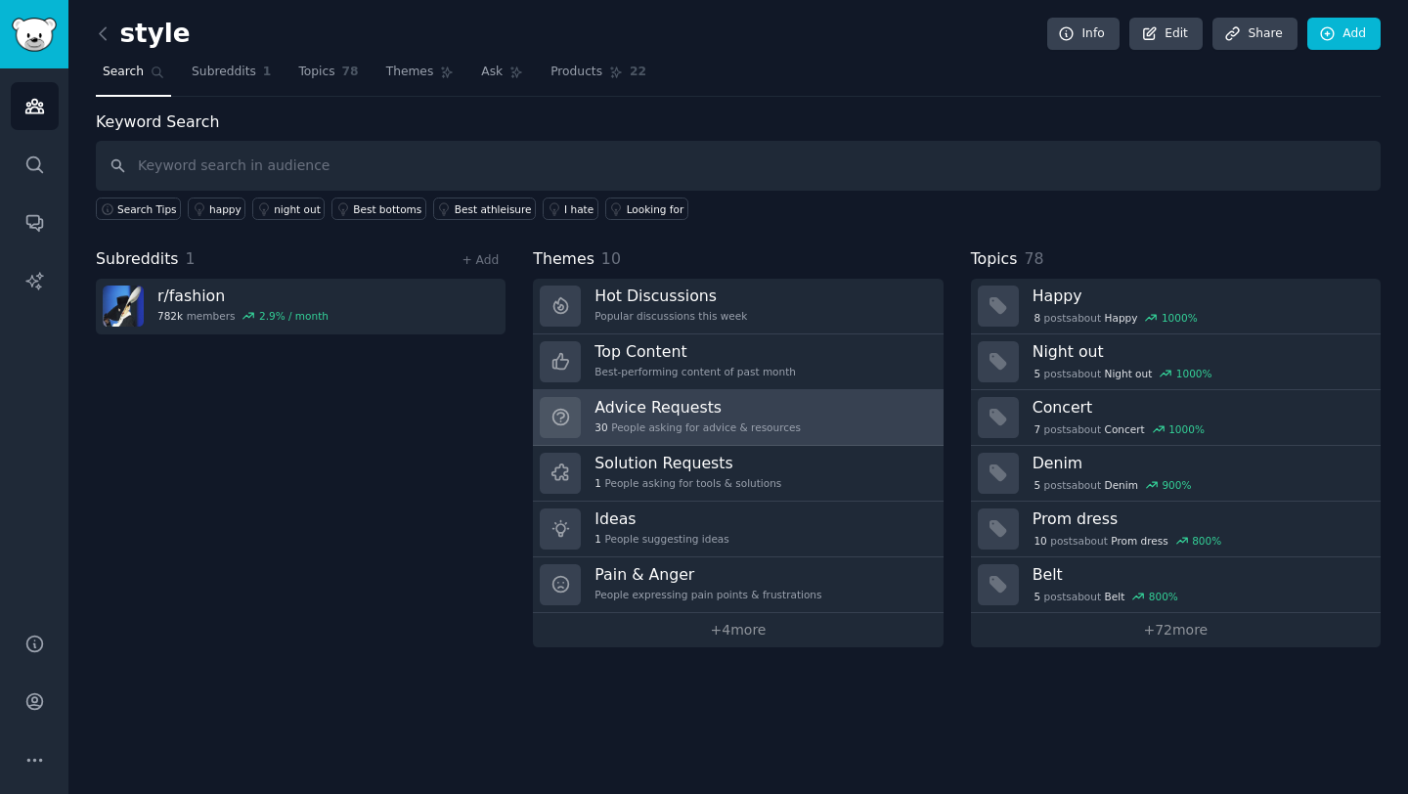
click at [725, 408] on h3 "Advice Requests" at bounding box center [697, 407] width 206 height 21
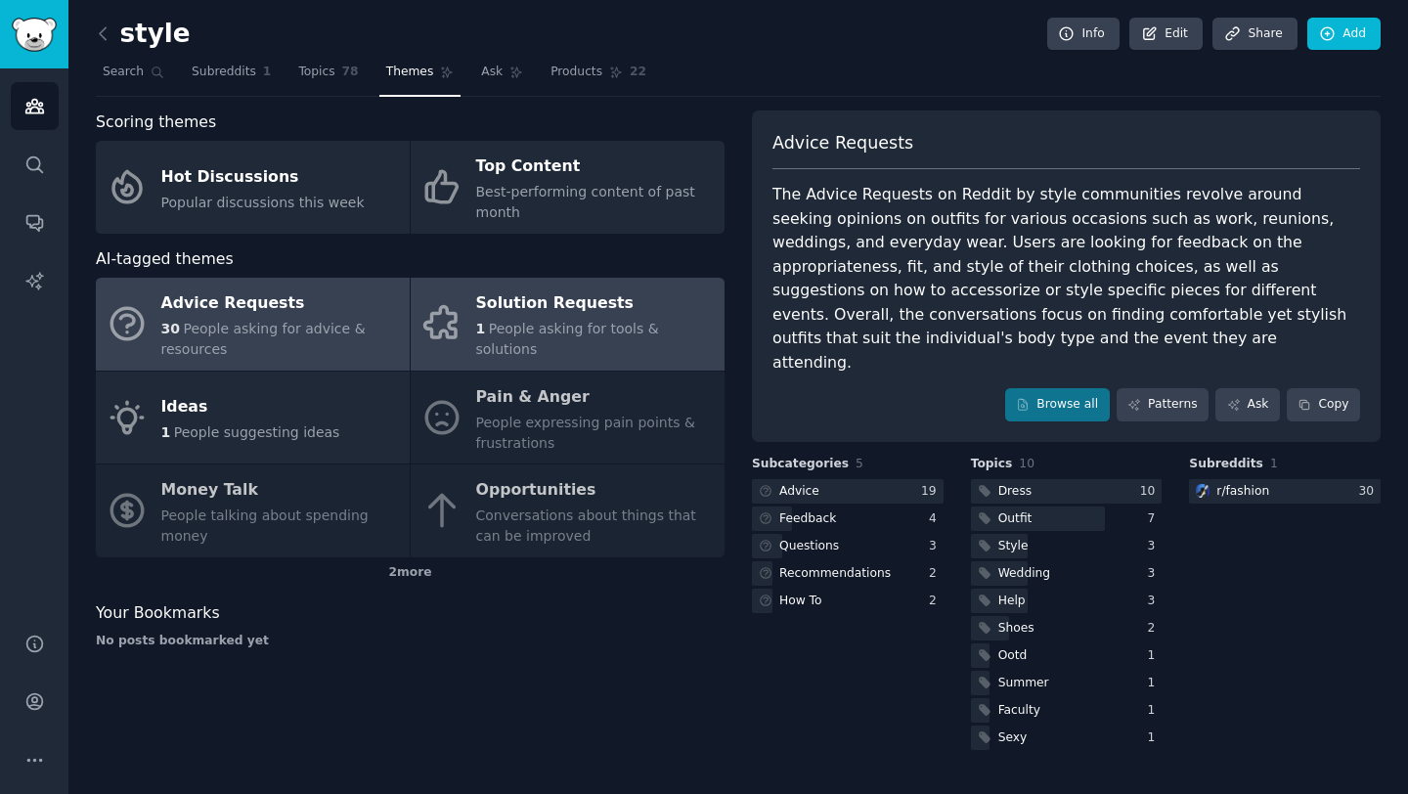
click at [560, 330] on span "People asking for tools & solutions" at bounding box center [567, 339] width 183 height 36
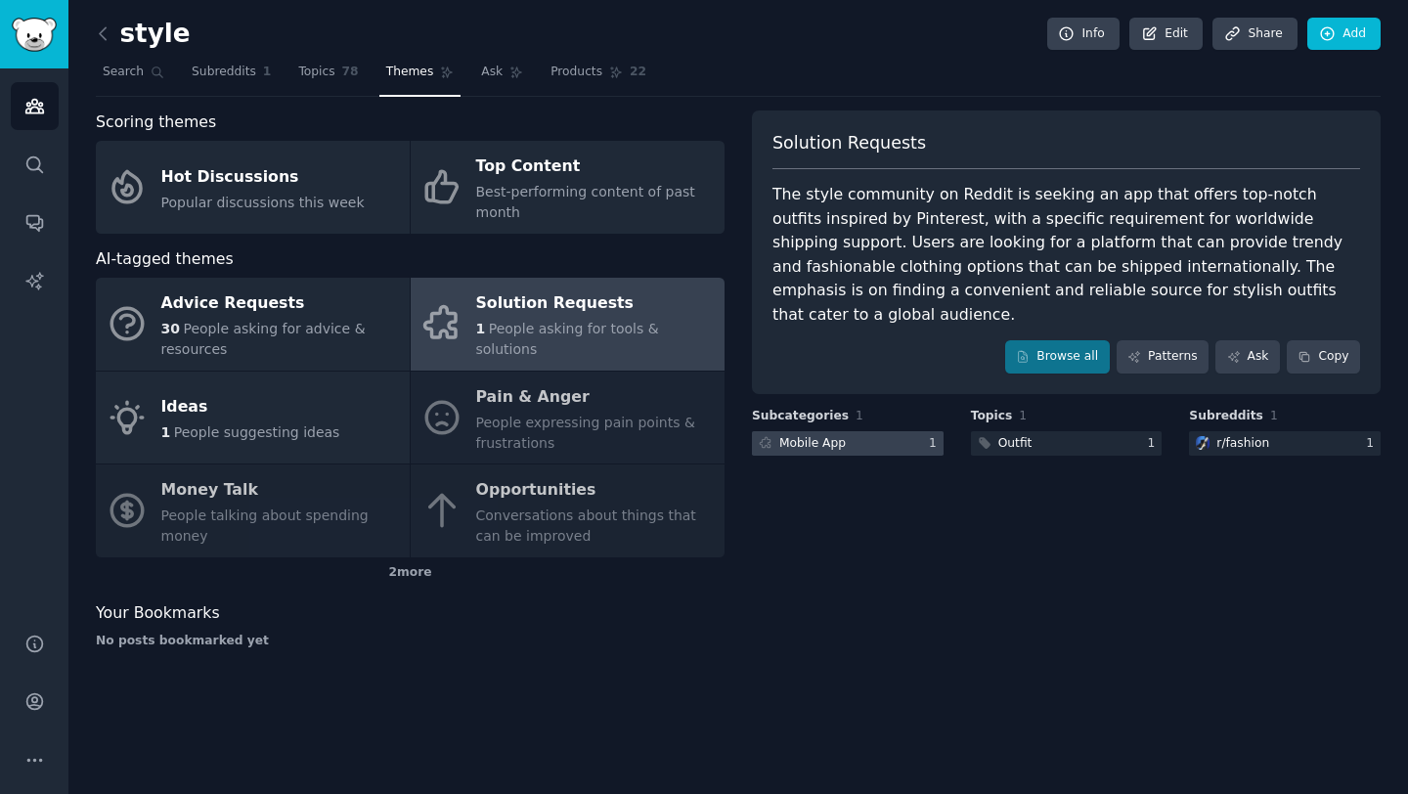
click at [797, 435] on div "Mobile App" at bounding box center [812, 444] width 66 height 18
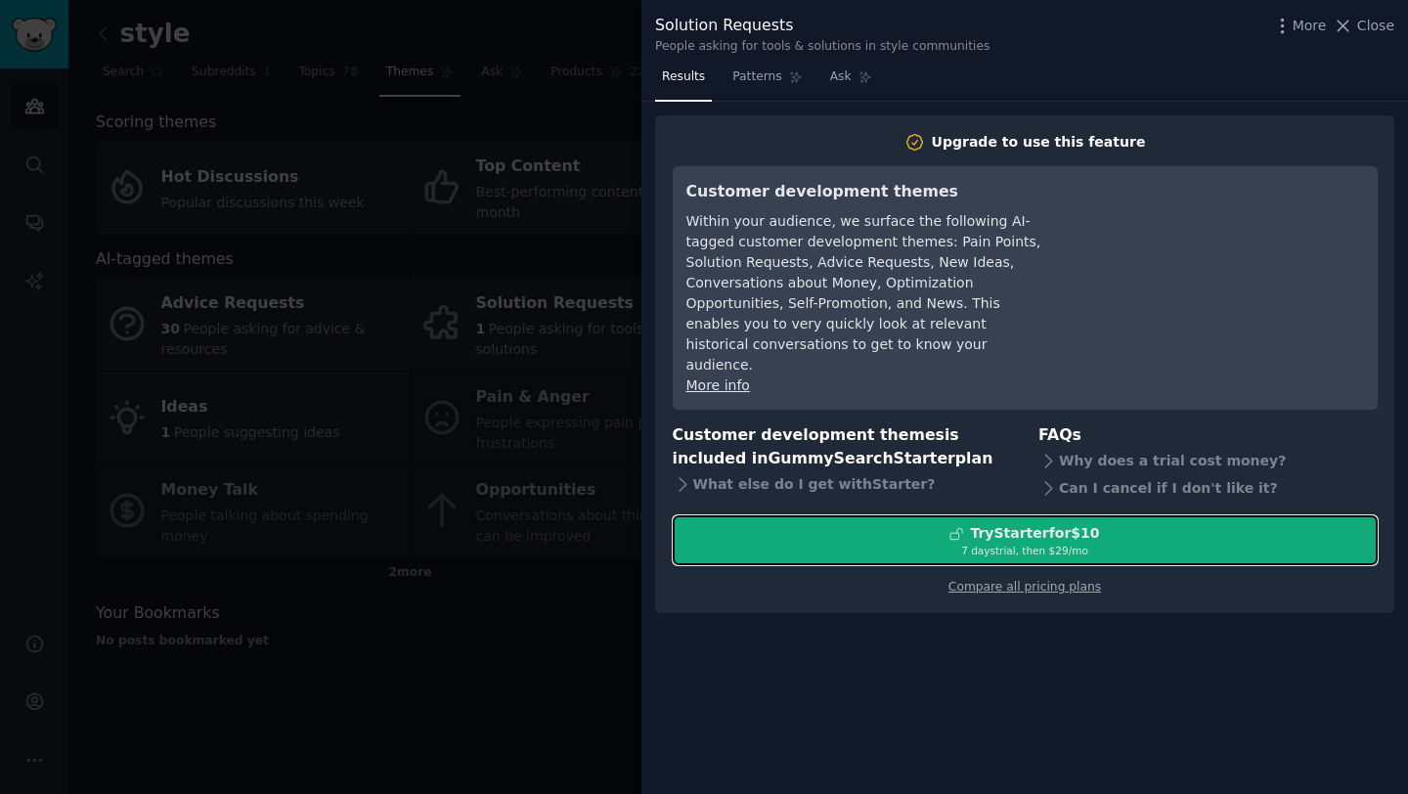
click at [983, 523] on div "Try Starter for $10" at bounding box center [1034, 533] width 129 height 21
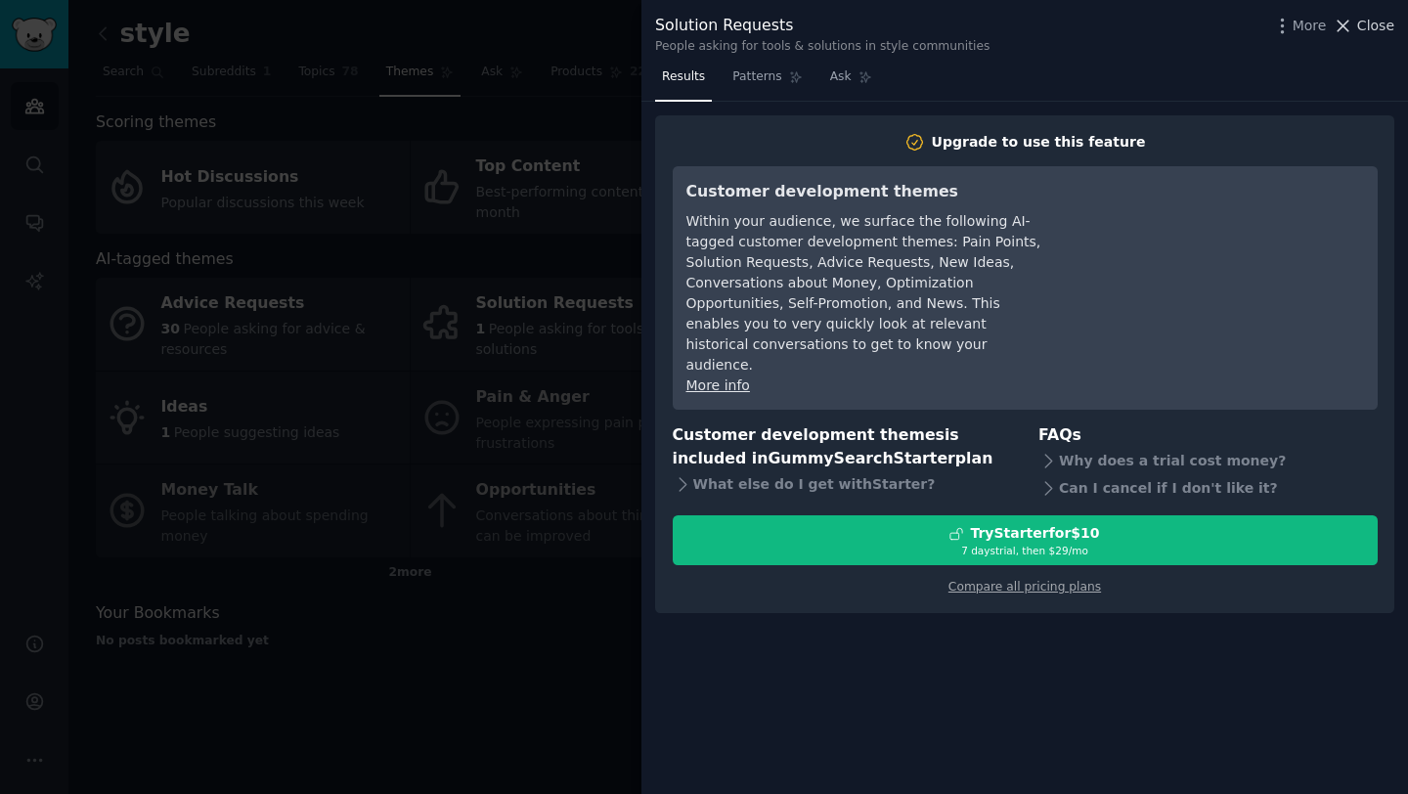
click at [1356, 27] on button "Close" at bounding box center [1363, 26] width 62 height 21
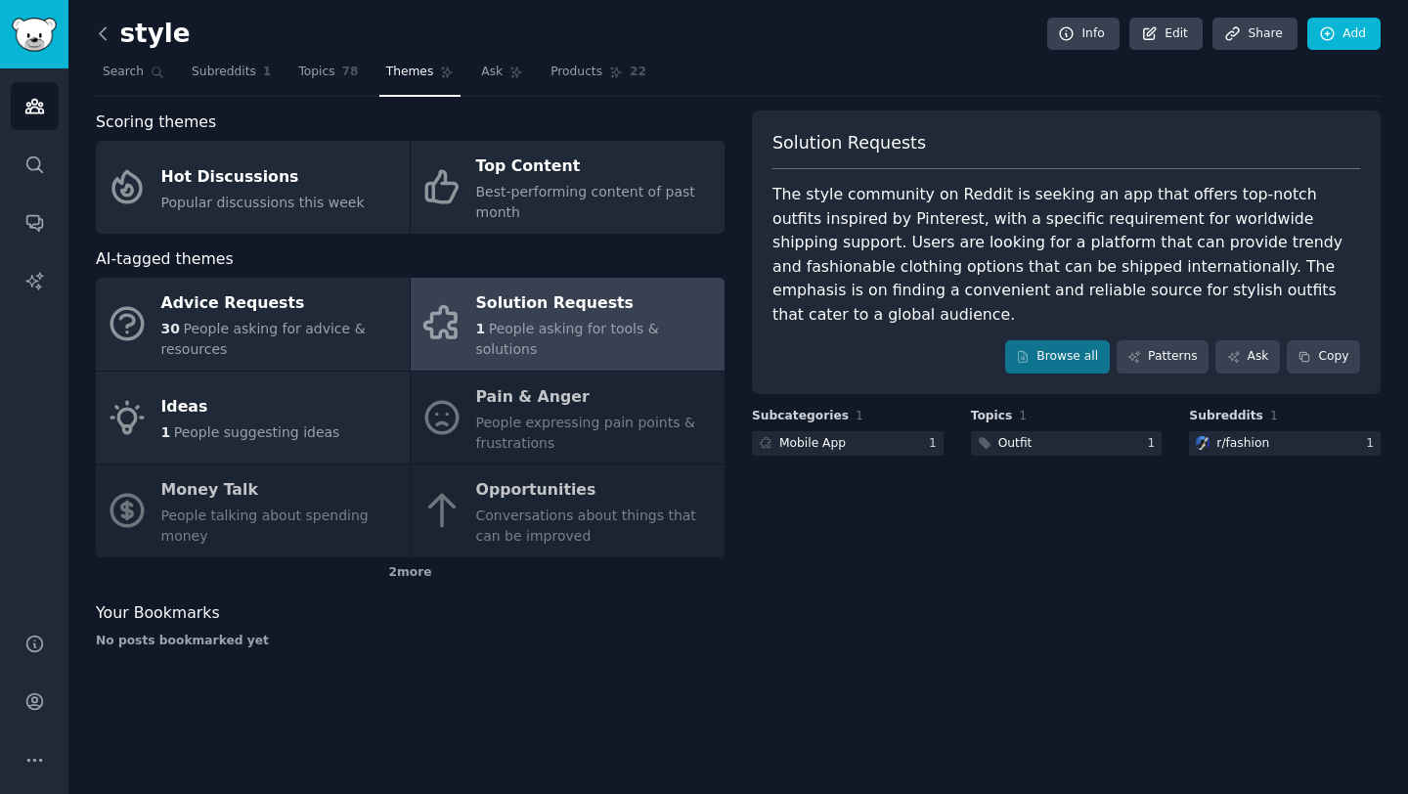
click at [104, 32] on icon at bounding box center [103, 33] width 21 height 21
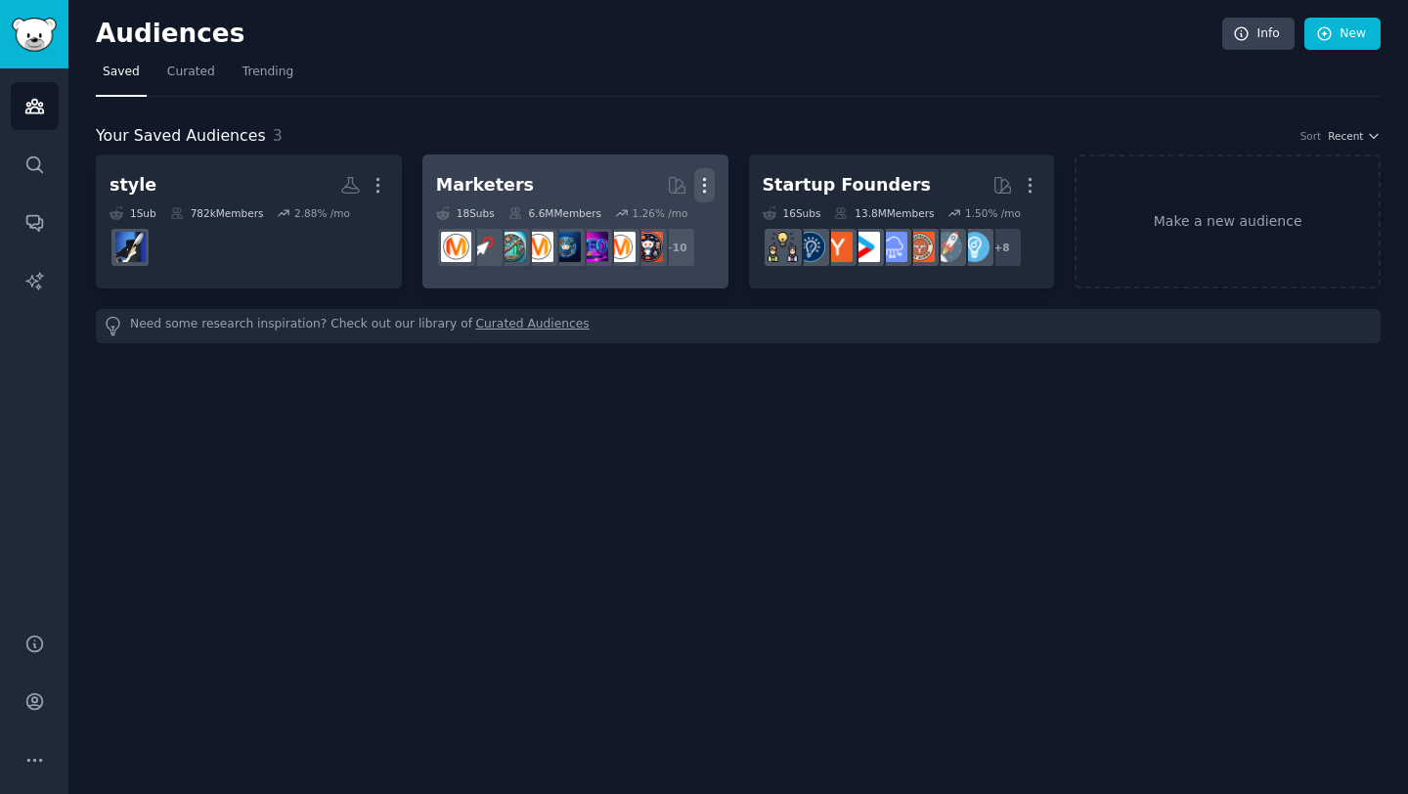
click at [702, 183] on icon "button" at bounding box center [704, 185] width 21 height 21
click at [641, 224] on p "Delete" at bounding box center [651, 226] width 45 height 21
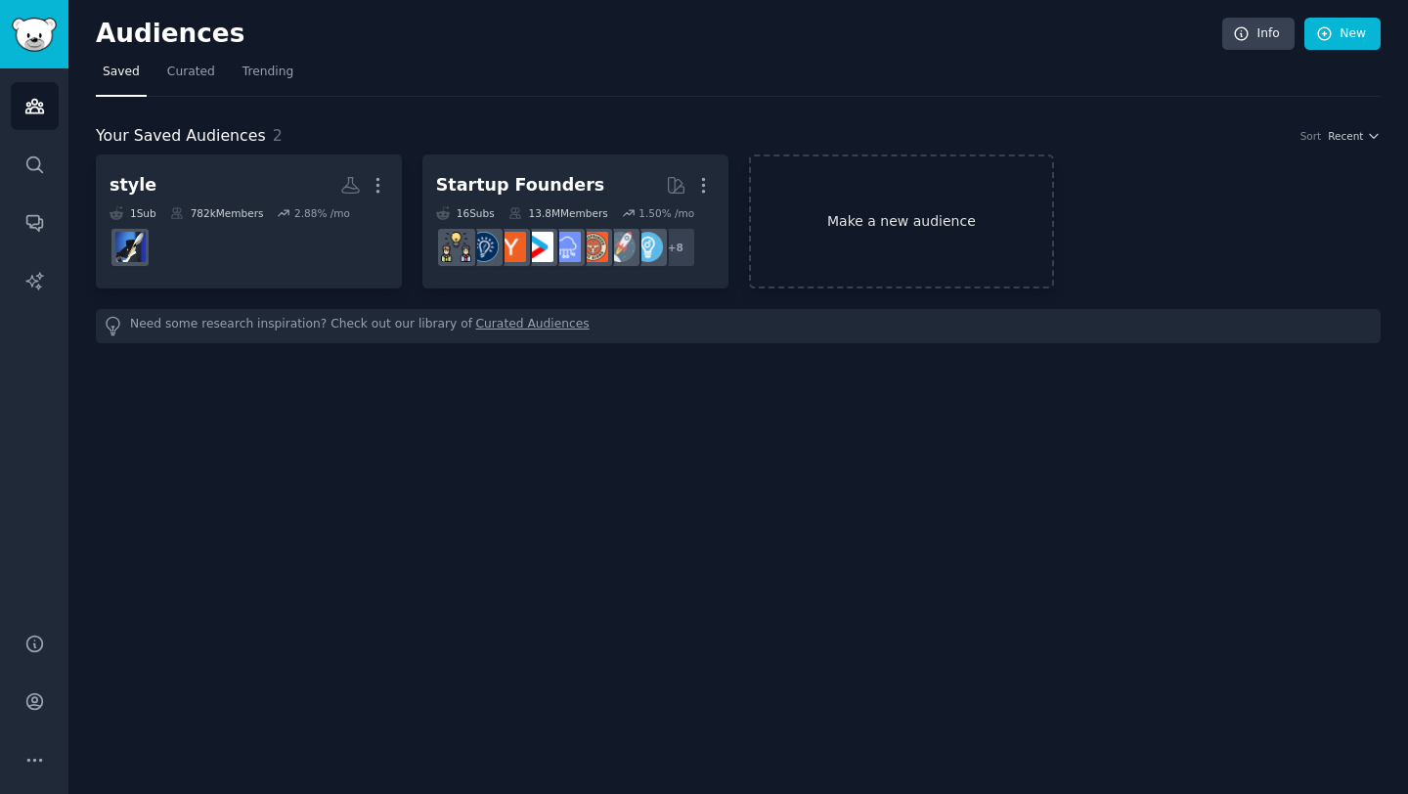
click at [905, 209] on link "Make a new audience" at bounding box center [902, 221] width 306 height 134
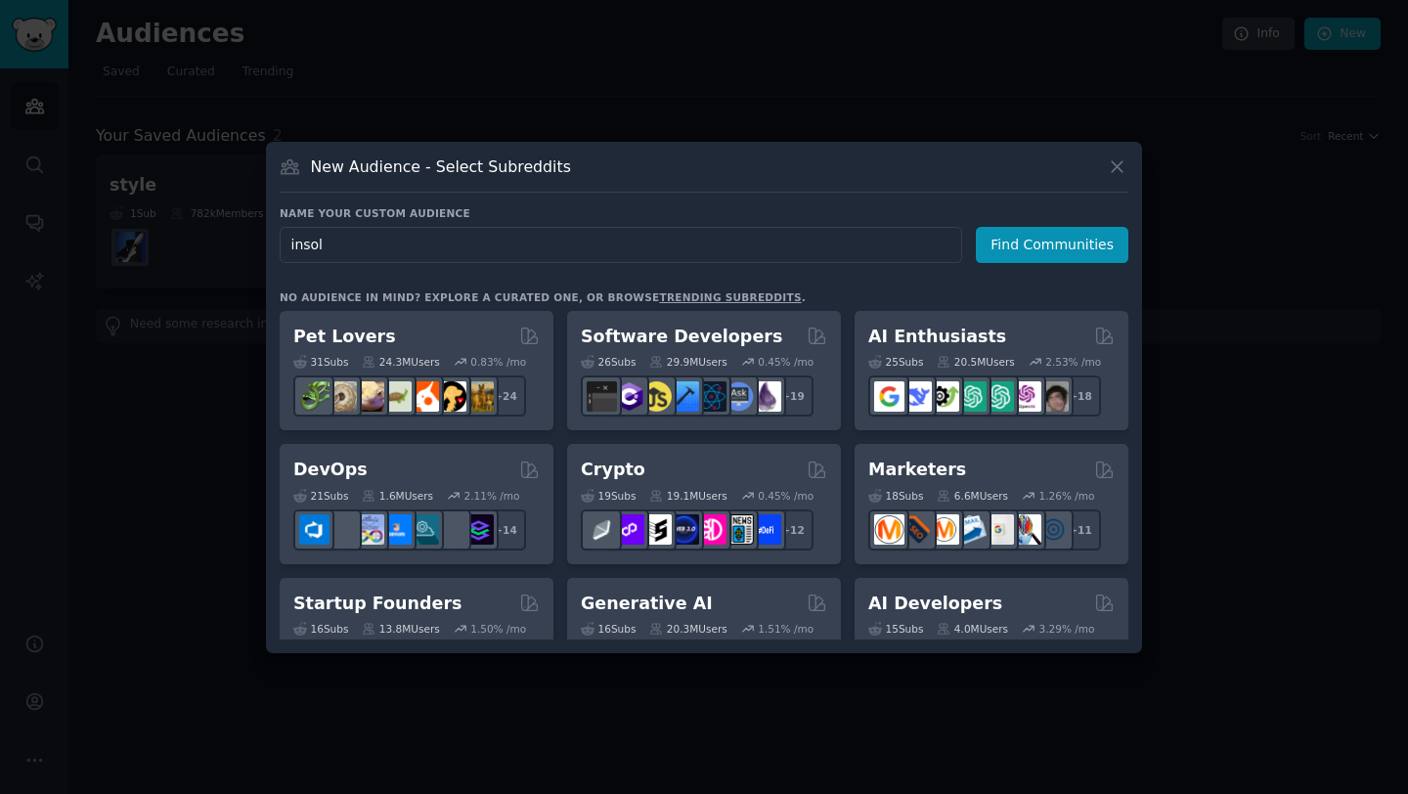
type input "insole"
click button "Find Communities" at bounding box center [1052, 245] width 152 height 36
